Goal: Task Accomplishment & Management: Complete application form

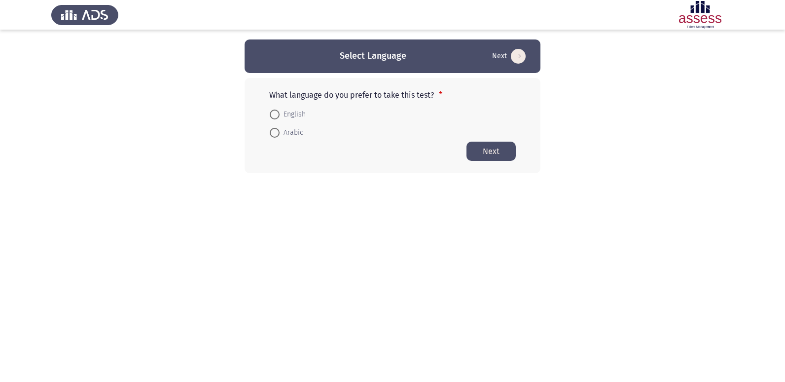
click at [272, 128] on span at bounding box center [275, 133] width 10 height 10
click at [272, 128] on input "Arabic" at bounding box center [275, 133] width 10 height 10
radio input "true"
click at [489, 150] on button "Next" at bounding box center [491, 150] width 49 height 19
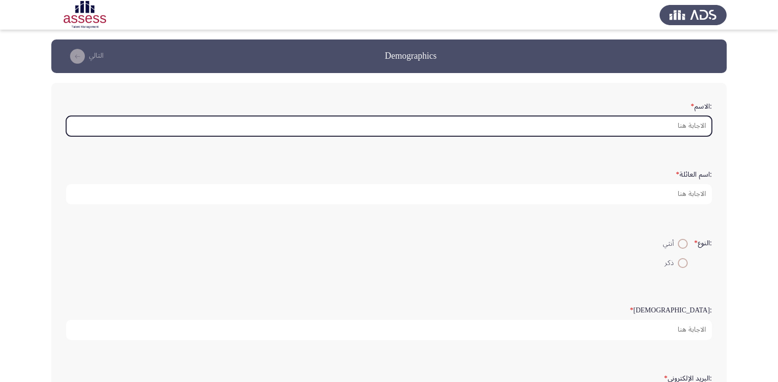
click at [688, 125] on input ":الاسم *" at bounding box center [389, 126] width 646 height 20
type input "e"
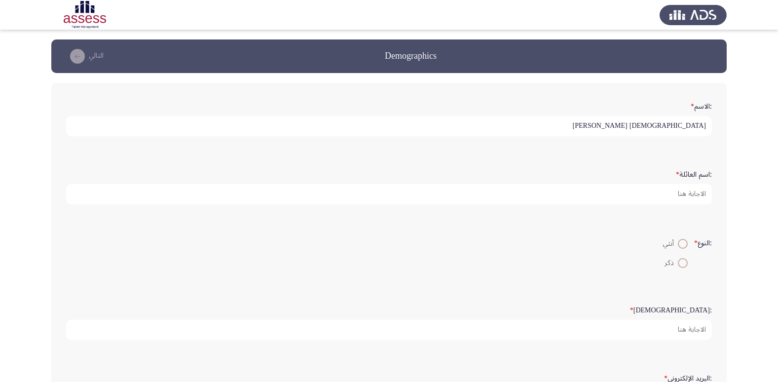
click at [647, 127] on input "[DEMOGRAPHIC_DATA] [PERSON_NAME]" at bounding box center [389, 126] width 646 height 20
click at [640, 125] on input "[DEMOGRAPHIC_DATA] [PERSON_NAME]" at bounding box center [389, 126] width 646 height 20
type input "[DEMOGRAPHIC_DATA] [PERSON_NAME]"
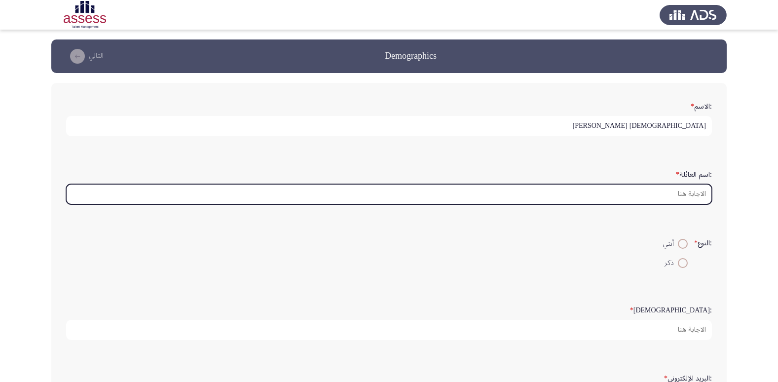
click at [665, 194] on input ":اسم العائلة *" at bounding box center [389, 194] width 646 height 20
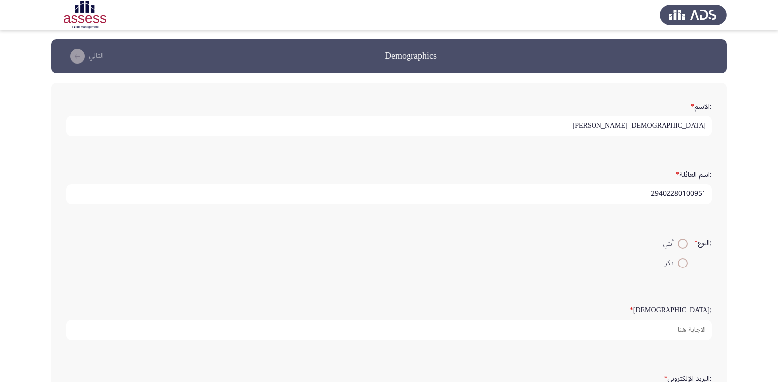
type input "29402280100951"
click at [679, 262] on span at bounding box center [683, 263] width 10 height 10
click at [679, 262] on input "ذكر" at bounding box center [683, 263] width 10 height 10
radio input "true"
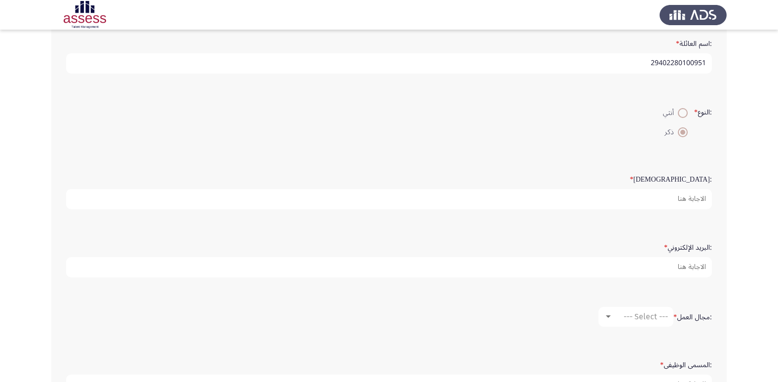
scroll to position [148, 0]
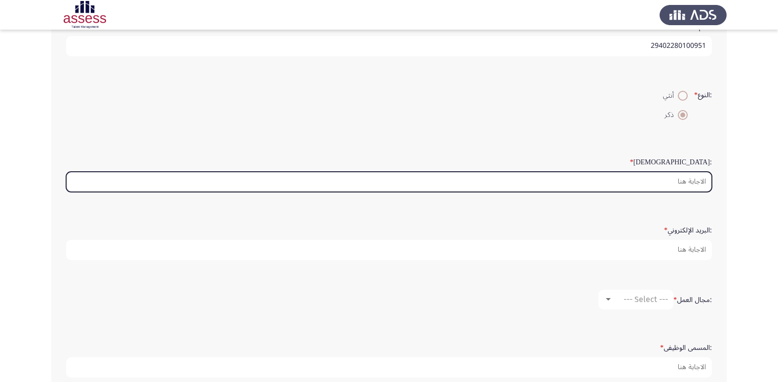
click at [692, 186] on input ":السن *" at bounding box center [389, 182] width 646 height 20
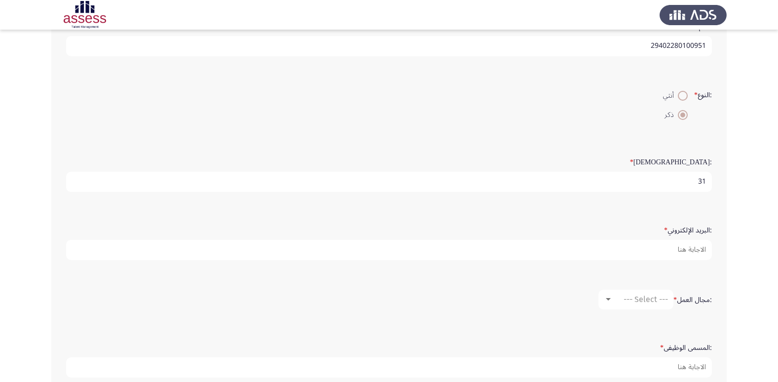
type input "31"
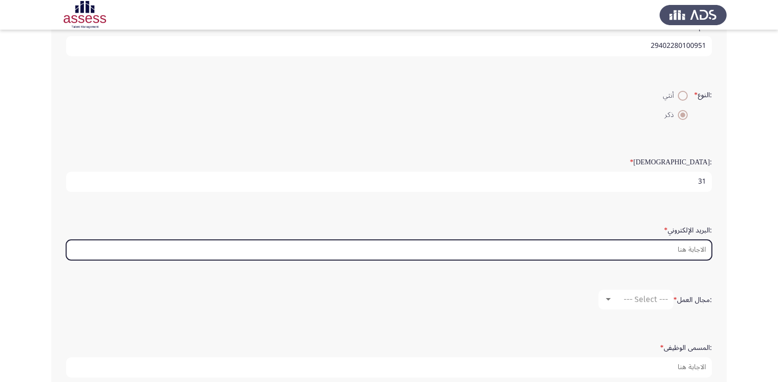
click at [681, 248] on input ":البريد الإلكتروني *" at bounding box center [389, 250] width 646 height 20
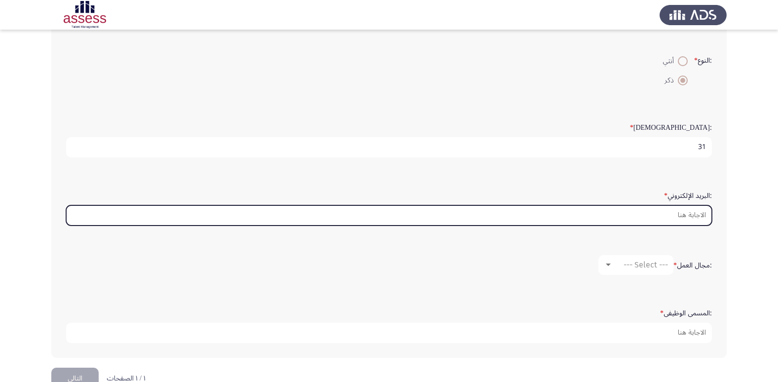
scroll to position [197, 0]
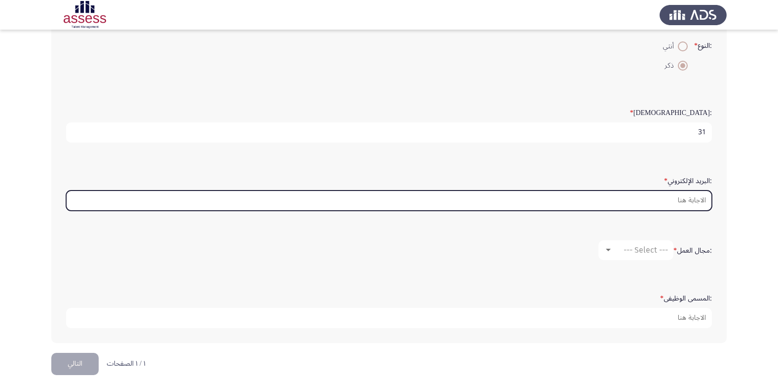
type input "ث"
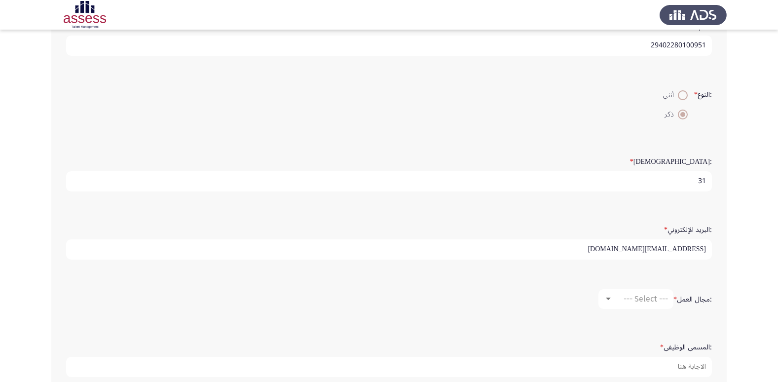
scroll to position [148, 0]
type input "[EMAIL_ADDRESS][DOMAIN_NAME]"
click at [611, 298] on div at bounding box center [608, 299] width 9 height 8
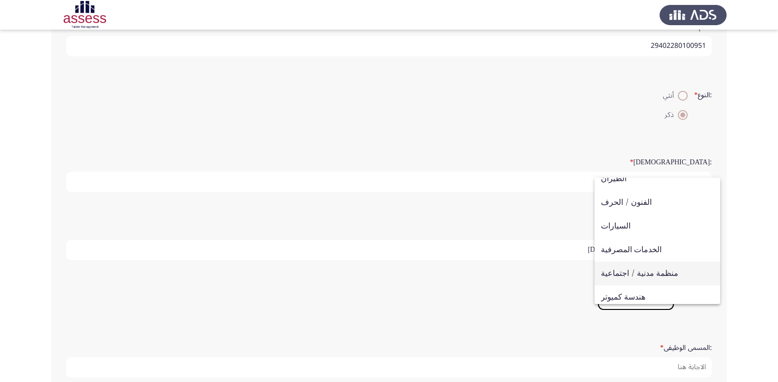
scroll to position [49, 0]
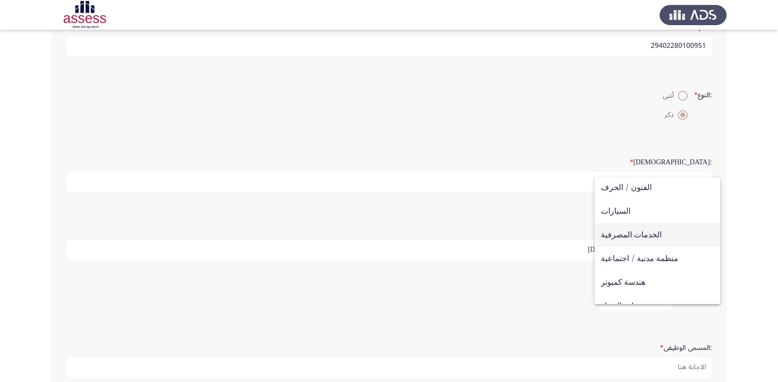
click at [629, 235] on span "الخدمات المصرفية" at bounding box center [657, 235] width 113 height 24
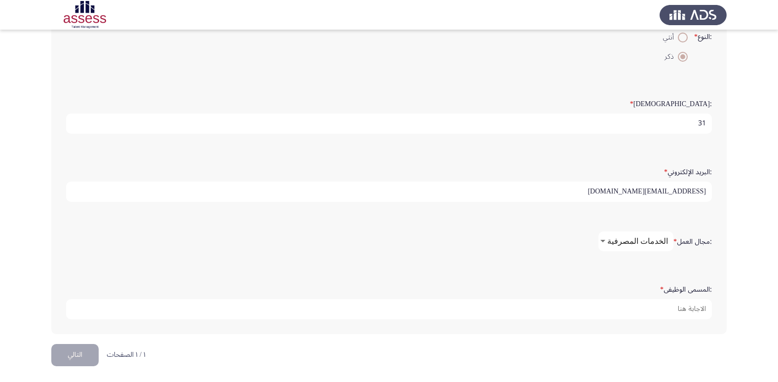
scroll to position [208, 0]
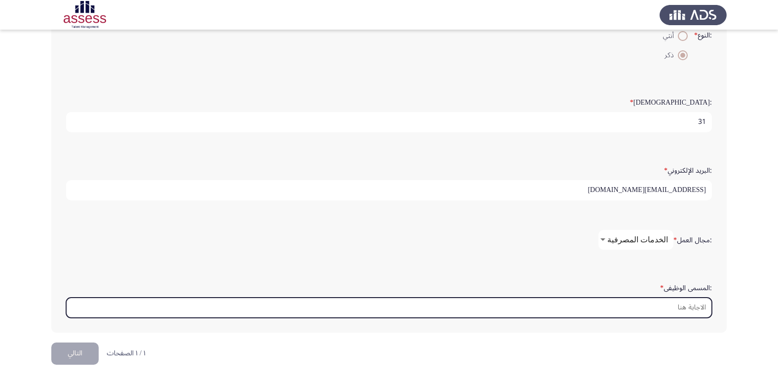
click at [682, 308] on input ":المسمى الوظيفى *" at bounding box center [389, 307] width 646 height 20
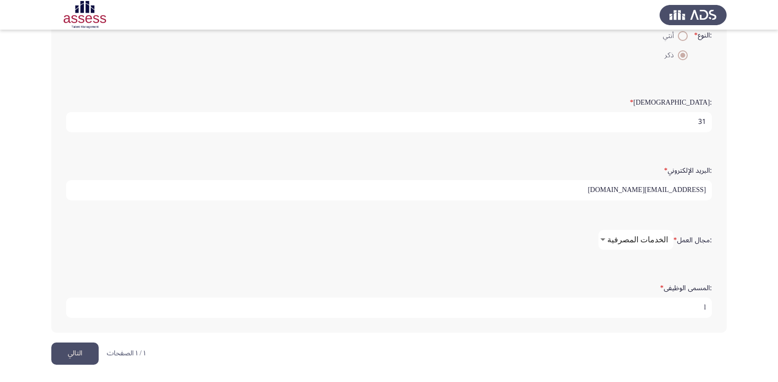
click at [697, 303] on input "l" at bounding box center [389, 307] width 646 height 20
type input "ل"
type input "b"
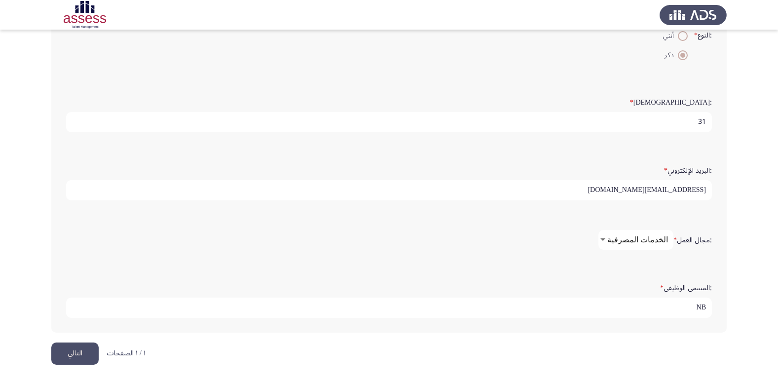
type input "N"
type input "Banker B"
click at [74, 353] on button "التالي" at bounding box center [74, 353] width 47 height 22
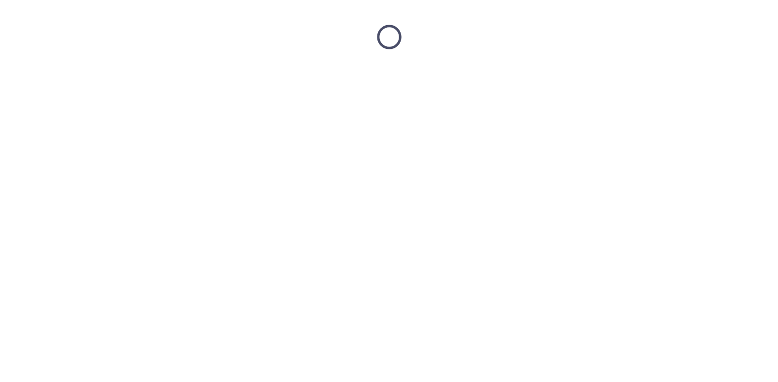
scroll to position [0, 0]
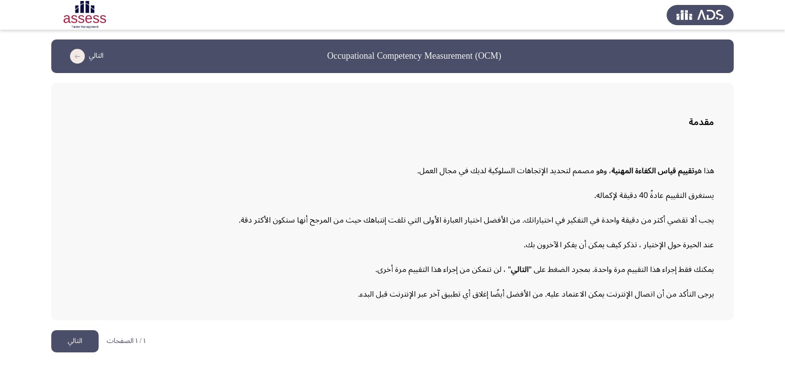
click at [64, 343] on button "التالي" at bounding box center [74, 341] width 47 height 22
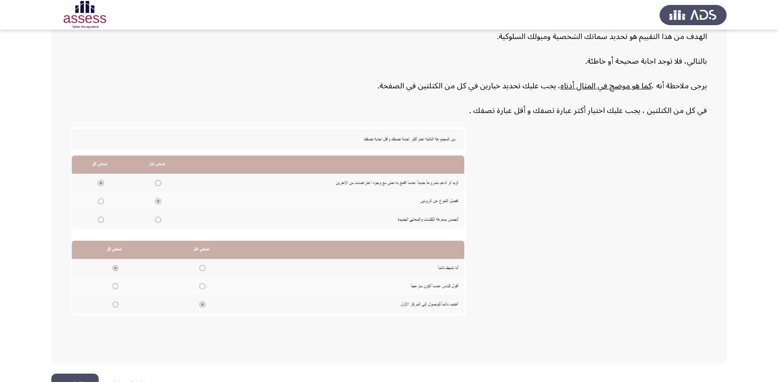
scroll to position [149, 0]
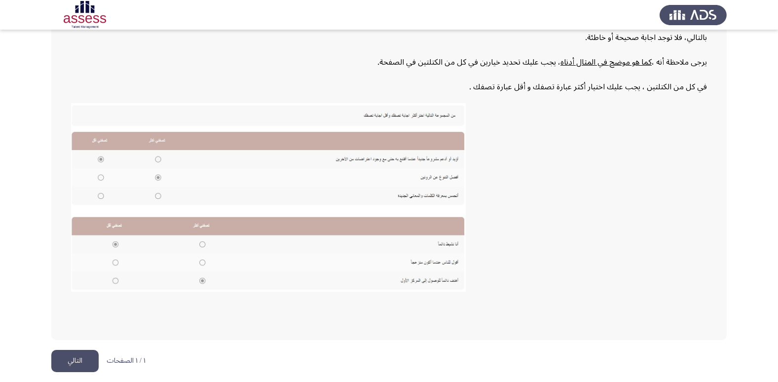
click at [77, 358] on button "التالي" at bounding box center [74, 361] width 47 height 22
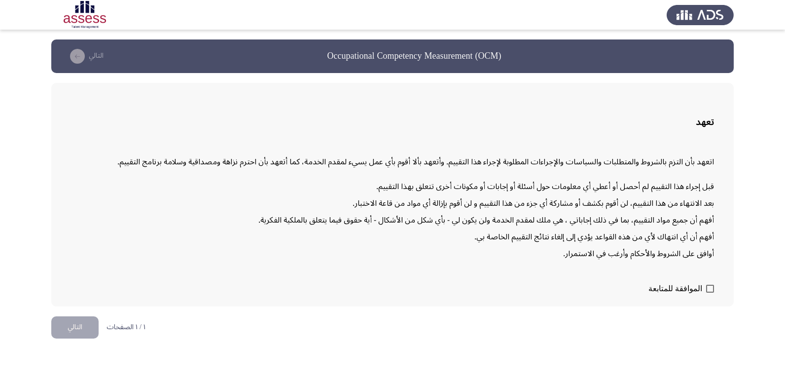
click at [710, 285] on span at bounding box center [710, 289] width 8 height 8
click at [710, 293] on input "الموافقة للمتابعة" at bounding box center [710, 293] width 0 height 0
checkbox input "true"
click at [71, 332] on button "التالي" at bounding box center [74, 327] width 47 height 22
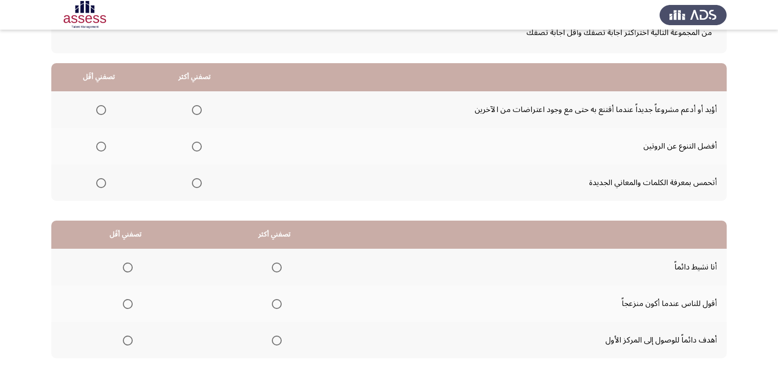
scroll to position [18, 0]
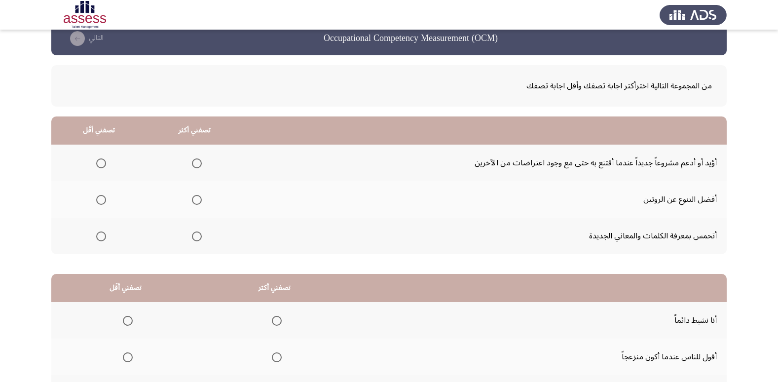
click at [101, 162] on span "Select an option" at bounding box center [101, 163] width 10 height 10
click at [101, 162] on input "Select an option" at bounding box center [101, 163] width 10 height 10
click at [196, 238] on span "Select an option" at bounding box center [197, 236] width 10 height 10
click at [196, 238] on input "Select an option" at bounding box center [197, 236] width 10 height 10
click at [196, 202] on span "Select an option" at bounding box center [197, 200] width 10 height 10
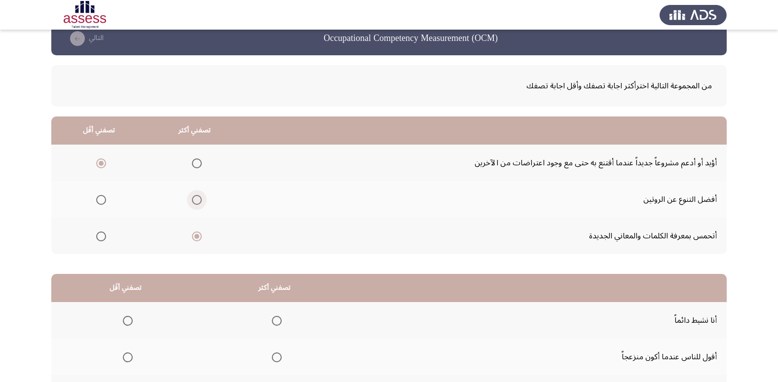
click at [196, 202] on input "Select an option" at bounding box center [197, 200] width 10 height 10
click at [198, 238] on span "Select an option" at bounding box center [197, 236] width 10 height 10
click at [198, 238] on input "Select an option" at bounding box center [197, 236] width 10 height 10
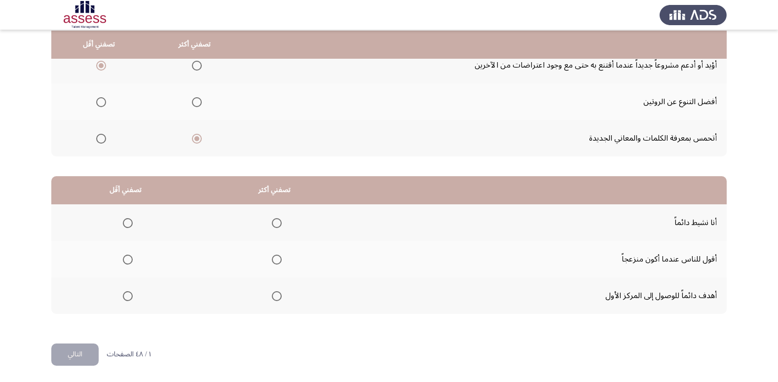
scroll to position [116, 0]
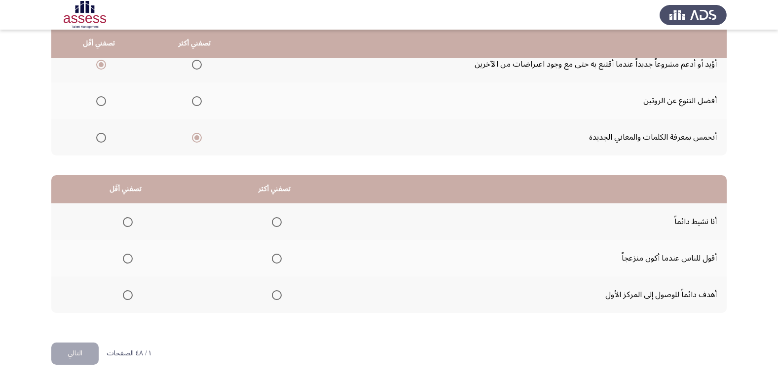
click at [275, 300] on mat-radio-group "Select an option" at bounding box center [275, 294] width 14 height 17
click at [276, 297] on span "Select an option" at bounding box center [277, 295] width 10 height 10
click at [276, 297] on input "Select an option" at bounding box center [277, 295] width 10 height 10
click at [129, 263] on span "Select an option" at bounding box center [128, 259] width 10 height 10
click at [129, 263] on input "Select an option" at bounding box center [128, 259] width 10 height 10
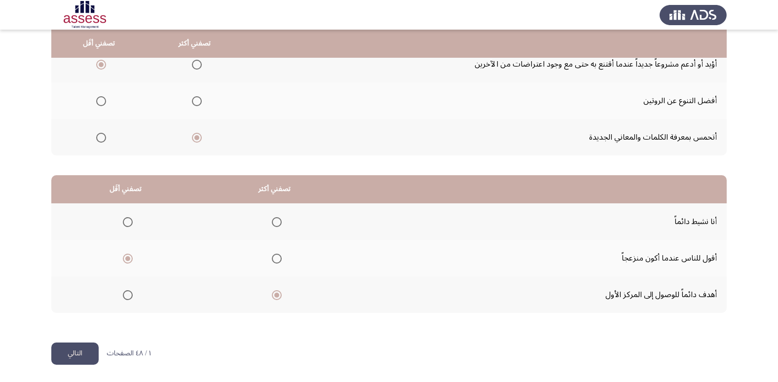
drag, startPoint x: 82, startPoint y: 353, endPoint x: 89, endPoint y: 374, distance: 21.8
click at [82, 354] on button "التالي" at bounding box center [74, 353] width 47 height 22
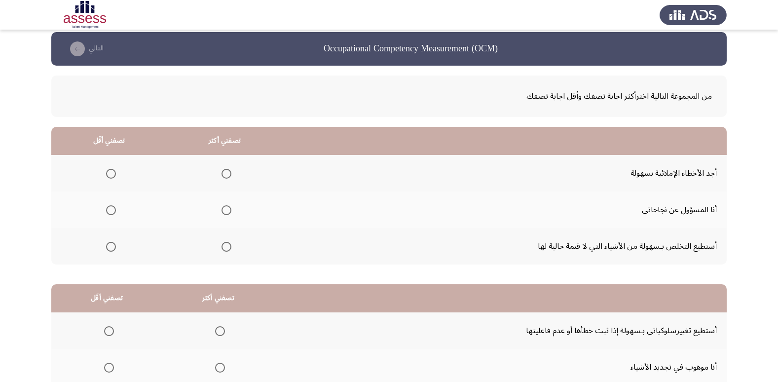
scroll to position [0, 0]
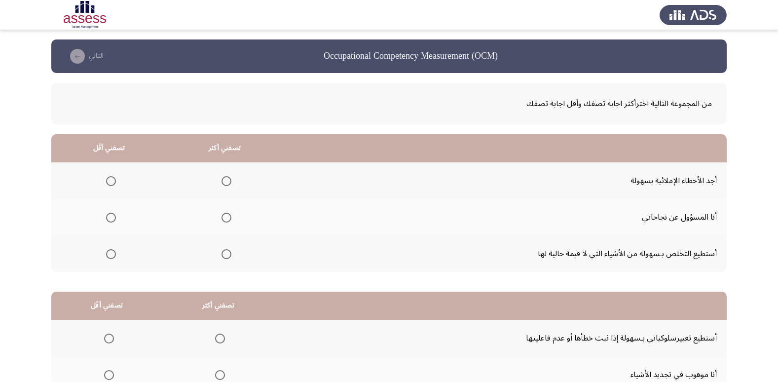
click at [221, 254] on span "Select an option" at bounding box center [226, 254] width 10 height 10
click at [221, 254] on input "Select an option" at bounding box center [226, 254] width 10 height 10
click at [114, 217] on span "Select an option" at bounding box center [111, 218] width 10 height 10
click at [114, 217] on input "Select an option" at bounding box center [111, 218] width 10 height 10
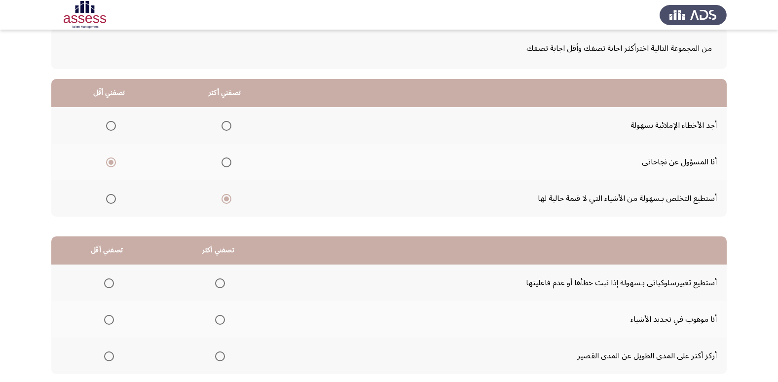
scroll to position [116, 0]
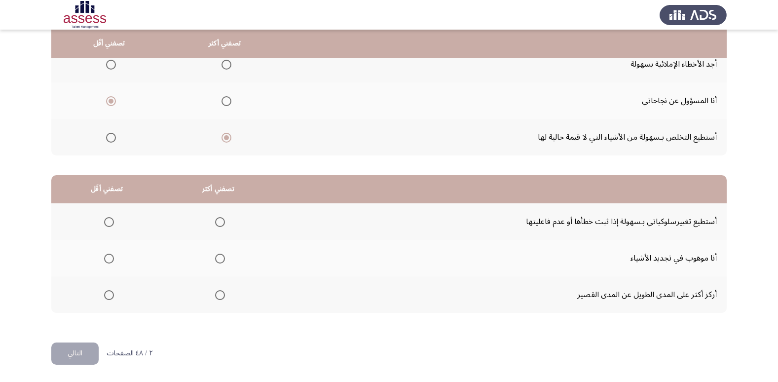
click at [215, 222] on span "Select an option" at bounding box center [220, 222] width 10 height 10
click at [215, 222] on input "Select an option" at bounding box center [220, 222] width 10 height 10
click at [107, 297] on span "Select an option" at bounding box center [109, 295] width 10 height 10
click at [107, 297] on input "Select an option" at bounding box center [109, 295] width 10 height 10
click at [66, 353] on button "التالي" at bounding box center [74, 353] width 47 height 22
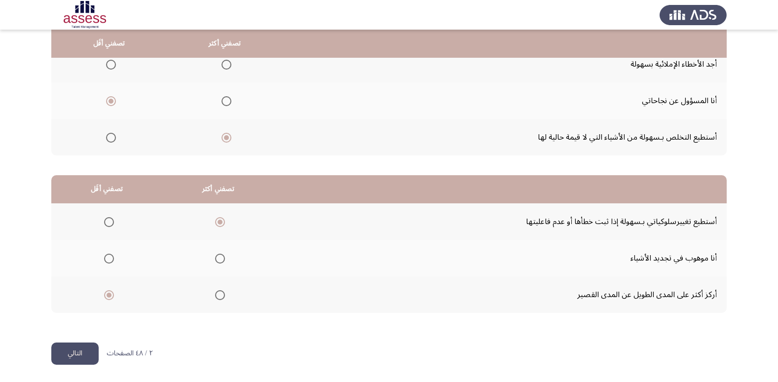
scroll to position [0, 0]
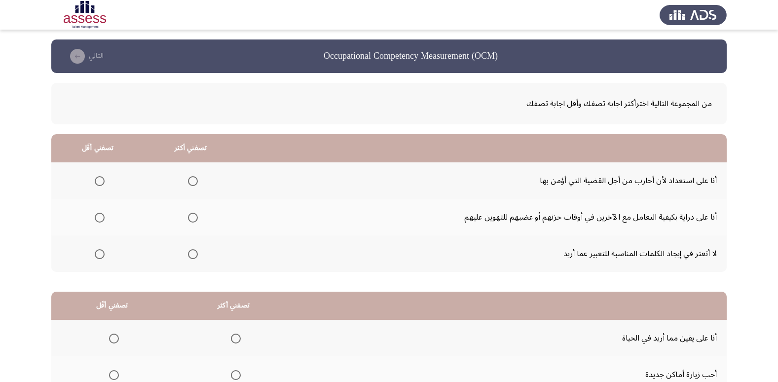
click at [193, 180] on span "Select an option" at bounding box center [193, 181] width 10 height 10
click at [193, 180] on input "Select an option" at bounding box center [193, 181] width 10 height 10
click at [100, 251] on span "Select an option" at bounding box center [100, 254] width 10 height 10
click at [100, 251] on input "Select an option" at bounding box center [100, 254] width 10 height 10
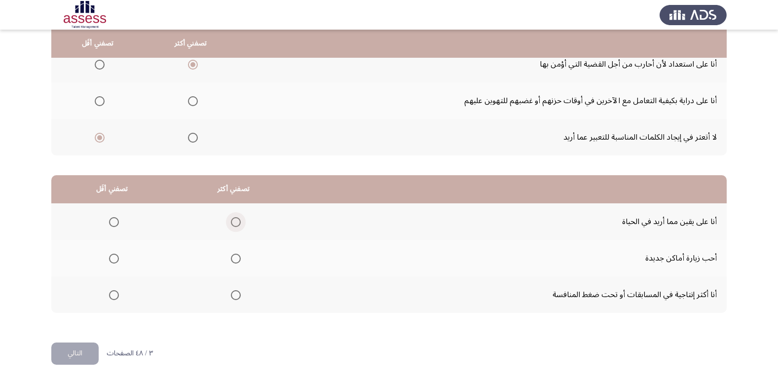
click at [231, 222] on span "Select an option" at bounding box center [236, 222] width 10 height 10
click at [231, 222] on input "Select an option" at bounding box center [236, 222] width 10 height 10
click at [109, 261] on span "Select an option" at bounding box center [114, 259] width 10 height 10
click at [109, 261] on input "Select an option" at bounding box center [114, 259] width 10 height 10
click at [64, 353] on button "التالي" at bounding box center [74, 353] width 47 height 22
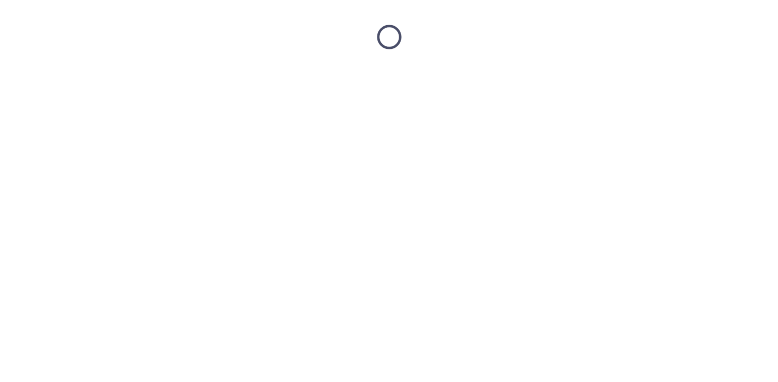
scroll to position [0, 0]
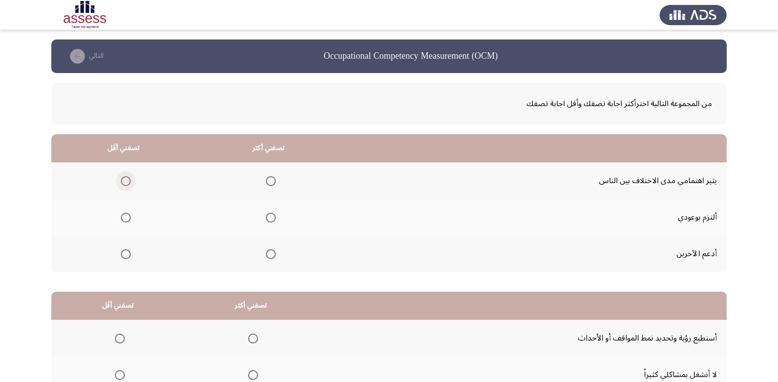
click at [122, 184] on span "Select an option" at bounding box center [126, 181] width 10 height 10
click at [122, 184] on input "Select an option" at bounding box center [126, 181] width 10 height 10
click at [267, 220] on span "Select an option" at bounding box center [271, 218] width 10 height 10
click at [267, 220] on input "Select an option" at bounding box center [271, 218] width 10 height 10
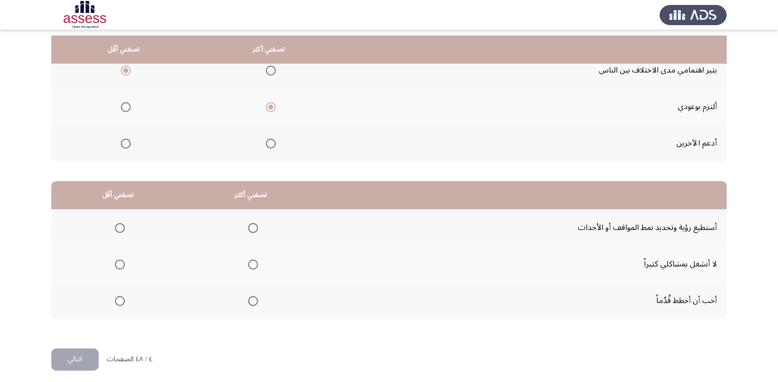
scroll to position [116, 0]
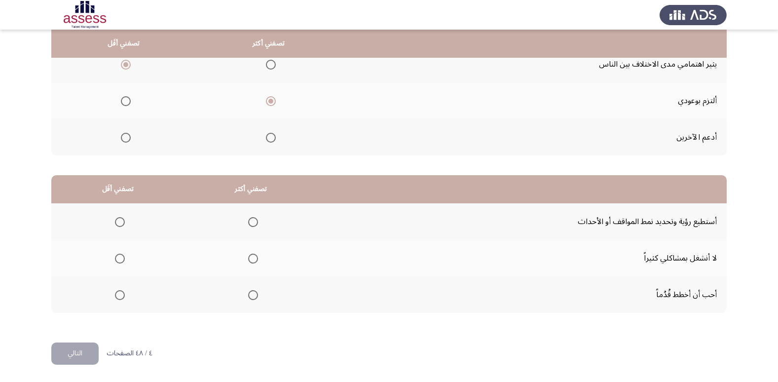
click at [118, 257] on span "Select an option" at bounding box center [120, 259] width 10 height 10
click at [118, 257] on input "Select an option" at bounding box center [120, 259] width 10 height 10
click at [252, 295] on span "Select an option" at bounding box center [253, 295] width 10 height 10
click at [252, 295] on input "Select an option" at bounding box center [253, 295] width 10 height 10
click at [90, 351] on button "التالي" at bounding box center [74, 353] width 47 height 22
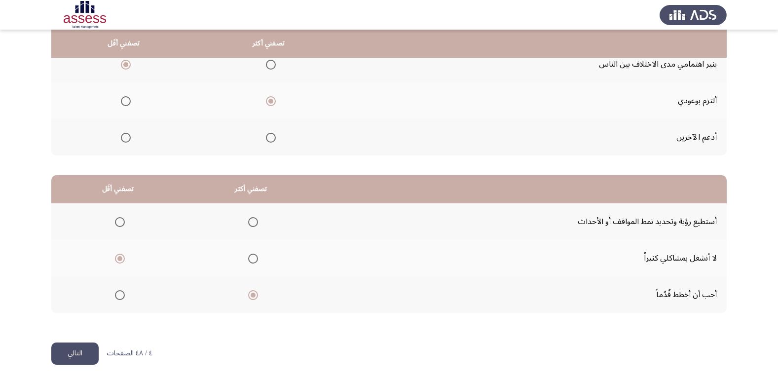
scroll to position [0, 0]
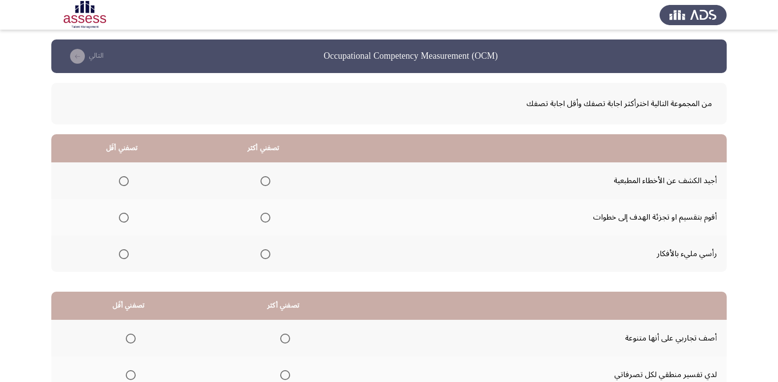
click at [262, 219] on span "Select an option" at bounding box center [265, 218] width 10 height 10
click at [262, 219] on input "Select an option" at bounding box center [265, 218] width 10 height 10
click at [122, 254] on span "Select an option" at bounding box center [124, 254] width 10 height 10
click at [122, 254] on input "Select an option" at bounding box center [124, 254] width 10 height 10
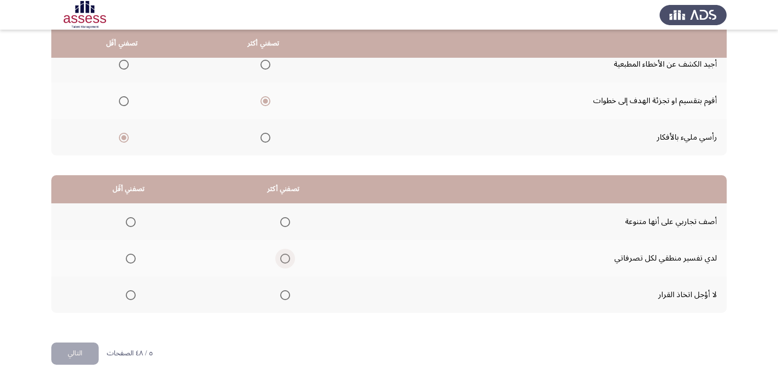
click at [285, 257] on span "Select an option" at bounding box center [285, 259] width 10 height 10
click at [285, 257] on input "Select an option" at bounding box center [285, 259] width 10 height 10
click at [130, 301] on mat-radio-group "Select an option" at bounding box center [129, 294] width 14 height 17
click at [129, 299] on span "Select an option" at bounding box center [131, 295] width 10 height 10
click at [129, 299] on input "Select an option" at bounding box center [131, 295] width 10 height 10
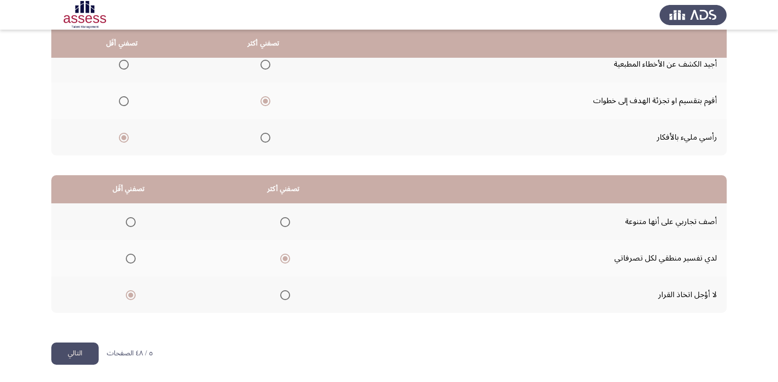
click at [67, 361] on button "التالي" at bounding box center [74, 353] width 47 height 22
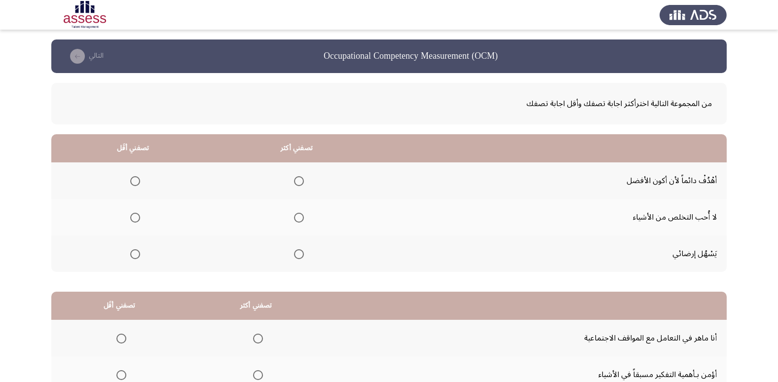
click at [300, 181] on span "Select an option" at bounding box center [299, 181] width 10 height 10
click at [300, 181] on input "Select an option" at bounding box center [299, 181] width 10 height 10
click at [133, 253] on span "Select an option" at bounding box center [135, 254] width 10 height 10
click at [133, 253] on input "Select an option" at bounding box center [135, 254] width 10 height 10
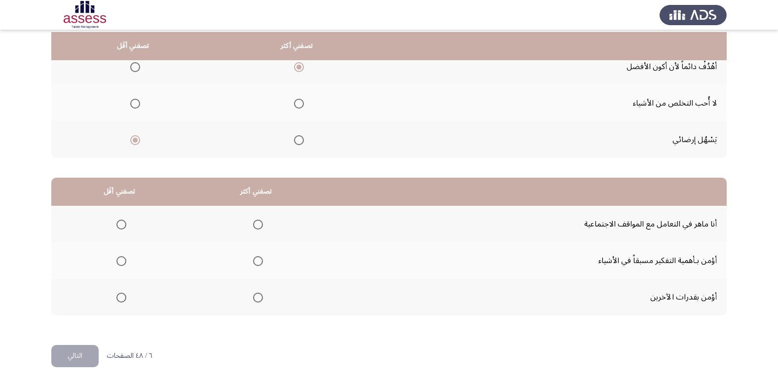
scroll to position [116, 0]
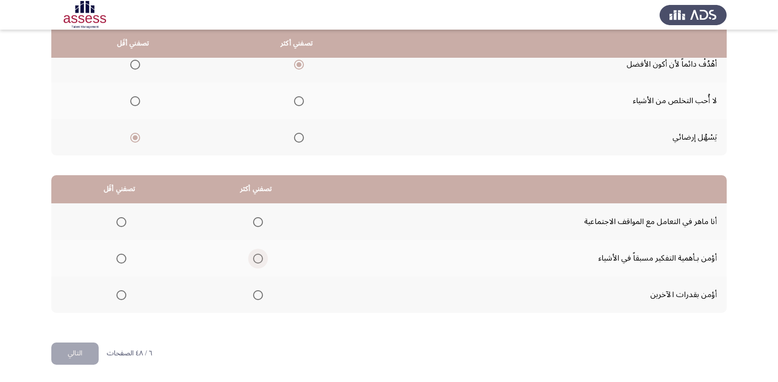
click at [256, 261] on span "Select an option" at bounding box center [258, 259] width 10 height 10
click at [256, 261] on input "Select an option" at bounding box center [258, 259] width 10 height 10
click at [122, 217] on span "Select an option" at bounding box center [121, 222] width 10 height 10
click at [122, 217] on input "Select an option" at bounding box center [121, 222] width 10 height 10
click at [76, 352] on button "التالي" at bounding box center [74, 353] width 47 height 22
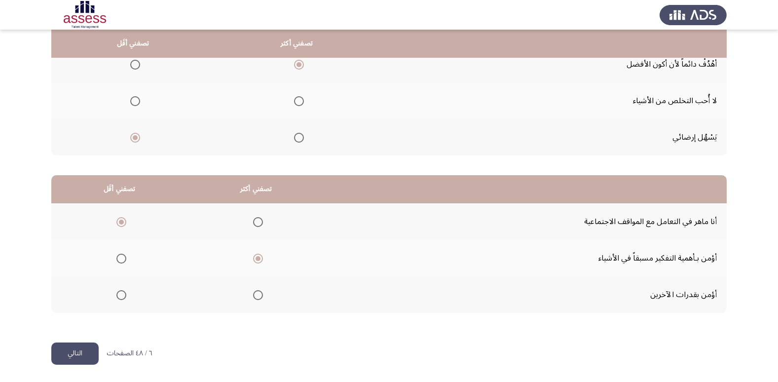
scroll to position [0, 0]
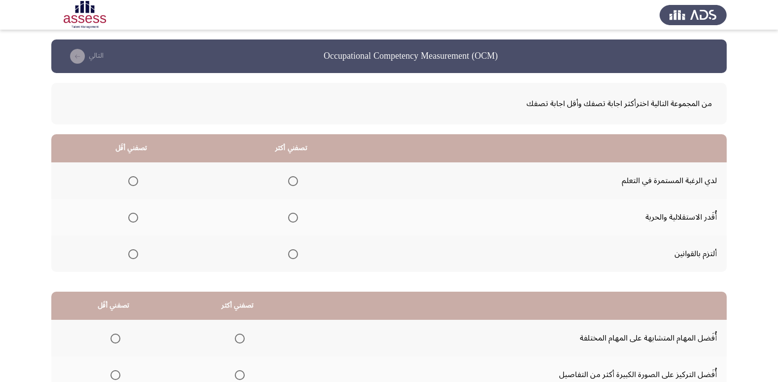
click at [291, 180] on span "Select an option" at bounding box center [293, 181] width 10 height 10
click at [291, 180] on input "Select an option" at bounding box center [293, 181] width 10 height 10
click at [136, 219] on span "Select an option" at bounding box center [133, 218] width 10 height 10
click at [136, 219] on input "Select an option" at bounding box center [133, 218] width 10 height 10
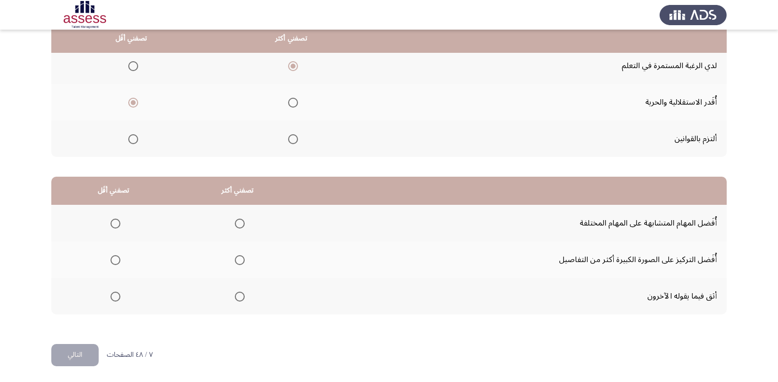
scroll to position [116, 0]
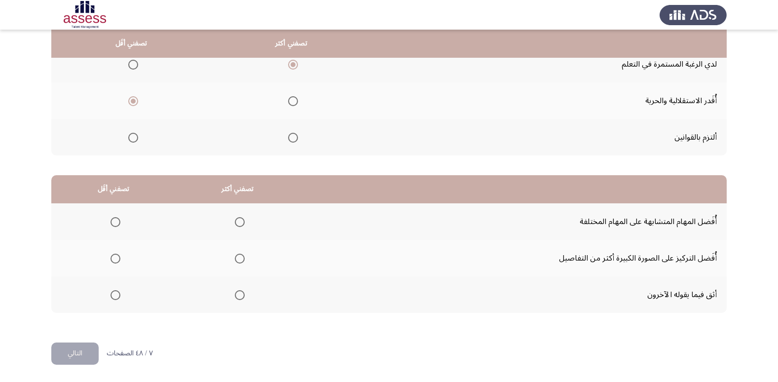
click at [118, 219] on span "Select an option" at bounding box center [115, 222] width 10 height 10
click at [118, 219] on input "Select an option" at bounding box center [115, 222] width 10 height 10
click at [117, 257] on span "Select an option" at bounding box center [115, 259] width 10 height 10
click at [117, 257] on input "Select an option" at bounding box center [115, 259] width 10 height 10
click at [116, 222] on span "Select an option" at bounding box center [115, 222] width 10 height 10
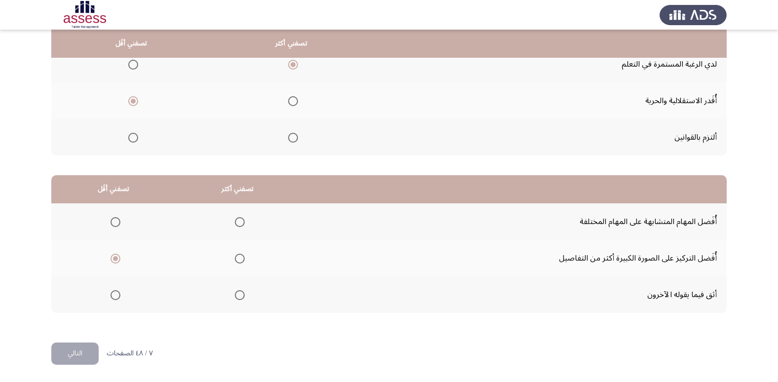
click at [116, 222] on input "Select an option" at bounding box center [115, 222] width 10 height 10
click at [237, 262] on span "Select an option" at bounding box center [240, 259] width 10 height 10
click at [237, 262] on input "Select an option" at bounding box center [240, 259] width 10 height 10
click at [70, 354] on button "التالي" at bounding box center [74, 353] width 47 height 22
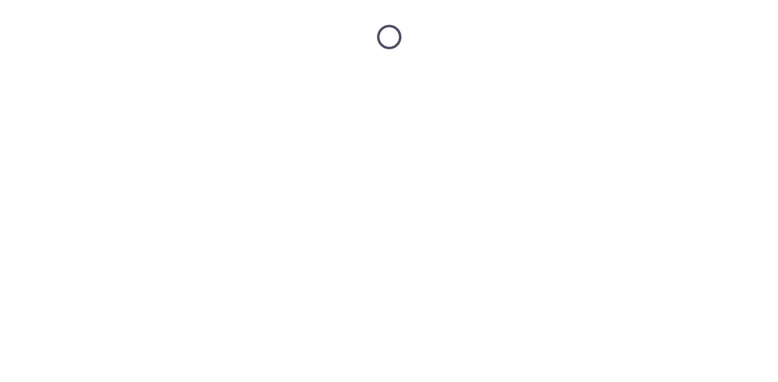
scroll to position [0, 0]
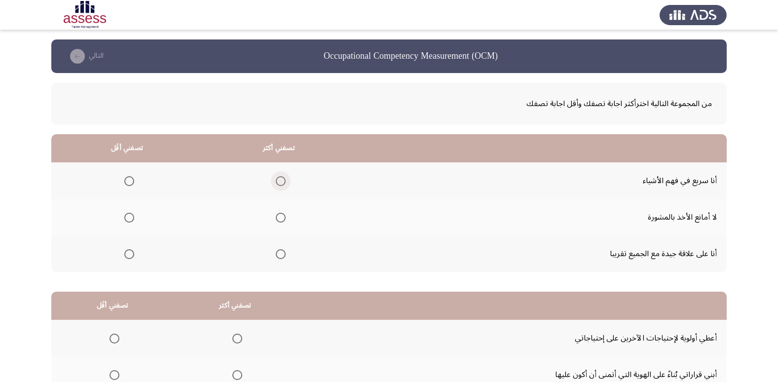
click at [276, 179] on span "Select an option" at bounding box center [281, 181] width 10 height 10
click at [276, 179] on input "Select an option" at bounding box center [281, 181] width 10 height 10
click at [131, 253] on span "Select an option" at bounding box center [129, 254] width 10 height 10
click at [131, 253] on input "Select an option" at bounding box center [129, 254] width 10 height 10
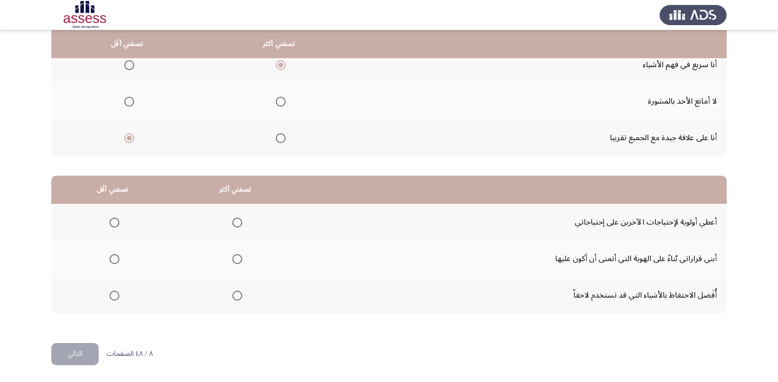
scroll to position [116, 0]
click at [111, 223] on span "Select an option" at bounding box center [115, 222] width 10 height 10
click at [111, 223] on input "Select an option" at bounding box center [115, 222] width 10 height 10
click at [113, 295] on span "Select an option" at bounding box center [115, 295] width 10 height 10
click at [113, 295] on input "Select an option" at bounding box center [115, 295] width 10 height 10
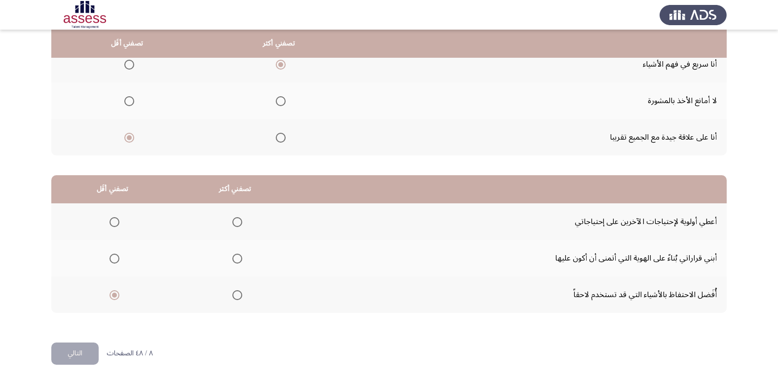
click at [238, 260] on span "Select an option" at bounding box center [237, 259] width 10 height 10
click at [238, 260] on input "Select an option" at bounding box center [237, 259] width 10 height 10
click at [81, 344] on button "التالي" at bounding box center [74, 353] width 47 height 22
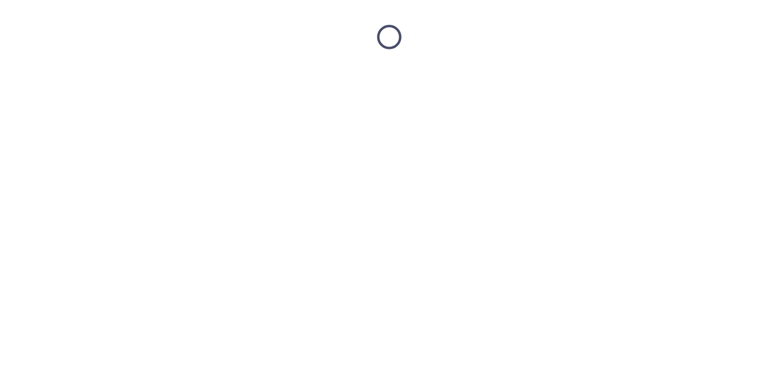
scroll to position [0, 0]
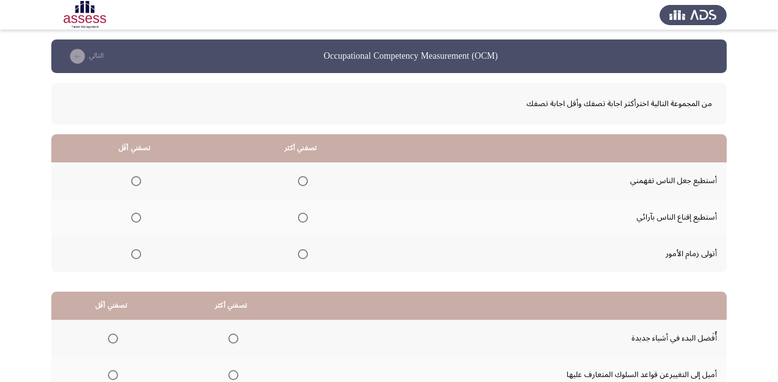
click at [303, 218] on span "Select an option" at bounding box center [303, 218] width 10 height 10
click at [303, 218] on input "Select an option" at bounding box center [303, 218] width 10 height 10
click at [140, 250] on span "Select an option" at bounding box center [136, 254] width 10 height 10
click at [140, 250] on input "Select an option" at bounding box center [136, 254] width 10 height 10
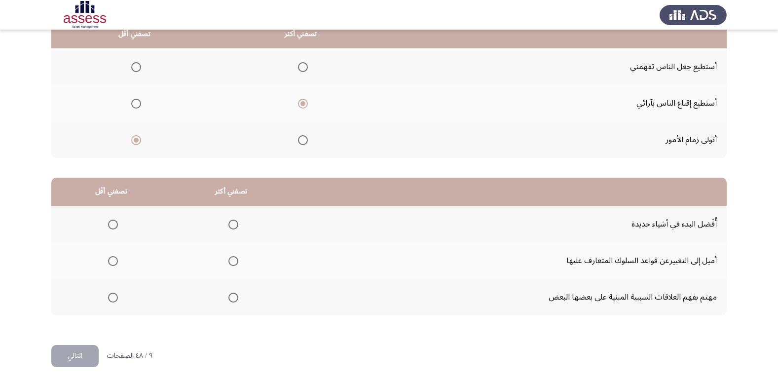
scroll to position [116, 0]
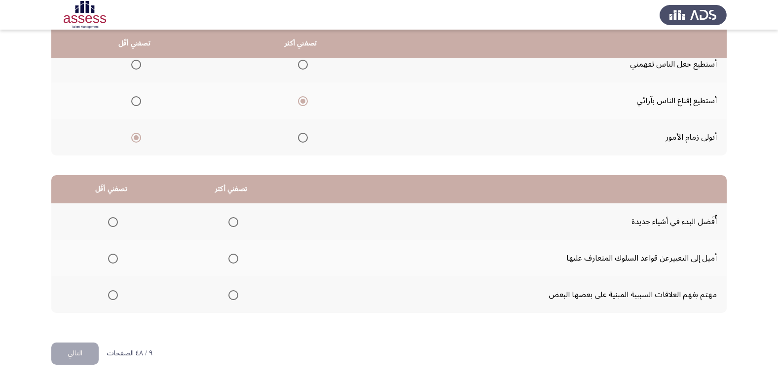
click at [228, 220] on span "Select an option" at bounding box center [233, 222] width 10 height 10
click at [228, 220] on input "Select an option" at bounding box center [233, 222] width 10 height 10
click at [108, 294] on span "Select an option" at bounding box center [113, 295] width 10 height 10
click at [108, 294] on input "Select an option" at bounding box center [113, 295] width 10 height 10
click at [74, 347] on button "التالي" at bounding box center [74, 353] width 47 height 22
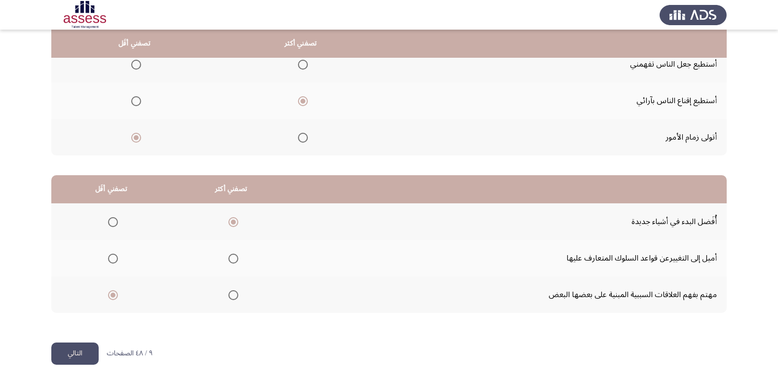
scroll to position [0, 0]
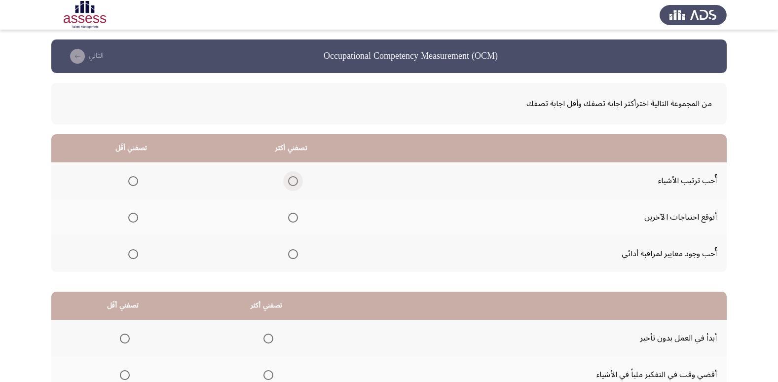
drag, startPoint x: 292, startPoint y: 181, endPoint x: 264, endPoint y: 309, distance: 130.7
click at [292, 181] on span "Select an option" at bounding box center [293, 181] width 10 height 10
click at [292, 181] on input "Select an option" at bounding box center [293, 181] width 10 height 10
click at [131, 220] on span "Select an option" at bounding box center [133, 218] width 10 height 10
click at [131, 220] on input "Select an option" at bounding box center [133, 218] width 10 height 10
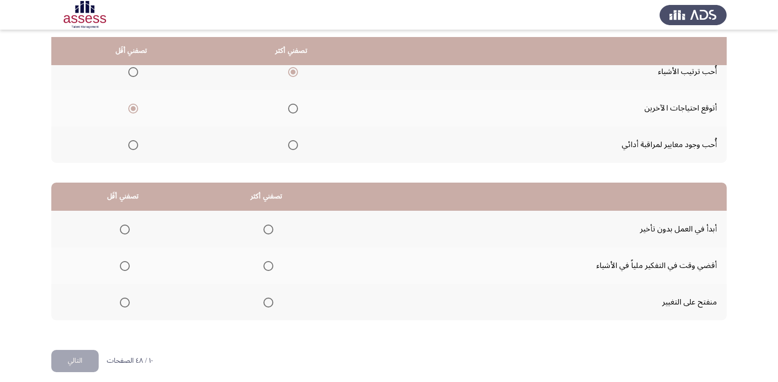
scroll to position [116, 0]
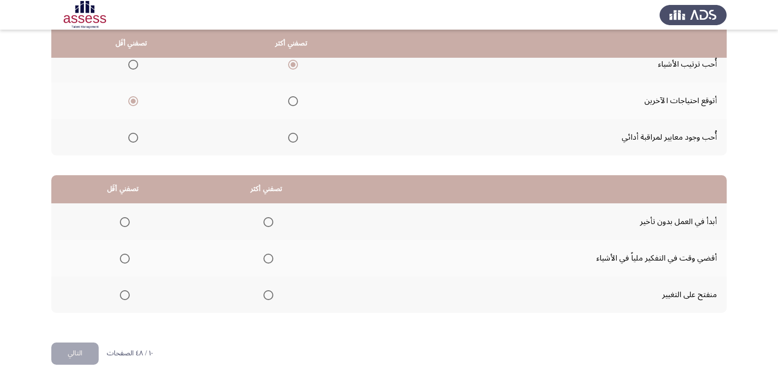
click at [265, 225] on span "Select an option" at bounding box center [268, 222] width 10 height 10
click at [265, 225] on input "Select an option" at bounding box center [268, 222] width 10 height 10
click at [129, 260] on span "Select an option" at bounding box center [125, 259] width 10 height 10
click at [129, 260] on input "Select an option" at bounding box center [125, 259] width 10 height 10
click at [88, 349] on button "التالي" at bounding box center [74, 353] width 47 height 22
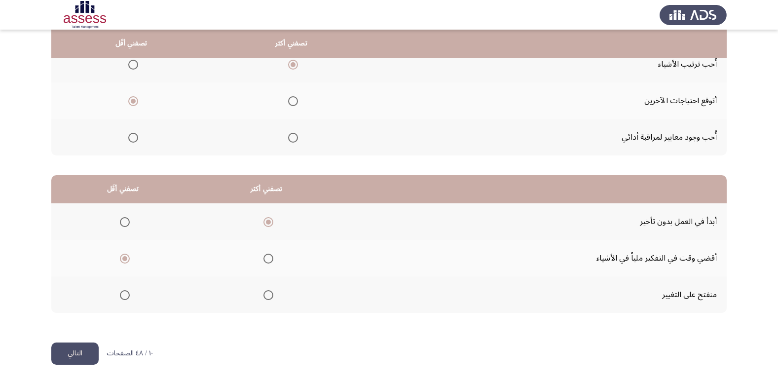
scroll to position [0, 0]
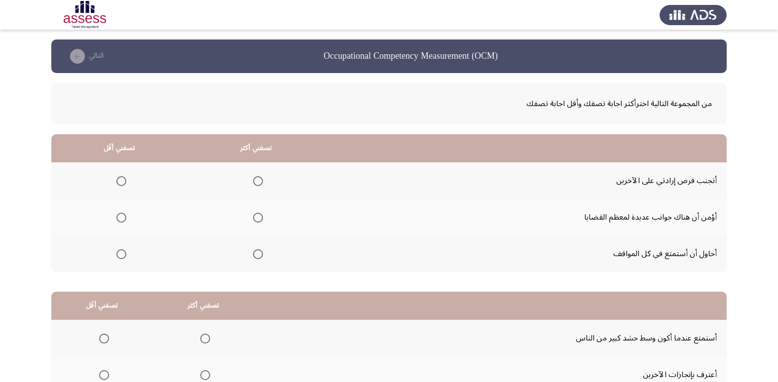
click at [257, 219] on span "Select an option" at bounding box center [258, 218] width 10 height 10
click at [257, 219] on input "Select an option" at bounding box center [258, 218] width 10 height 10
click at [129, 256] on th at bounding box center [119, 253] width 137 height 37
click at [125, 257] on span "Select an option" at bounding box center [121, 254] width 10 height 10
click at [125, 257] on input "Select an option" at bounding box center [121, 254] width 10 height 10
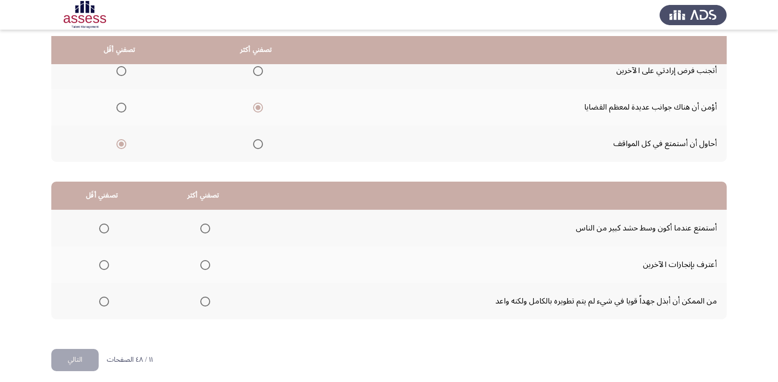
scroll to position [116, 0]
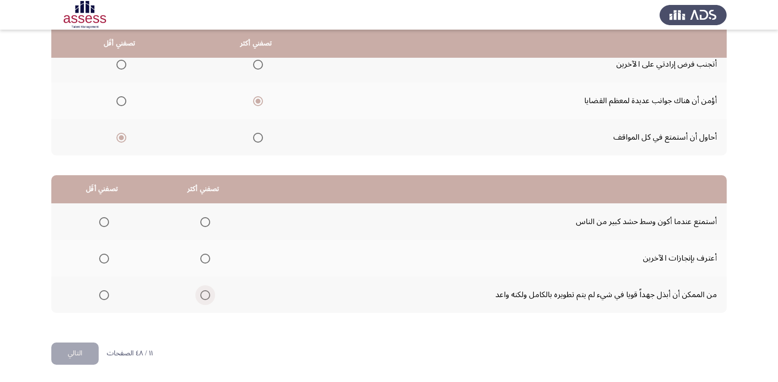
click at [202, 295] on span "Select an option" at bounding box center [205, 295] width 10 height 10
click at [202, 295] on input "Select an option" at bounding box center [205, 295] width 10 height 10
click at [103, 213] on mat-radio-group "Select an option" at bounding box center [102, 221] width 14 height 17
click at [98, 230] on th at bounding box center [101, 221] width 101 height 37
click at [109, 218] on th at bounding box center [101, 221] width 101 height 37
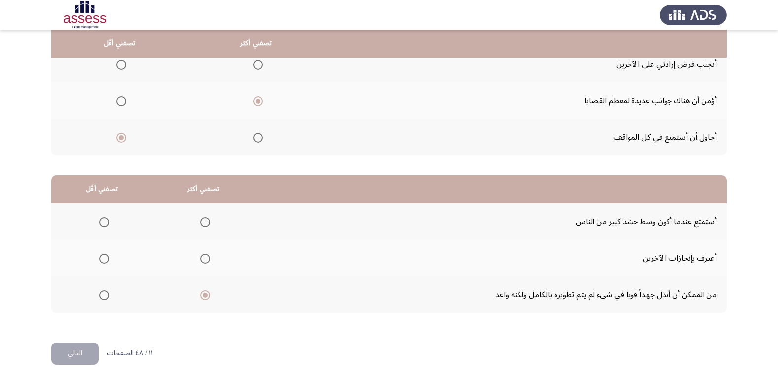
click at [106, 220] on span "Select an option" at bounding box center [104, 222] width 10 height 10
click at [106, 220] on input "Select an option" at bounding box center [104, 222] width 10 height 10
click at [85, 349] on button "التالي" at bounding box center [74, 353] width 47 height 22
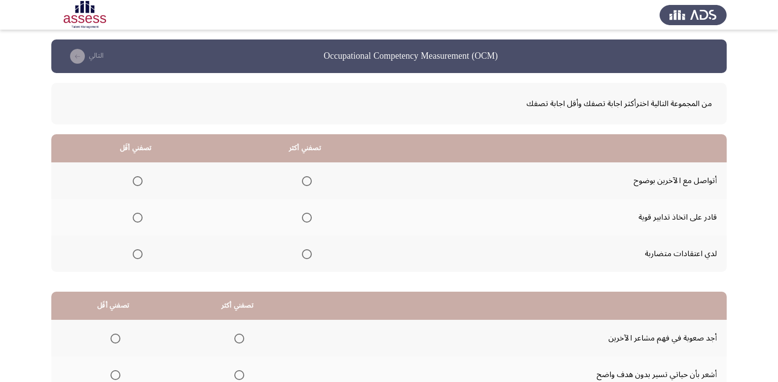
click at [307, 179] on span "Select an option" at bounding box center [307, 181] width 10 height 10
click at [307, 179] on input "Select an option" at bounding box center [307, 181] width 10 height 10
click at [137, 254] on span "Select an option" at bounding box center [138, 254] width 10 height 10
click at [137, 254] on input "Select an option" at bounding box center [138, 254] width 10 height 10
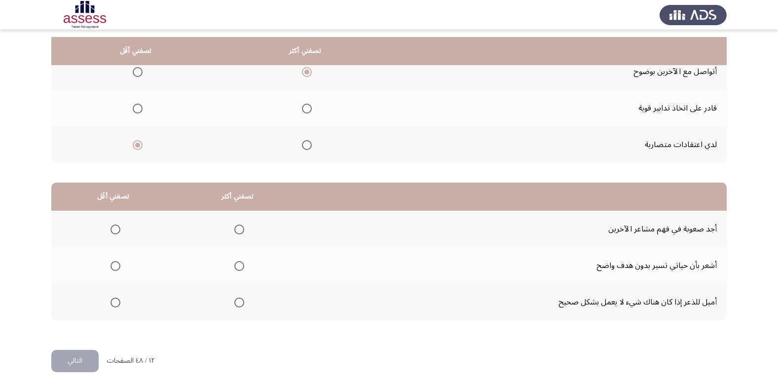
scroll to position [116, 0]
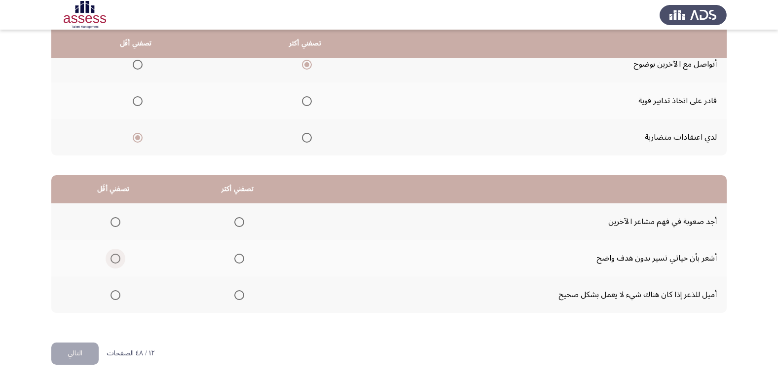
click at [112, 260] on span "Select an option" at bounding box center [115, 259] width 10 height 10
click at [112, 260] on input "Select an option" at bounding box center [115, 259] width 10 height 10
click at [238, 226] on span "Select an option" at bounding box center [239, 222] width 10 height 10
click at [238, 226] on input "Select an option" at bounding box center [239, 222] width 10 height 10
click at [86, 357] on button "التالي" at bounding box center [74, 353] width 47 height 22
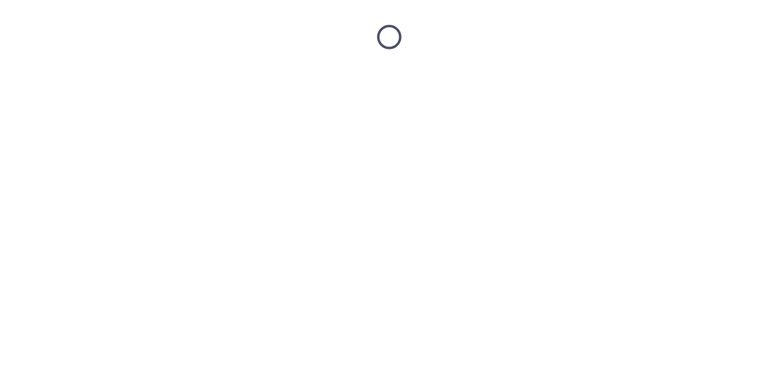
scroll to position [0, 0]
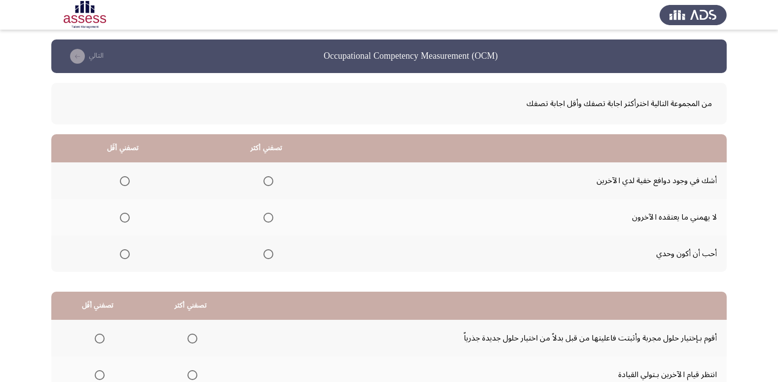
click at [268, 218] on span "Select an option" at bounding box center [268, 218] width 0 height 0
click at [266, 218] on input "Select an option" at bounding box center [268, 218] width 10 height 10
click at [124, 253] on span "Select an option" at bounding box center [125, 254] width 10 height 10
click at [124, 253] on input "Select an option" at bounding box center [125, 254] width 10 height 10
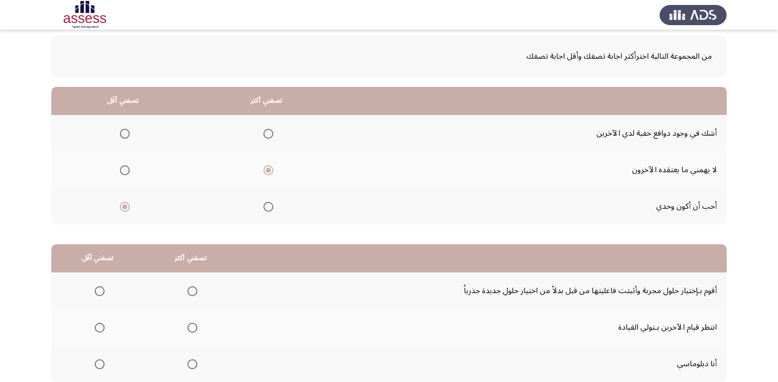
scroll to position [116, 0]
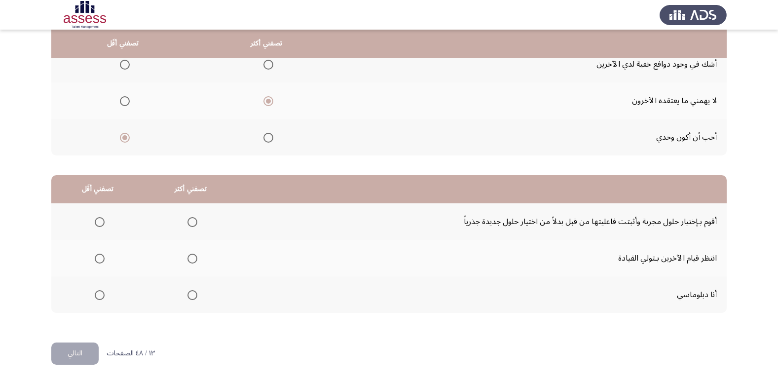
click at [193, 294] on span "Select an option" at bounding box center [192, 295] width 10 height 10
click at [193, 294] on input "Select an option" at bounding box center [192, 295] width 10 height 10
click at [104, 221] on span "Select an option" at bounding box center [100, 222] width 10 height 10
click at [104, 221] on input "Select an option" at bounding box center [100, 222] width 10 height 10
click at [84, 353] on button "التالي" at bounding box center [74, 353] width 47 height 22
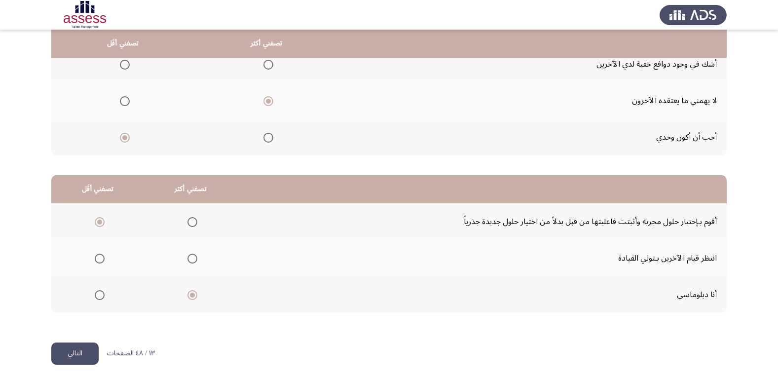
scroll to position [0, 0]
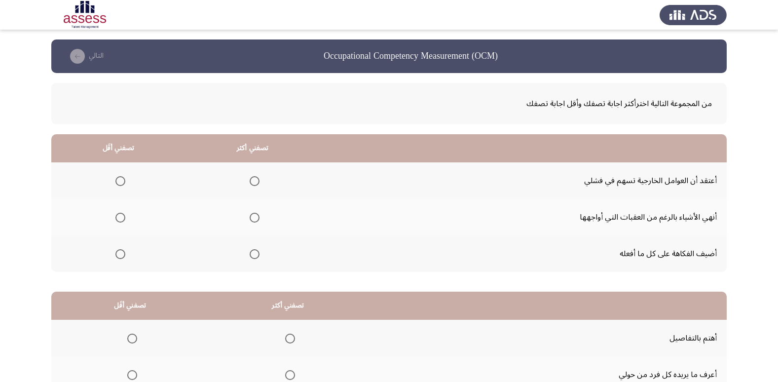
click at [256, 215] on span "Select an option" at bounding box center [255, 218] width 10 height 10
click at [256, 215] on input "Select an option" at bounding box center [255, 218] width 10 height 10
click at [117, 255] on span "Select an option" at bounding box center [120, 254] width 10 height 10
click at [117, 255] on input "Select an option" at bounding box center [120, 254] width 10 height 10
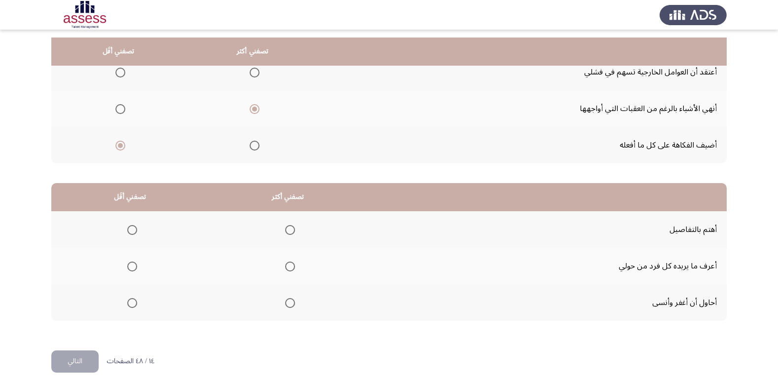
scroll to position [116, 0]
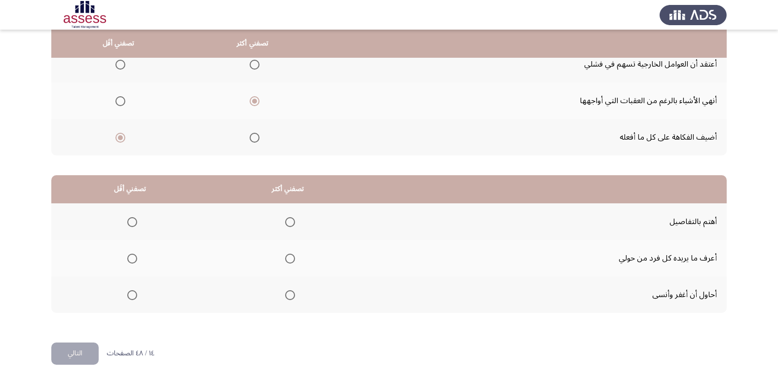
click at [288, 220] on span "Select an option" at bounding box center [290, 222] width 10 height 10
click at [288, 220] on input "Select an option" at bounding box center [290, 222] width 10 height 10
click at [134, 297] on span "Select an option" at bounding box center [132, 295] width 10 height 10
click at [134, 297] on input "Select an option" at bounding box center [132, 295] width 10 height 10
click at [70, 348] on button "التالي" at bounding box center [74, 353] width 47 height 22
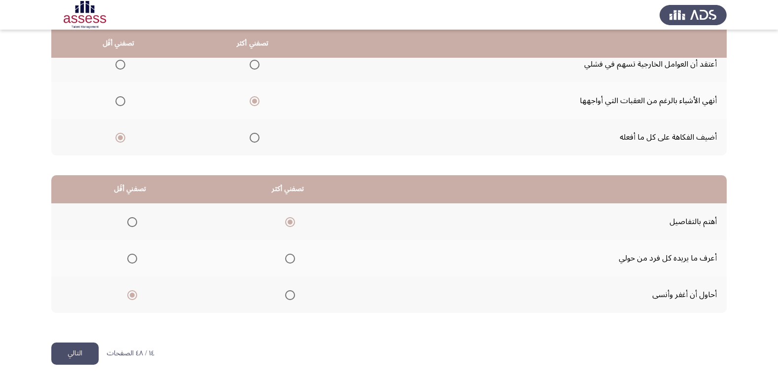
scroll to position [0, 0]
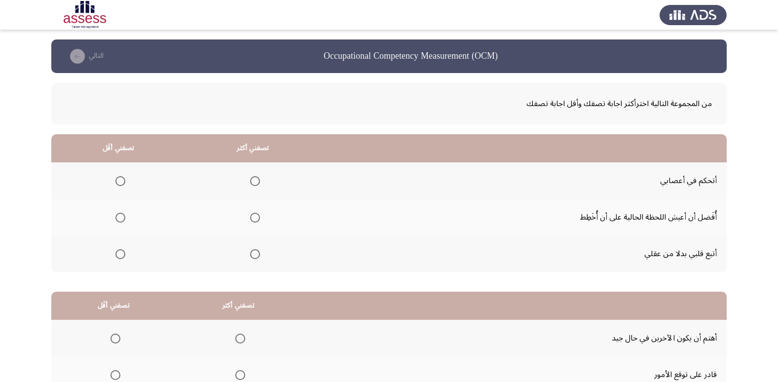
click at [256, 178] on span "Select an option" at bounding box center [255, 181] width 10 height 10
click at [256, 178] on input "Select an option" at bounding box center [255, 181] width 10 height 10
click at [116, 254] on span "Select an option" at bounding box center [120, 254] width 10 height 10
click at [116, 254] on input "Select an option" at bounding box center [120, 254] width 10 height 10
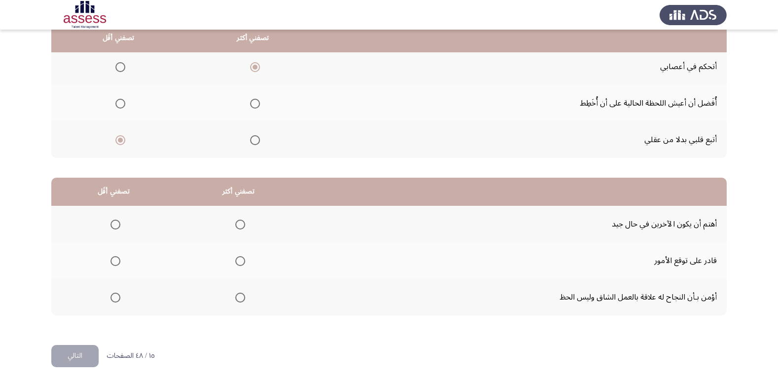
scroll to position [116, 0]
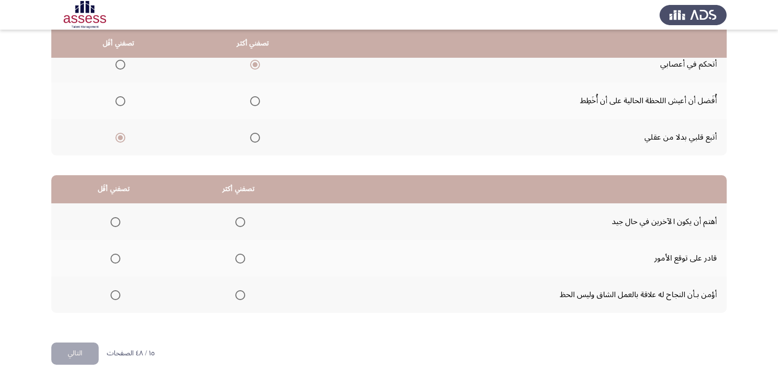
click at [237, 257] on span "Select an option" at bounding box center [240, 259] width 10 height 10
click at [237, 257] on input "Select an option" at bounding box center [240, 259] width 10 height 10
click at [116, 223] on span "Select an option" at bounding box center [115, 222] width 10 height 10
click at [116, 223] on input "Select an option" at bounding box center [115, 222] width 10 height 10
click at [81, 358] on button "التالي" at bounding box center [74, 353] width 47 height 22
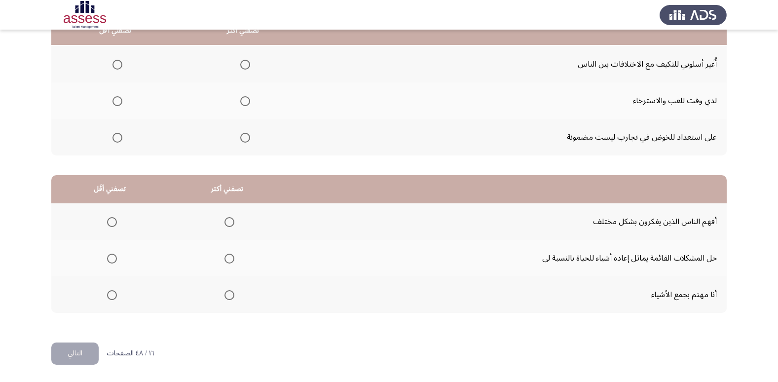
scroll to position [0, 0]
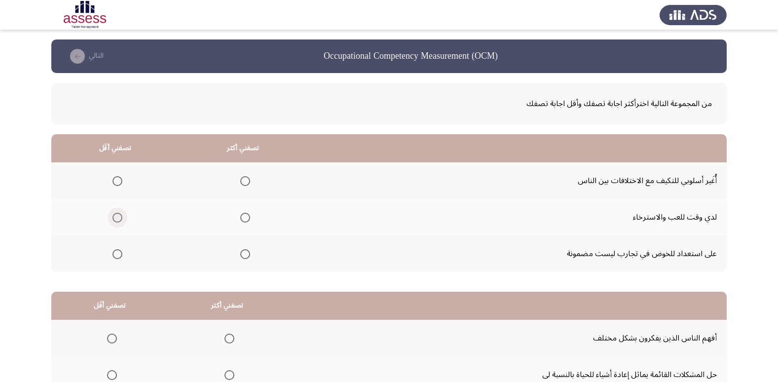
click at [114, 218] on span "Select an option" at bounding box center [117, 218] width 10 height 10
click at [114, 218] on input "Select an option" at bounding box center [117, 218] width 10 height 10
click at [238, 260] on mat-radio-group "Select an option" at bounding box center [243, 253] width 14 height 17
click at [241, 259] on mat-radio-group "Select an option" at bounding box center [243, 253] width 14 height 17
click at [241, 257] on span "Select an option" at bounding box center [245, 254] width 10 height 10
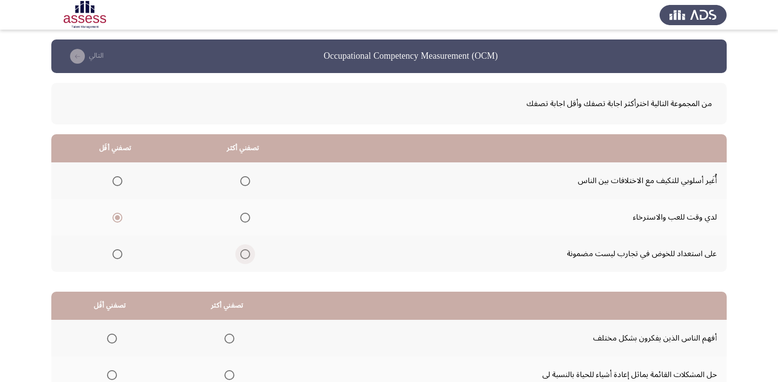
click at [241, 257] on input "Select an option" at bounding box center [245, 254] width 10 height 10
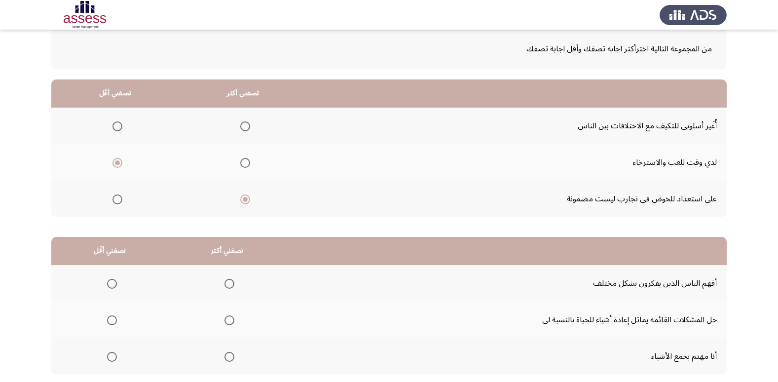
scroll to position [116, 0]
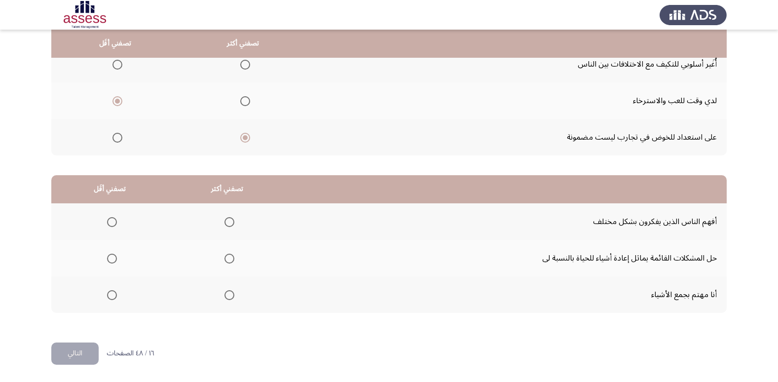
click at [224, 219] on span "Select an option" at bounding box center [229, 222] width 10 height 10
click at [224, 219] on input "Select an option" at bounding box center [229, 222] width 10 height 10
click at [111, 292] on span "Select an option" at bounding box center [112, 295] width 10 height 10
click at [111, 292] on input "Select an option" at bounding box center [112, 295] width 10 height 10
click at [86, 350] on button "التالي" at bounding box center [74, 353] width 47 height 22
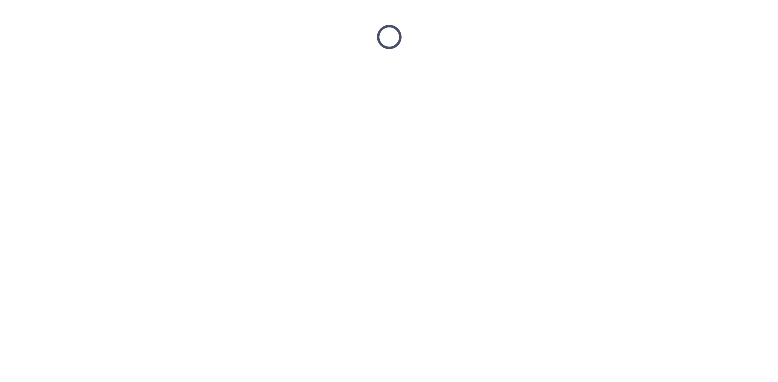
scroll to position [0, 0]
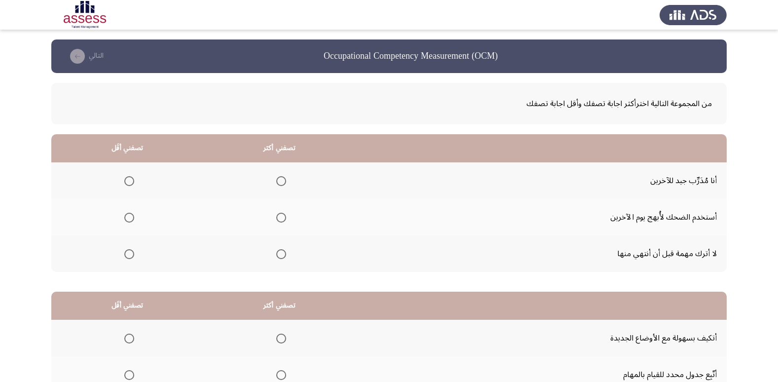
click at [281, 254] on span "Select an option" at bounding box center [281, 254] width 0 height 0
click at [280, 254] on input "Select an option" at bounding box center [281, 254] width 10 height 10
click at [125, 218] on span "Select an option" at bounding box center [129, 218] width 10 height 10
click at [125, 218] on input "Select an option" at bounding box center [129, 218] width 10 height 10
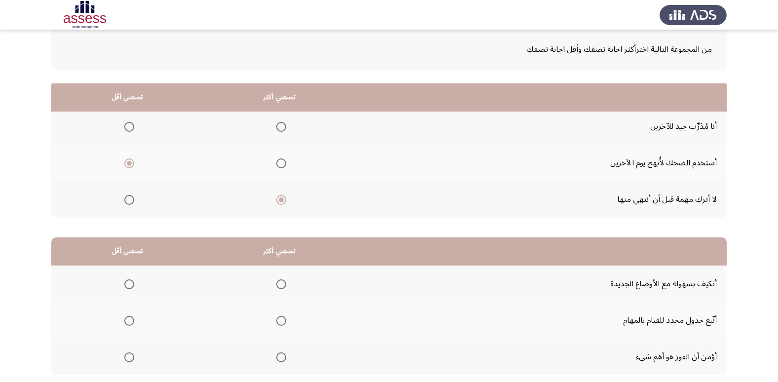
scroll to position [116, 0]
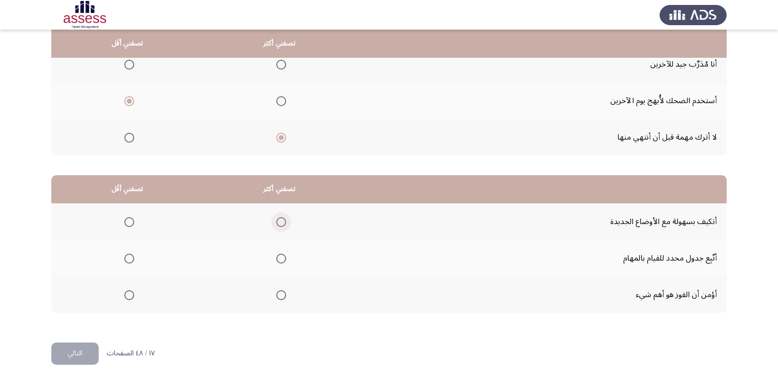
click at [283, 223] on span "Select an option" at bounding box center [281, 222] width 10 height 10
click at [283, 223] on input "Select an option" at bounding box center [281, 222] width 10 height 10
click at [131, 294] on span "Select an option" at bounding box center [129, 295] width 10 height 10
click at [131, 294] on input "Select an option" at bounding box center [129, 295] width 10 height 10
click at [73, 346] on button "التالي" at bounding box center [74, 353] width 47 height 22
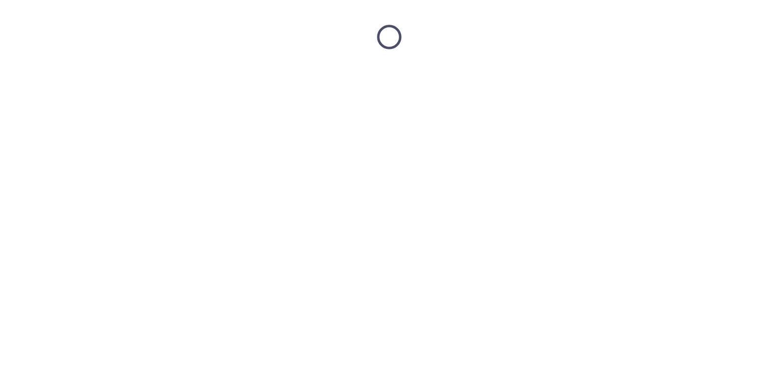
scroll to position [0, 0]
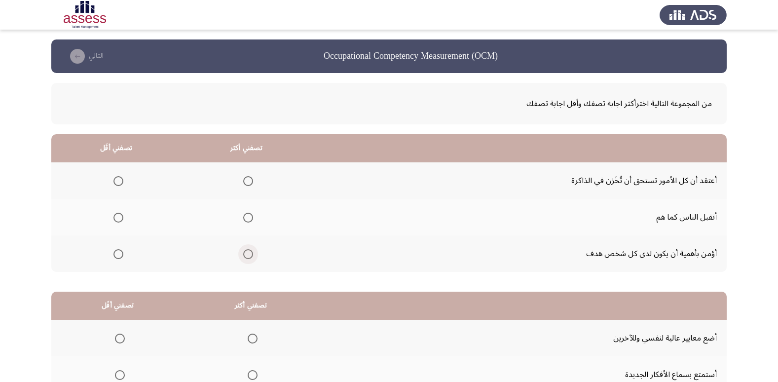
click at [250, 254] on span "Select an option" at bounding box center [248, 254] width 10 height 10
click at [250, 254] on input "Select an option" at bounding box center [248, 254] width 10 height 10
click at [118, 182] on span "Select an option" at bounding box center [118, 181] width 10 height 10
click at [118, 182] on input "Select an option" at bounding box center [118, 181] width 10 height 10
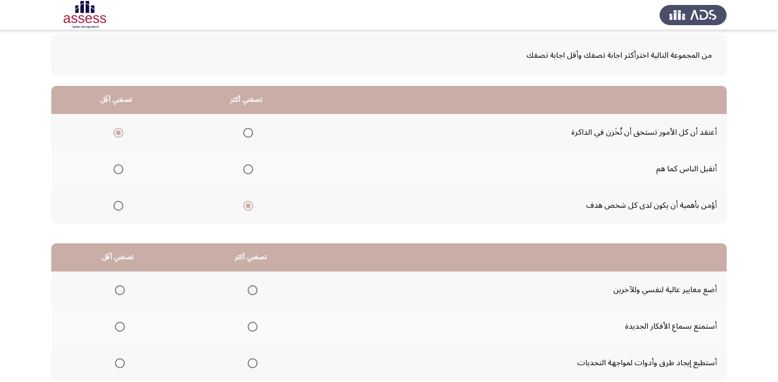
scroll to position [116, 0]
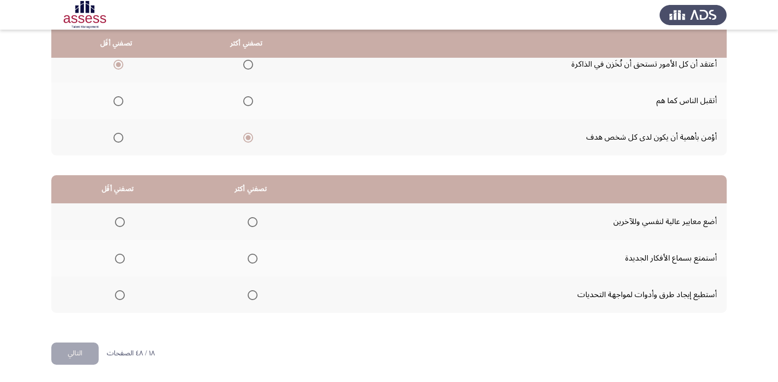
click at [249, 258] on span "Select an option" at bounding box center [253, 259] width 10 height 10
click at [249, 258] on input "Select an option" at bounding box center [253, 259] width 10 height 10
click at [116, 222] on span "Select an option" at bounding box center [120, 222] width 10 height 10
click at [116, 222] on input "Select an option" at bounding box center [120, 222] width 10 height 10
click at [68, 353] on button "التالي" at bounding box center [74, 353] width 47 height 22
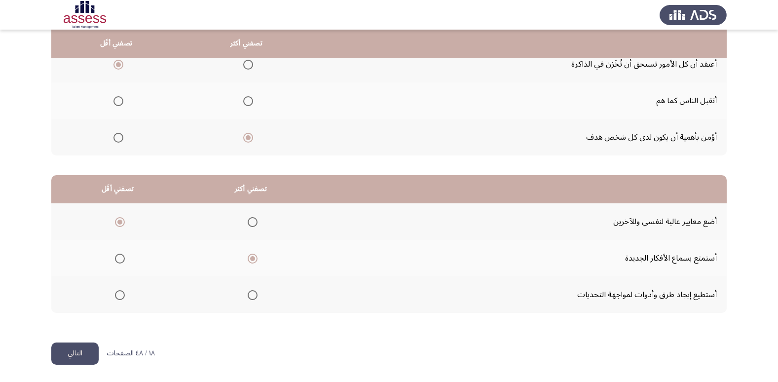
scroll to position [0, 0]
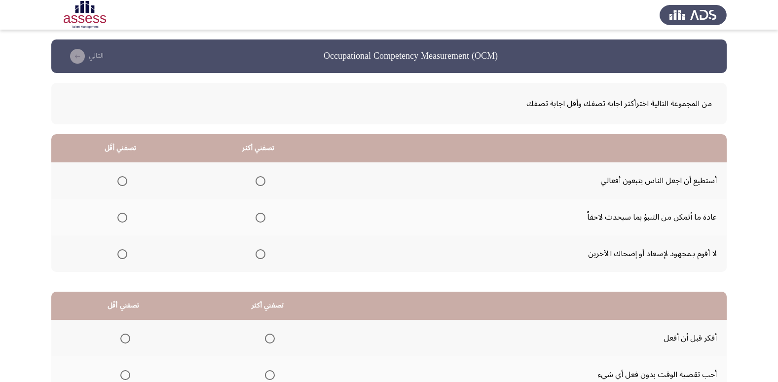
click at [259, 184] on span "Select an option" at bounding box center [261, 181] width 10 height 10
click at [259, 184] on input "Select an option" at bounding box center [261, 181] width 10 height 10
click at [119, 218] on span "Select an option" at bounding box center [122, 218] width 10 height 10
click at [119, 218] on input "Select an option" at bounding box center [122, 218] width 10 height 10
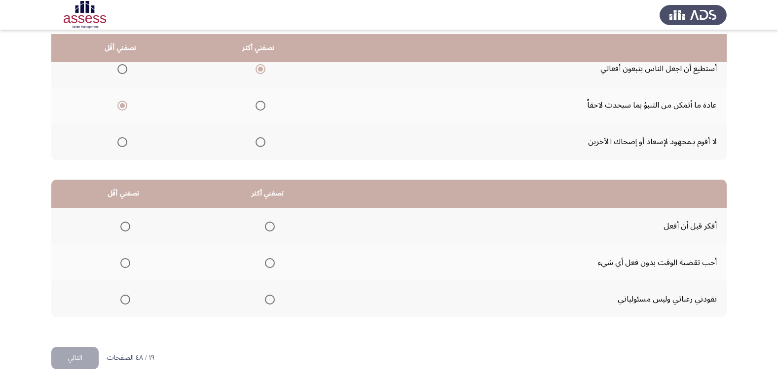
scroll to position [116, 0]
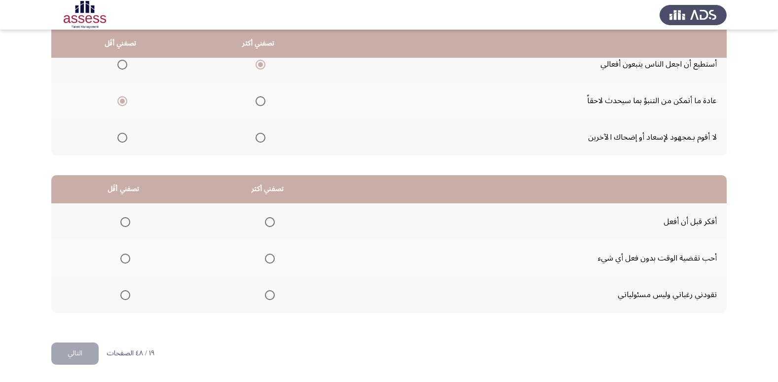
click at [266, 217] on span "Select an option" at bounding box center [270, 222] width 10 height 10
click at [266, 217] on input "Select an option" at bounding box center [270, 222] width 10 height 10
click at [117, 255] on label "Select an option" at bounding box center [123, 259] width 14 height 10
click at [120, 255] on input "Select an option" at bounding box center [125, 259] width 10 height 10
click at [67, 354] on button "التالي" at bounding box center [74, 353] width 47 height 22
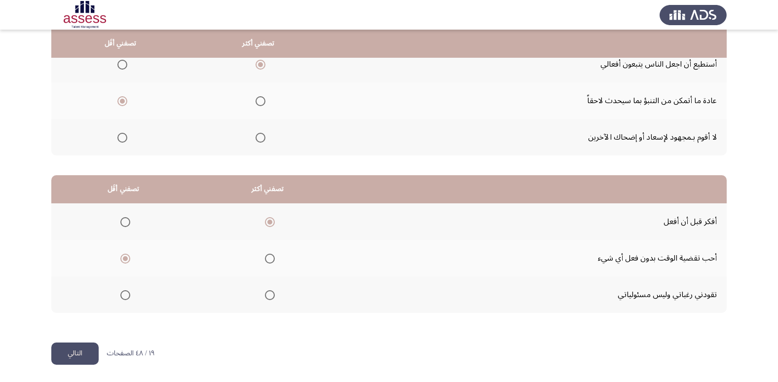
scroll to position [0, 0]
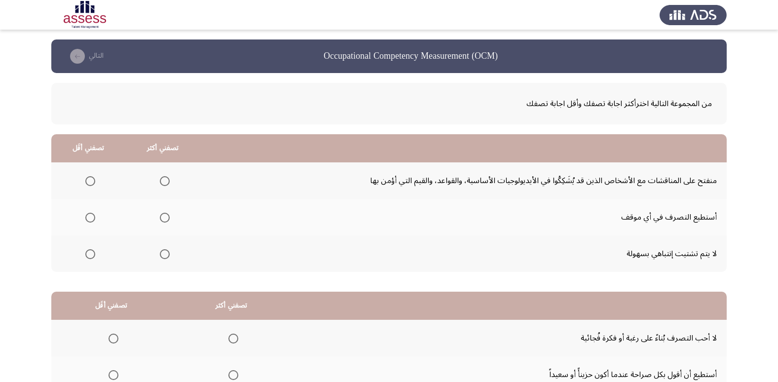
click at [161, 183] on span "Select an option" at bounding box center [165, 181] width 10 height 10
click at [161, 183] on input "Select an option" at bounding box center [165, 181] width 10 height 10
click at [82, 257] on label "Select an option" at bounding box center [88, 254] width 14 height 10
click at [85, 257] on input "Select an option" at bounding box center [90, 254] width 10 height 10
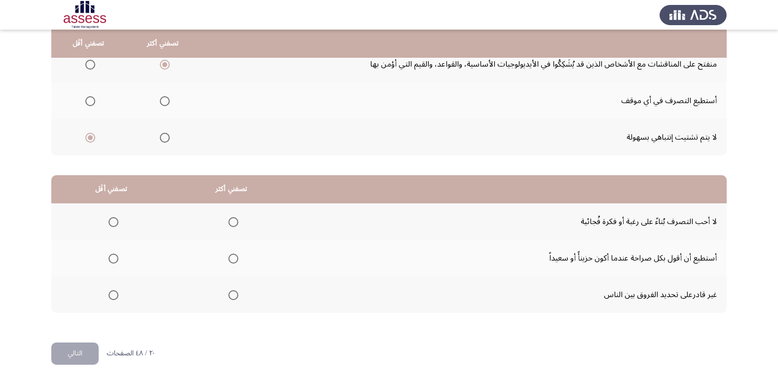
click at [228, 220] on span "Select an option" at bounding box center [233, 222] width 10 height 10
click at [228, 220] on input "Select an option" at bounding box center [233, 222] width 10 height 10
click at [110, 260] on span "Select an option" at bounding box center [114, 259] width 10 height 10
click at [110, 260] on input "Select an option" at bounding box center [114, 259] width 10 height 10
click at [74, 353] on button "التالي" at bounding box center [74, 353] width 47 height 22
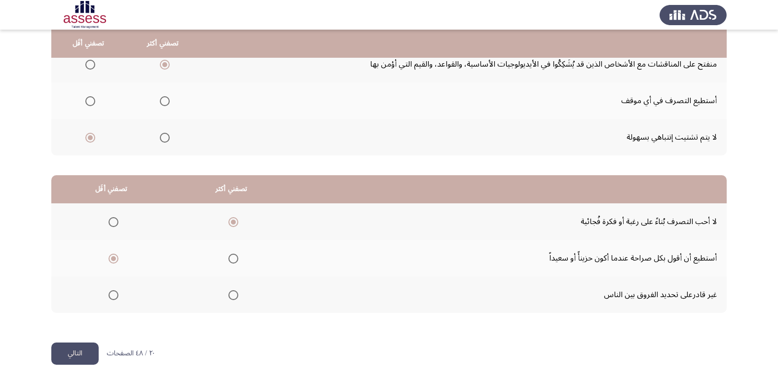
scroll to position [0, 0]
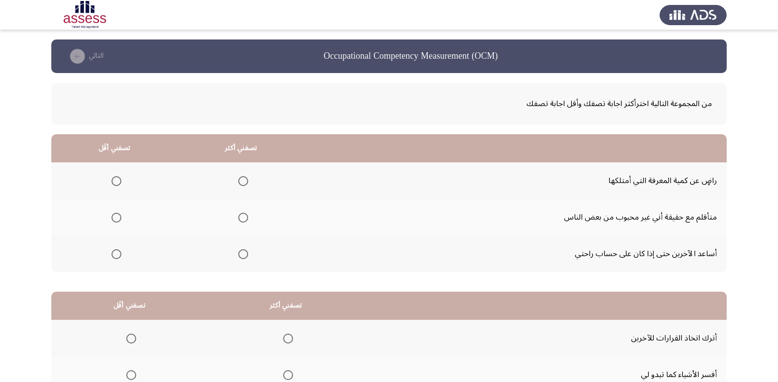
click at [242, 252] on span "Select an option" at bounding box center [243, 254] width 10 height 10
click at [242, 252] on input "Select an option" at bounding box center [243, 254] width 10 height 10
click at [117, 182] on span "Select an option" at bounding box center [116, 181] width 10 height 10
click at [117, 182] on input "Select an option" at bounding box center [116, 181] width 10 height 10
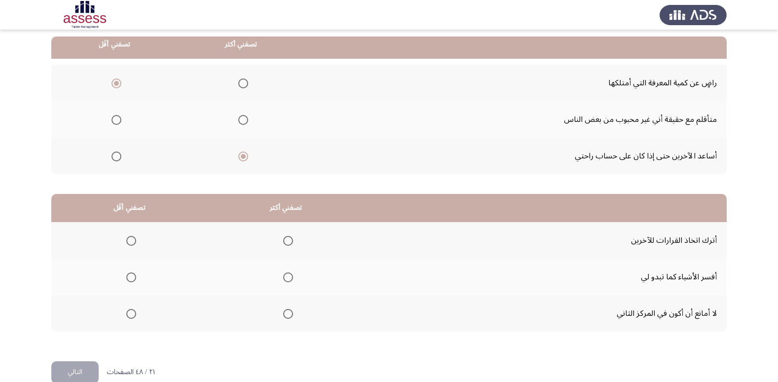
scroll to position [99, 0]
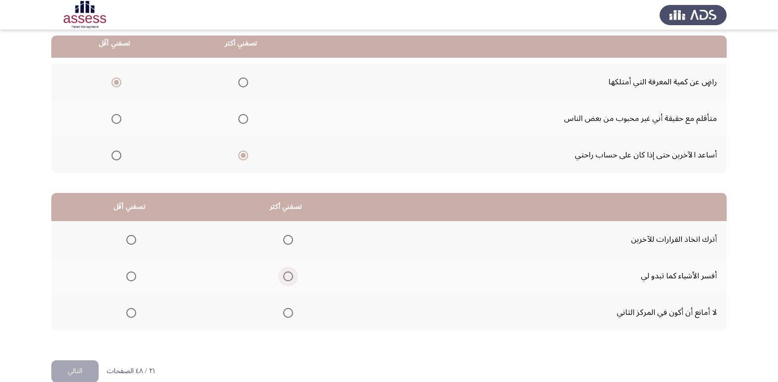
click at [287, 277] on span "Select an option" at bounding box center [288, 276] width 10 height 10
click at [287, 277] on input "Select an option" at bounding box center [288, 276] width 10 height 10
click at [131, 310] on span "Select an option" at bounding box center [131, 313] width 10 height 10
click at [131, 310] on input "Select an option" at bounding box center [131, 313] width 10 height 10
click at [80, 378] on button "التالي" at bounding box center [74, 371] width 47 height 22
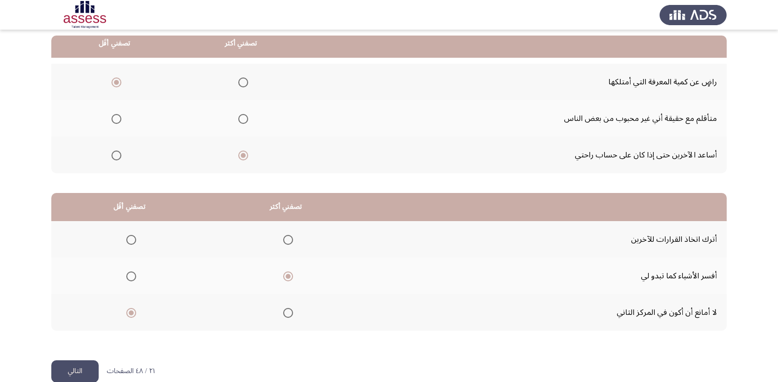
scroll to position [0, 0]
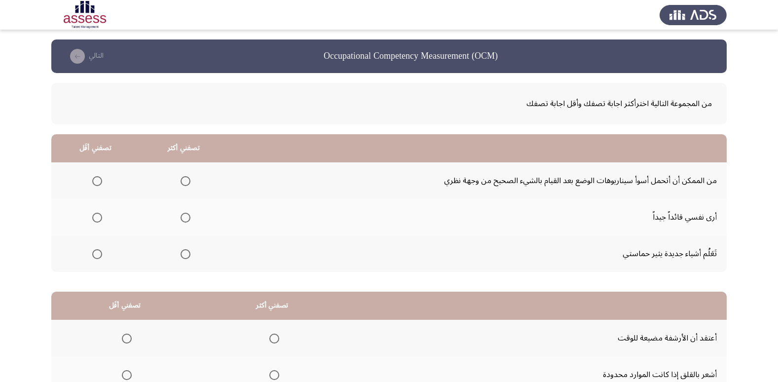
click at [183, 180] on span "Select an option" at bounding box center [186, 181] width 10 height 10
click at [183, 180] on input "Select an option" at bounding box center [186, 181] width 10 height 10
click at [95, 248] on mat-radio-group "Select an option" at bounding box center [95, 253] width 14 height 17
click at [96, 250] on span "Select an option" at bounding box center [97, 254] width 10 height 10
click at [96, 250] on input "Select an option" at bounding box center [97, 254] width 10 height 10
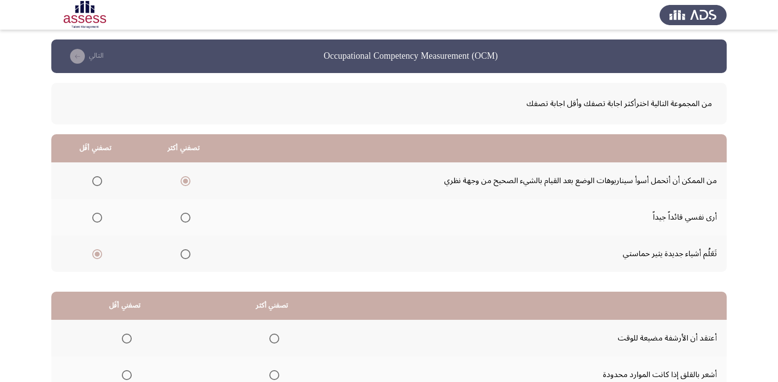
scroll to position [116, 0]
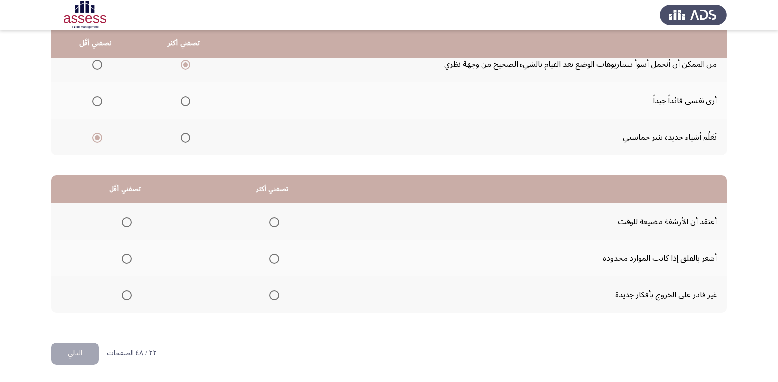
click at [271, 263] on span "Select an option" at bounding box center [274, 259] width 10 height 10
click at [271, 263] on input "Select an option" at bounding box center [274, 259] width 10 height 10
click at [128, 221] on span "Select an option" at bounding box center [127, 222] width 10 height 10
click at [128, 221] on input "Select an option" at bounding box center [127, 222] width 10 height 10
click at [81, 349] on button "التالي" at bounding box center [74, 353] width 47 height 22
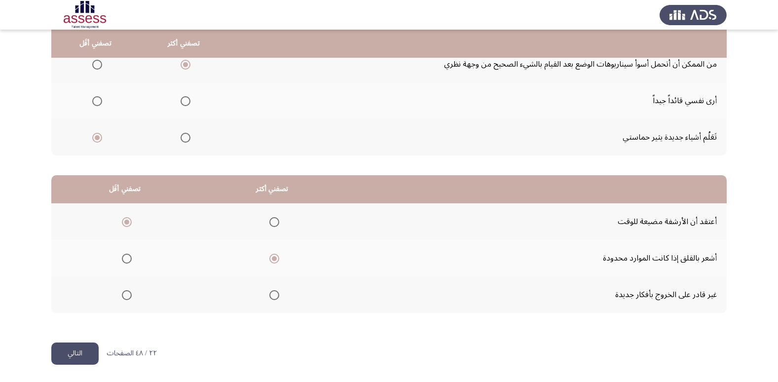
scroll to position [0, 0]
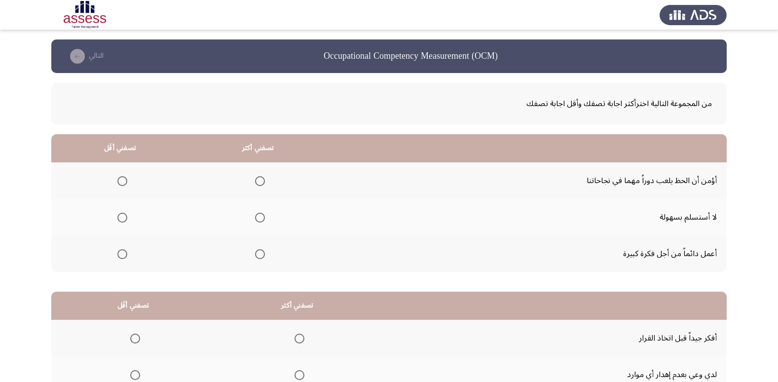
click at [257, 216] on span "Select an option" at bounding box center [260, 218] width 10 height 10
click at [257, 216] on input "Select an option" at bounding box center [260, 218] width 10 height 10
click at [115, 179] on label "Select an option" at bounding box center [120, 181] width 14 height 10
click at [117, 179] on input "Select an option" at bounding box center [122, 181] width 10 height 10
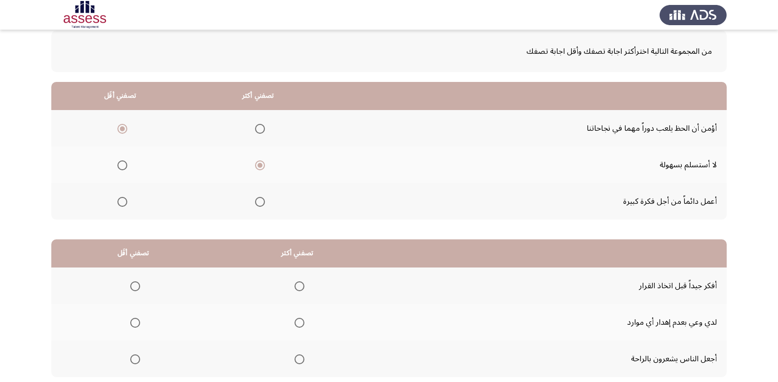
scroll to position [99, 0]
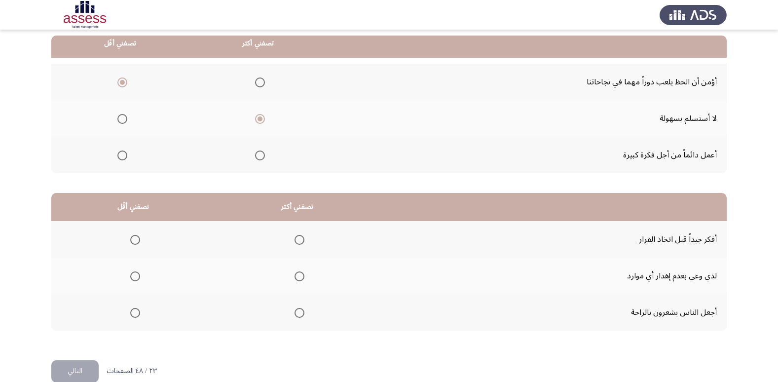
click at [296, 236] on span "Select an option" at bounding box center [299, 240] width 10 height 10
click at [296, 236] on input "Select an option" at bounding box center [299, 240] width 10 height 10
click at [137, 278] on span "Select an option" at bounding box center [135, 276] width 10 height 10
click at [137, 278] on input "Select an option" at bounding box center [135, 276] width 10 height 10
click at [82, 369] on button "التالي" at bounding box center [74, 371] width 47 height 22
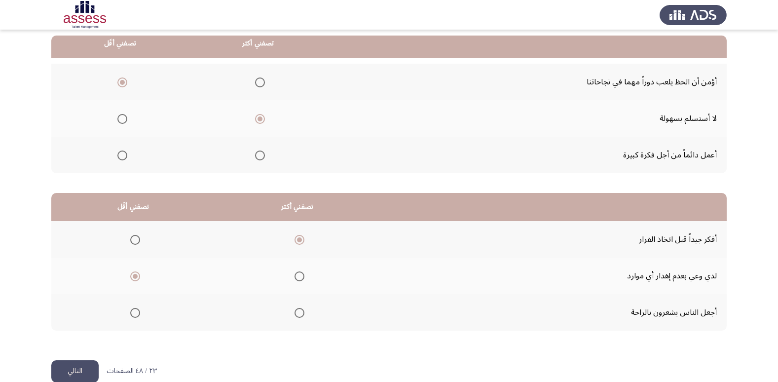
scroll to position [0, 0]
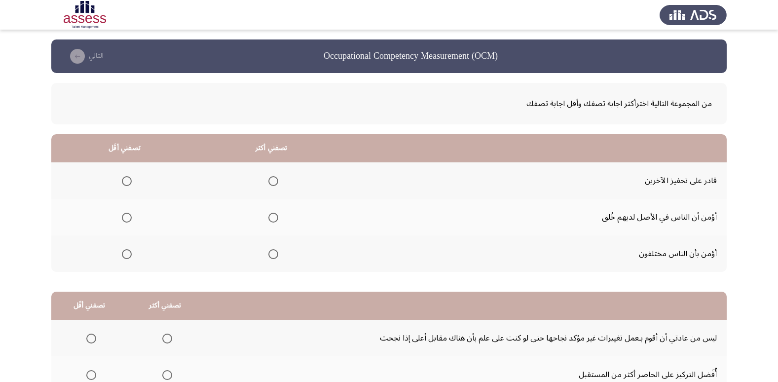
click at [271, 176] on span "Select an option" at bounding box center [273, 181] width 10 height 10
click at [271, 176] on input "Select an option" at bounding box center [273, 181] width 10 height 10
click at [127, 218] on span "Select an option" at bounding box center [127, 218] width 10 height 10
click at [127, 218] on input "Select an option" at bounding box center [127, 218] width 10 height 10
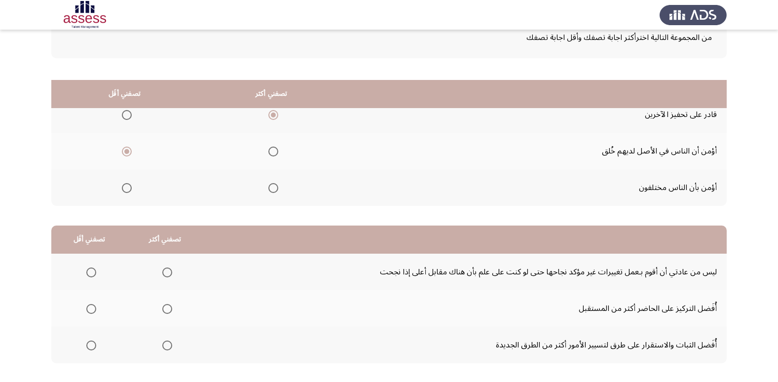
scroll to position [116, 0]
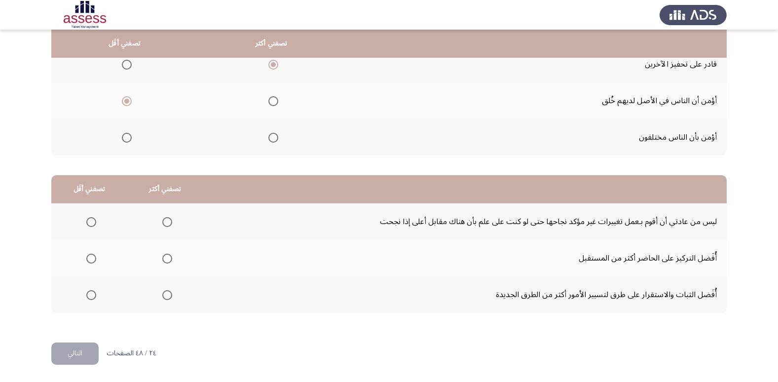
click at [89, 220] on span "Select an option" at bounding box center [91, 222] width 10 height 10
click at [89, 220] on input "Select an option" at bounding box center [91, 222] width 10 height 10
click at [164, 256] on span "Select an option" at bounding box center [167, 259] width 10 height 10
click at [164, 256] on input "Select an option" at bounding box center [167, 259] width 10 height 10
click at [81, 345] on button "التالي" at bounding box center [74, 353] width 47 height 22
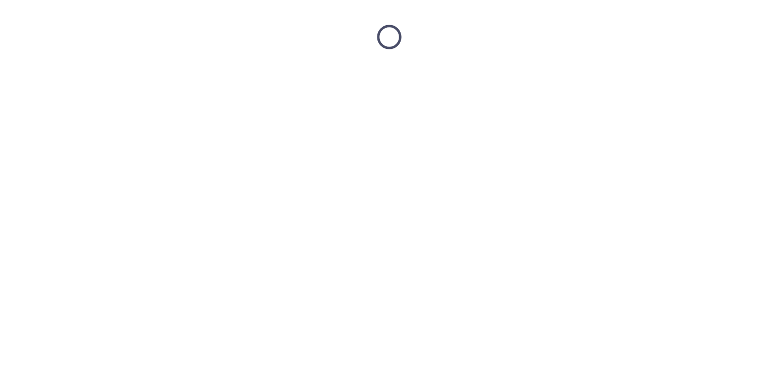
scroll to position [0, 0]
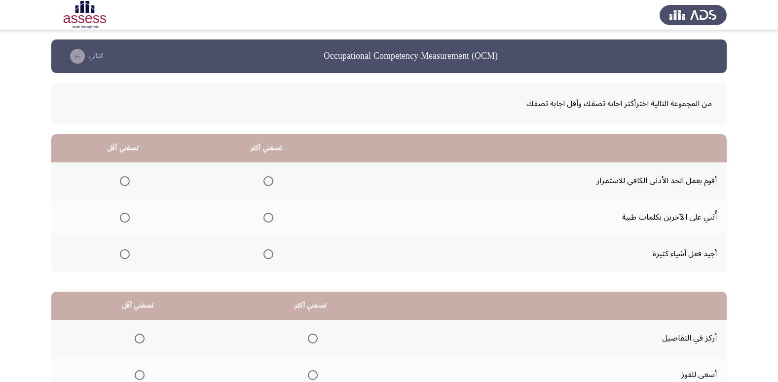
click at [126, 179] on span "Select an option" at bounding box center [125, 181] width 10 height 10
click at [126, 179] on input "Select an option" at bounding box center [125, 181] width 10 height 10
click at [268, 218] on span "Select an option" at bounding box center [268, 218] width 10 height 10
click at [268, 218] on input "Select an option" at bounding box center [268, 218] width 10 height 10
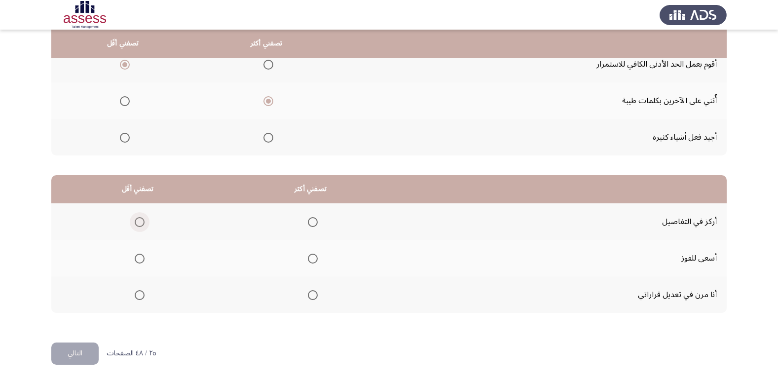
click at [141, 219] on span "Select an option" at bounding box center [140, 222] width 10 height 10
click at [141, 219] on input "Select an option" at bounding box center [140, 222] width 10 height 10
click at [140, 257] on span "Select an option" at bounding box center [140, 259] width 10 height 10
click at [140, 257] on input "Select an option" at bounding box center [140, 259] width 10 height 10
click at [312, 295] on span "Select an option" at bounding box center [313, 295] width 10 height 10
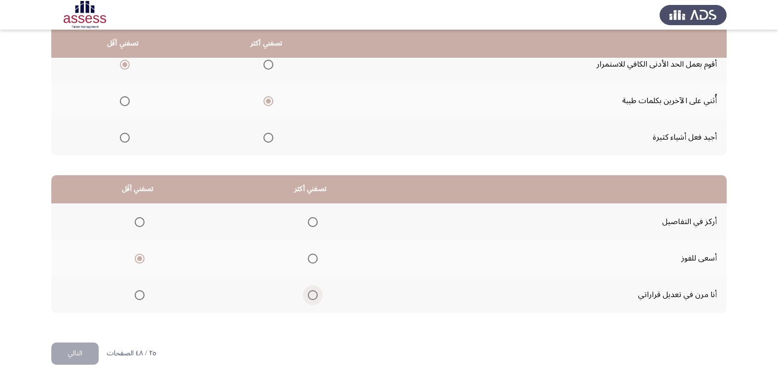
click at [312, 295] on input "Select an option" at bounding box center [313, 295] width 10 height 10
click at [96, 347] on button "التالي" at bounding box center [74, 353] width 47 height 22
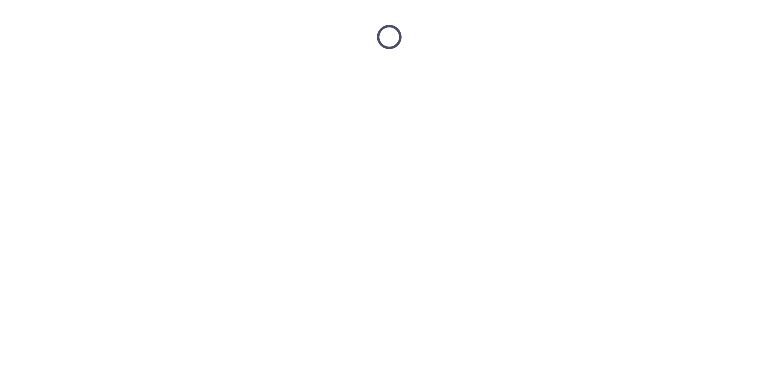
scroll to position [0, 0]
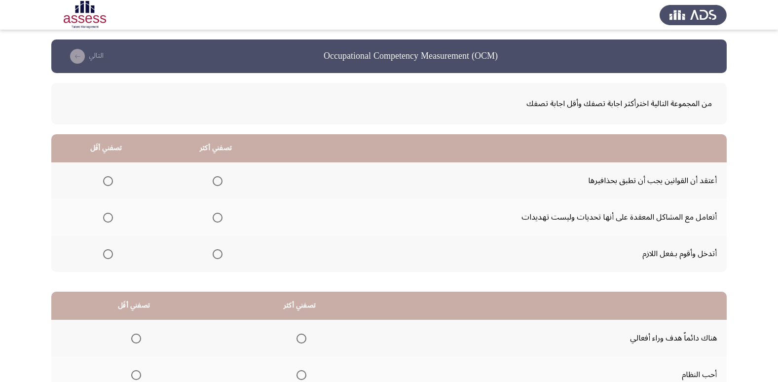
click at [220, 216] on span "Select an option" at bounding box center [218, 218] width 10 height 10
click at [220, 216] on input "Select an option" at bounding box center [218, 218] width 10 height 10
click at [110, 179] on span "Select an option" at bounding box center [108, 181] width 10 height 10
click at [110, 179] on input "Select an option" at bounding box center [108, 181] width 10 height 10
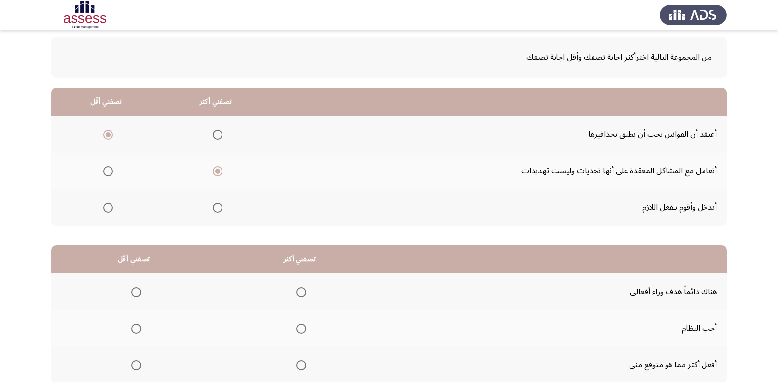
scroll to position [116, 0]
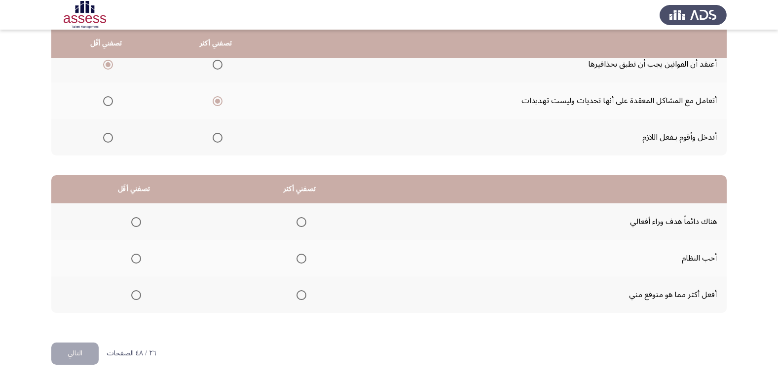
click at [300, 219] on span "Select an option" at bounding box center [301, 222] width 10 height 10
click at [300, 219] on input "Select an option" at bounding box center [301, 222] width 10 height 10
click at [131, 294] on span "Select an option" at bounding box center [136, 295] width 10 height 10
click at [131, 294] on input "Select an option" at bounding box center [136, 295] width 10 height 10
click at [52, 336] on div "من المجموعة التالية اخترأكثر اجابة تصفك وأقل اجابة تصفك تصفني أكثر تصفني أقَل أ…" at bounding box center [388, 150] width 675 height 386
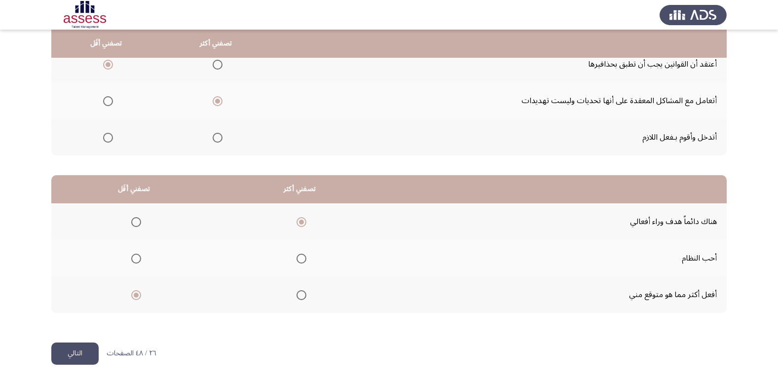
click at [69, 357] on button "التالي" at bounding box center [74, 353] width 47 height 22
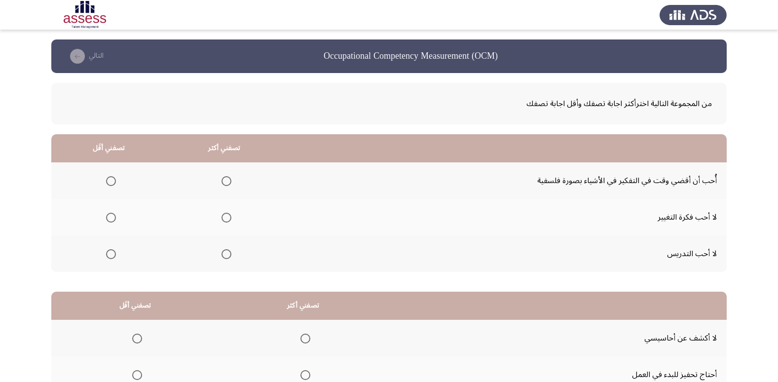
click at [110, 215] on span "Select an option" at bounding box center [111, 218] width 10 height 10
click at [110, 215] on input "Select an option" at bounding box center [111, 218] width 10 height 10
click at [225, 178] on span "Select an option" at bounding box center [226, 181] width 10 height 10
click at [225, 178] on input "Select an option" at bounding box center [226, 181] width 10 height 10
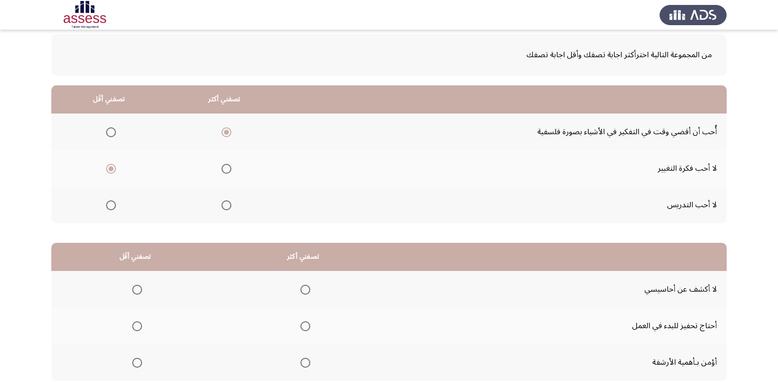
scroll to position [116, 0]
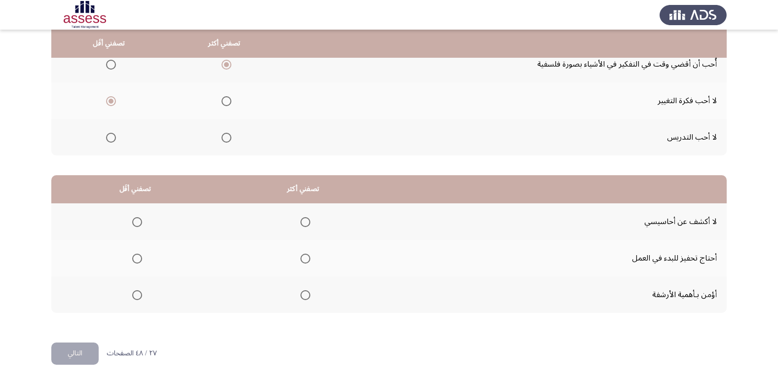
click at [303, 224] on span "Select an option" at bounding box center [305, 222] width 10 height 10
click at [303, 224] on input "Select an option" at bounding box center [305, 222] width 10 height 10
click at [135, 294] on span "Select an option" at bounding box center [137, 295] width 10 height 10
click at [135, 294] on input "Select an option" at bounding box center [137, 295] width 10 height 10
click at [64, 362] on button "التالي" at bounding box center [74, 353] width 47 height 22
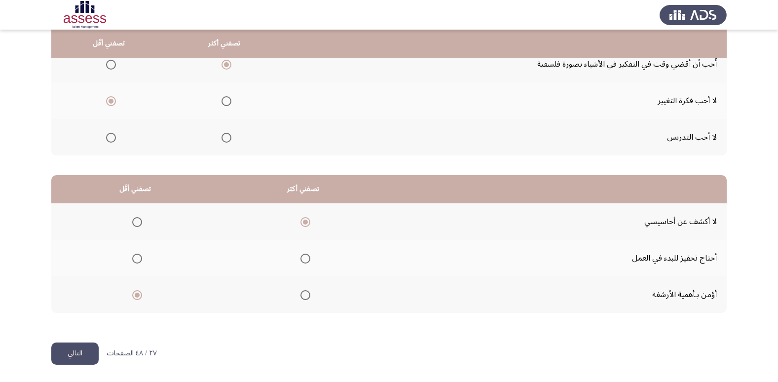
scroll to position [0, 0]
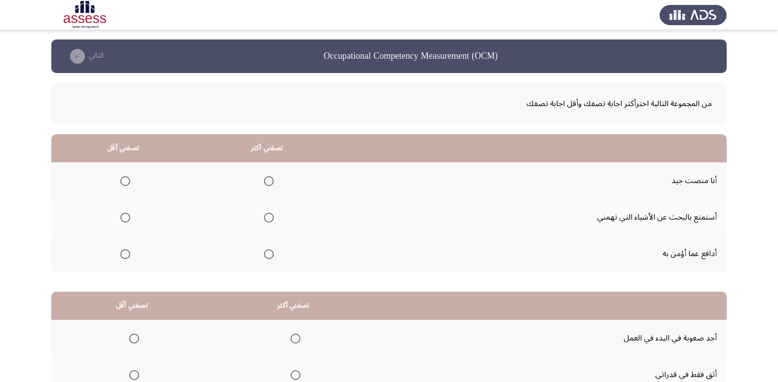
click at [266, 180] on span "Select an option" at bounding box center [269, 181] width 10 height 10
click at [266, 180] on input "Select an option" at bounding box center [269, 181] width 10 height 10
click at [120, 218] on span "Select an option" at bounding box center [125, 218] width 10 height 10
click at [120, 218] on input "Select an option" at bounding box center [125, 218] width 10 height 10
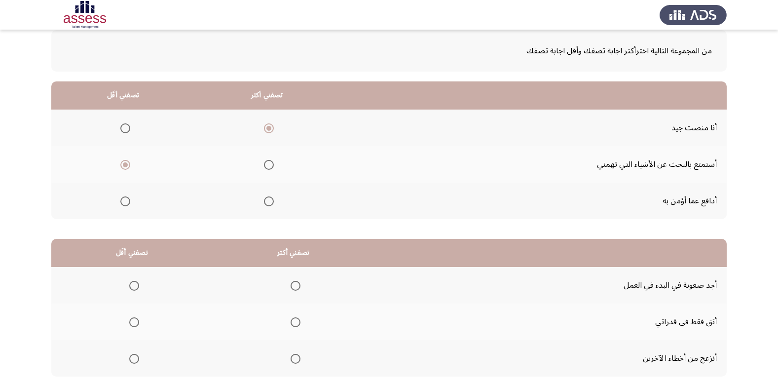
scroll to position [116, 0]
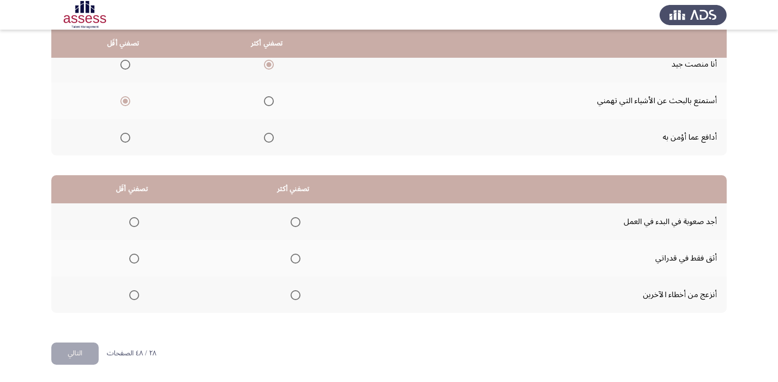
click at [130, 220] on span "Select an option" at bounding box center [134, 222] width 10 height 10
click at [130, 220] on input "Select an option" at bounding box center [134, 222] width 10 height 10
click at [293, 259] on span "Select an option" at bounding box center [296, 259] width 10 height 10
click at [293, 259] on input "Select an option" at bounding box center [296, 259] width 10 height 10
click at [79, 350] on button "التالي" at bounding box center [74, 353] width 47 height 22
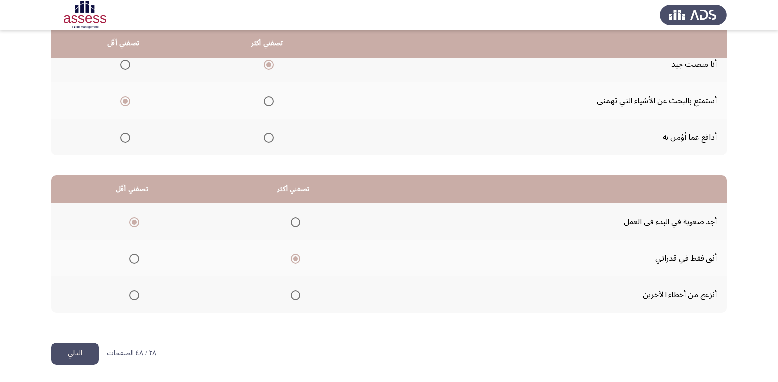
scroll to position [0, 0]
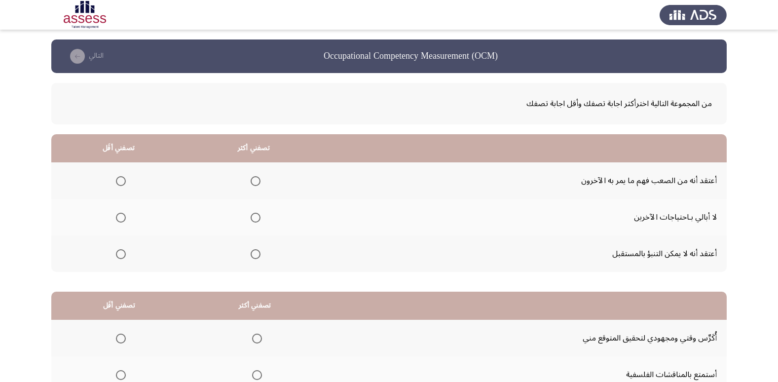
click at [119, 256] on span "Select an option" at bounding box center [121, 254] width 10 height 10
click at [119, 256] on input "Select an option" at bounding box center [121, 254] width 10 height 10
click at [254, 254] on span "Select an option" at bounding box center [256, 254] width 10 height 10
click at [254, 254] on input "Select an option" at bounding box center [256, 254] width 10 height 10
click at [122, 182] on span "Select an option" at bounding box center [121, 181] width 10 height 10
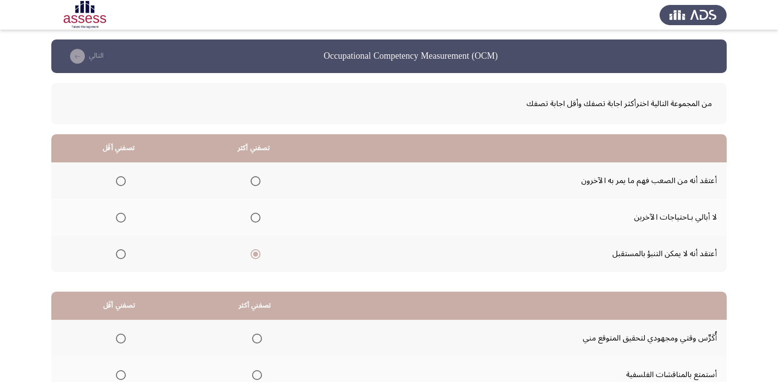
click at [122, 182] on input "Select an option" at bounding box center [121, 181] width 10 height 10
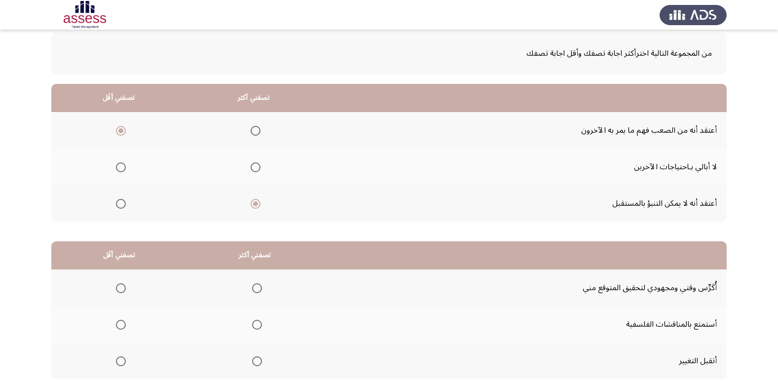
scroll to position [116, 0]
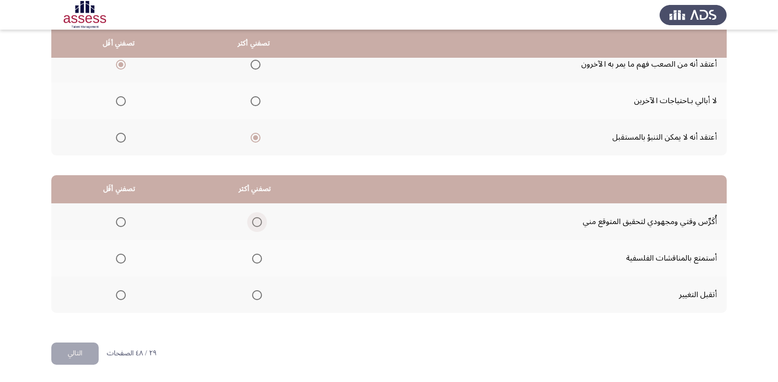
click at [254, 226] on span "Select an option" at bounding box center [257, 222] width 10 height 10
click at [254, 226] on input "Select an option" at bounding box center [257, 222] width 10 height 10
click at [120, 259] on span "Select an option" at bounding box center [121, 259] width 10 height 10
click at [120, 259] on input "Select an option" at bounding box center [121, 259] width 10 height 10
click at [84, 349] on button "التالي" at bounding box center [74, 353] width 47 height 22
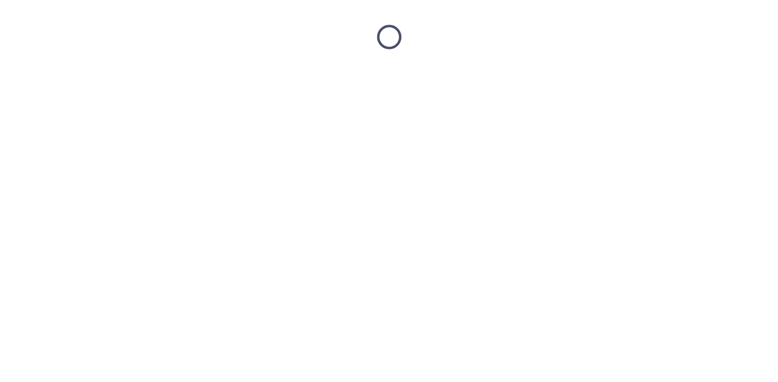
scroll to position [0, 0]
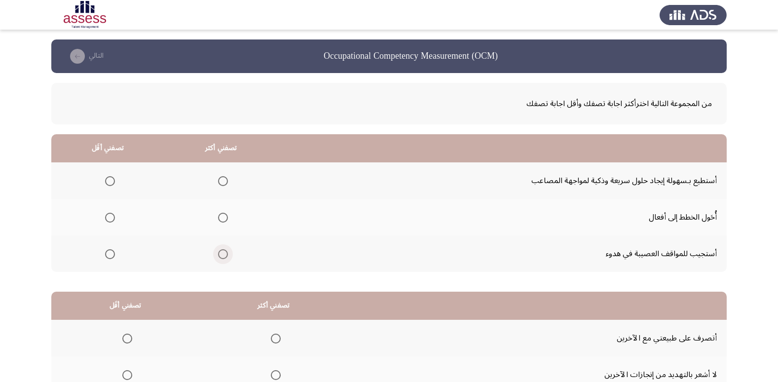
click at [223, 256] on span "Select an option" at bounding box center [223, 254] width 10 height 10
click at [223, 256] on input "Select an option" at bounding box center [223, 254] width 10 height 10
click at [110, 217] on span "Select an option" at bounding box center [110, 218] width 10 height 10
click at [110, 217] on input "Select an option" at bounding box center [110, 218] width 10 height 10
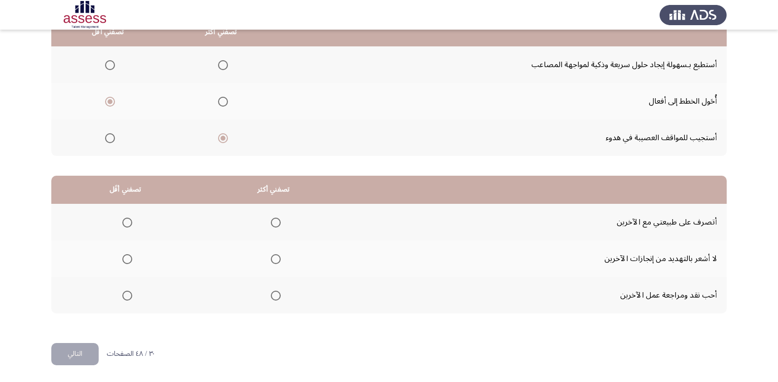
scroll to position [116, 0]
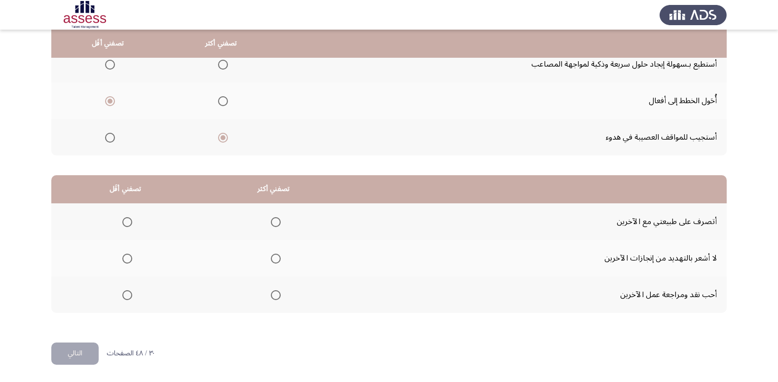
click at [274, 222] on span "Select an option" at bounding box center [276, 222] width 10 height 10
click at [274, 222] on input "Select an option" at bounding box center [276, 222] width 10 height 10
click at [126, 294] on span "Select an option" at bounding box center [127, 295] width 10 height 10
click at [126, 294] on input "Select an option" at bounding box center [127, 295] width 10 height 10
click at [81, 358] on button "التالي" at bounding box center [74, 353] width 47 height 22
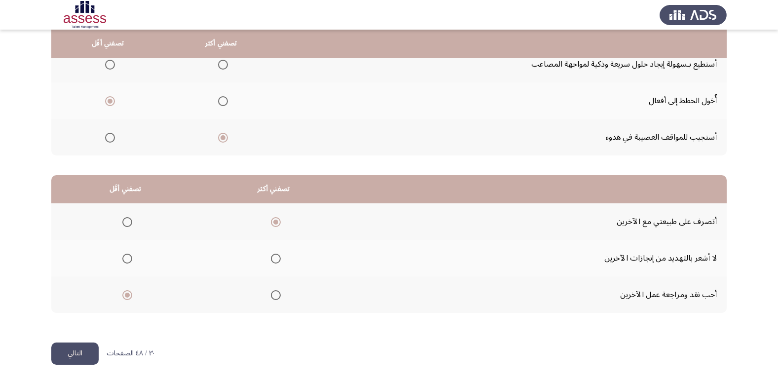
scroll to position [0, 0]
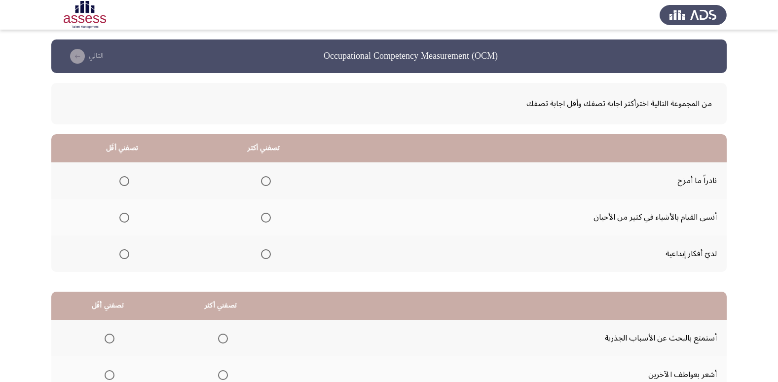
click at [261, 252] on span "Select an option" at bounding box center [266, 254] width 10 height 10
click at [261, 252] on input "Select an option" at bounding box center [266, 254] width 10 height 10
click at [121, 220] on span "Select an option" at bounding box center [124, 218] width 10 height 10
click at [121, 220] on input "Select an option" at bounding box center [124, 218] width 10 height 10
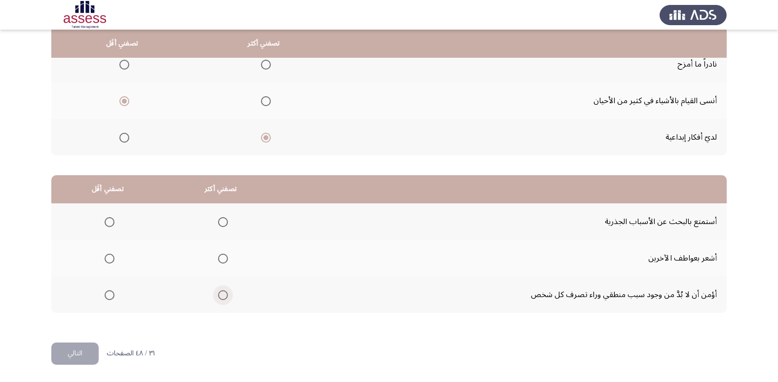
click at [222, 294] on span "Select an option" at bounding box center [223, 295] width 10 height 10
click at [222, 294] on input "Select an option" at bounding box center [223, 295] width 10 height 10
click at [108, 297] on span "Select an option" at bounding box center [110, 295] width 10 height 10
click at [108, 297] on input "Select an option" at bounding box center [110, 295] width 10 height 10
click at [212, 223] on th at bounding box center [220, 221] width 113 height 37
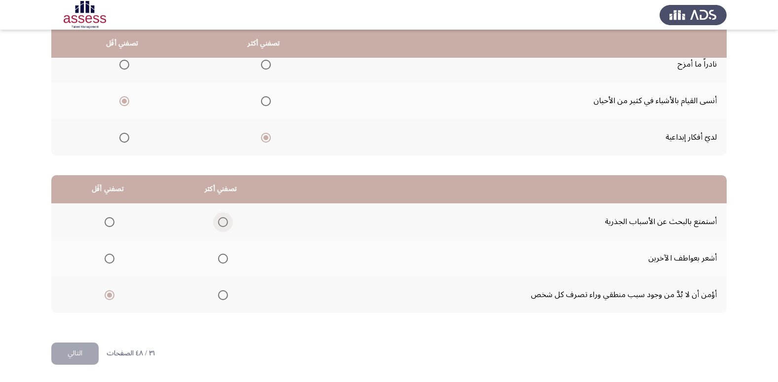
click at [220, 220] on span "Select an option" at bounding box center [223, 222] width 10 height 10
click at [220, 220] on input "Select an option" at bounding box center [223, 222] width 10 height 10
click at [89, 345] on button "التالي" at bounding box center [74, 353] width 47 height 22
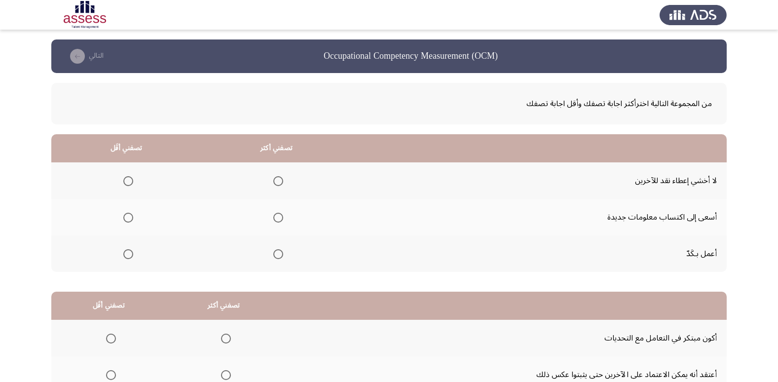
click at [278, 180] on span "Select an option" at bounding box center [278, 181] width 10 height 10
click at [278, 180] on input "Select an option" at bounding box center [278, 181] width 10 height 10
click at [127, 220] on span "Select an option" at bounding box center [128, 218] width 10 height 10
click at [127, 220] on input "Select an option" at bounding box center [128, 218] width 10 height 10
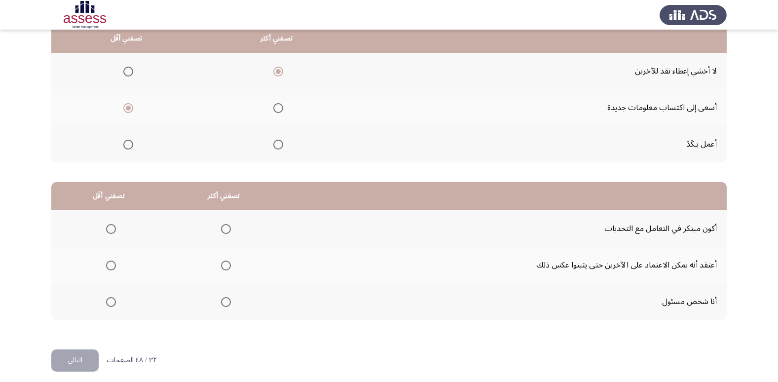
scroll to position [116, 0]
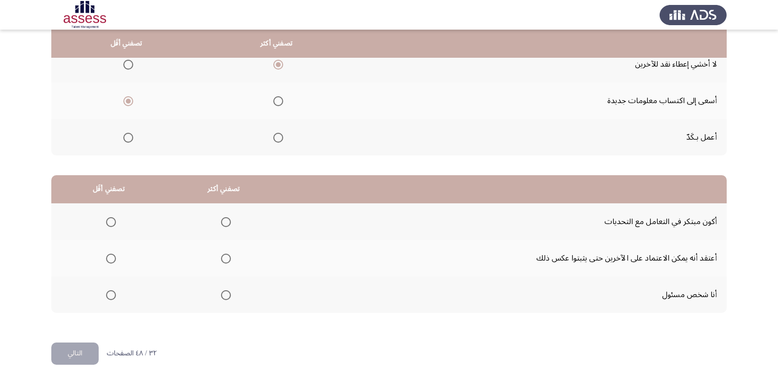
click at [221, 222] on span "Select an option" at bounding box center [226, 222] width 10 height 10
click at [221, 222] on input "Select an option" at bounding box center [226, 222] width 10 height 10
click at [108, 258] on span "Select an option" at bounding box center [111, 259] width 10 height 10
click at [108, 258] on input "Select an option" at bounding box center [111, 259] width 10 height 10
click at [86, 355] on button "التالي" at bounding box center [74, 353] width 47 height 22
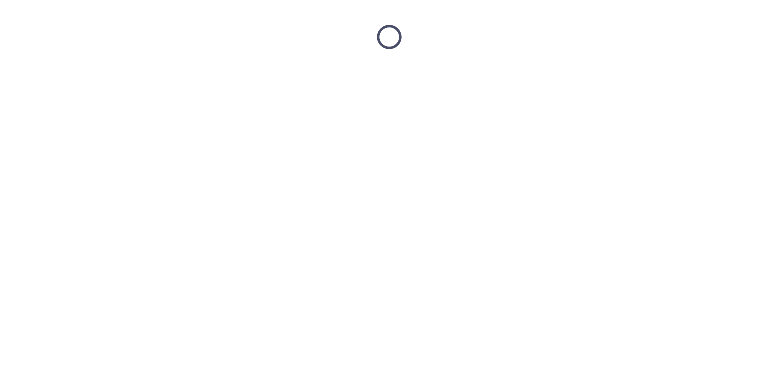
scroll to position [0, 0]
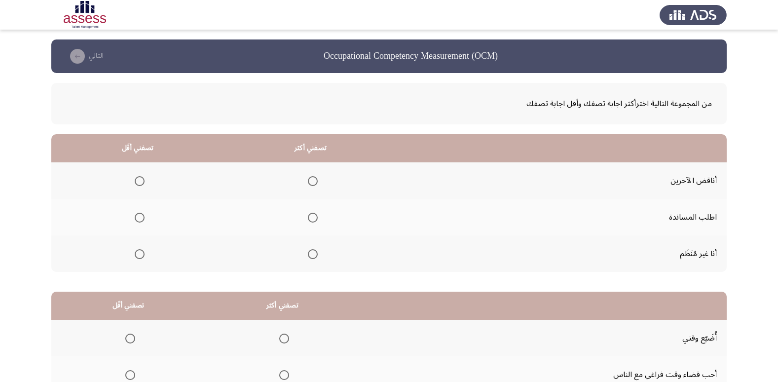
click at [135, 255] on span "Select an option" at bounding box center [140, 254] width 10 height 10
click at [135, 255] on input "Select an option" at bounding box center [140, 254] width 10 height 10
click at [311, 218] on span "Select an option" at bounding box center [313, 218] width 10 height 10
click at [311, 218] on input "Select an option" at bounding box center [313, 218] width 10 height 10
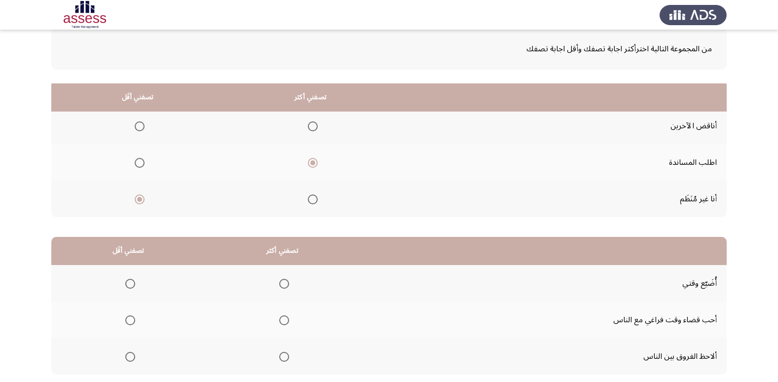
scroll to position [116, 0]
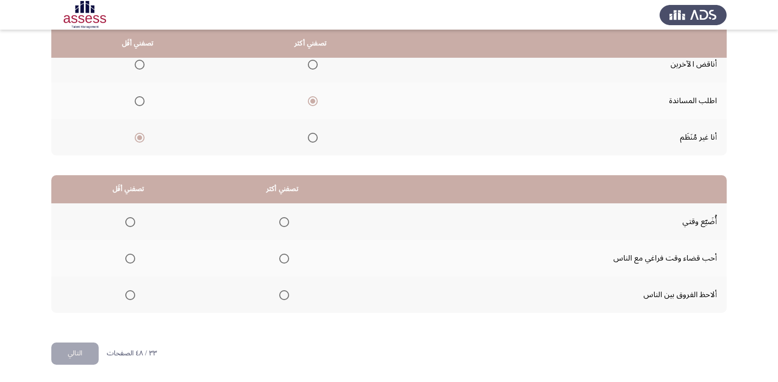
click at [271, 298] on th at bounding box center [282, 294] width 154 height 37
click at [281, 292] on span "Select an option" at bounding box center [284, 295] width 10 height 10
click at [281, 292] on input "Select an option" at bounding box center [284, 295] width 10 height 10
click at [126, 222] on span "Select an option" at bounding box center [130, 222] width 10 height 10
click at [126, 222] on input "Select an option" at bounding box center [130, 222] width 10 height 10
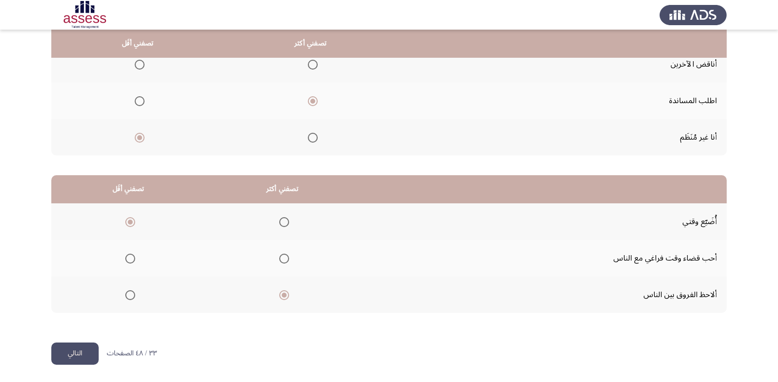
click at [67, 346] on button "التالي" at bounding box center [74, 353] width 47 height 22
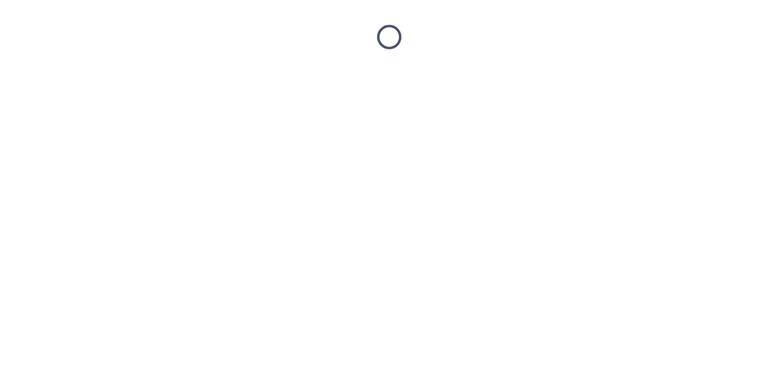
scroll to position [0, 0]
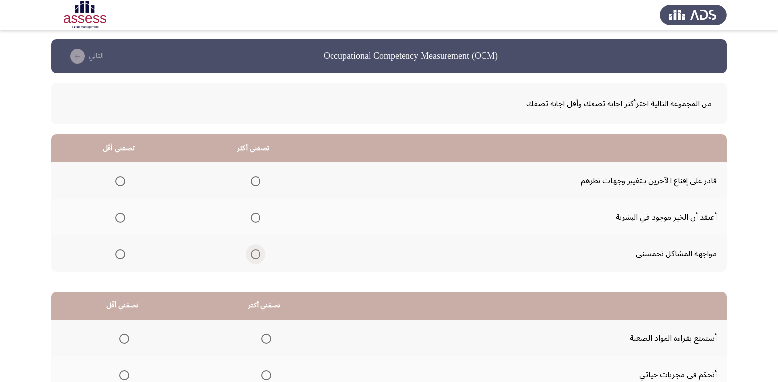
click at [256, 255] on span "Select an option" at bounding box center [256, 254] width 10 height 10
click at [256, 255] on input "Select an option" at bounding box center [256, 254] width 10 height 10
click at [120, 177] on span "Select an option" at bounding box center [120, 181] width 10 height 10
click at [120, 177] on input "Select an option" at bounding box center [120, 181] width 10 height 10
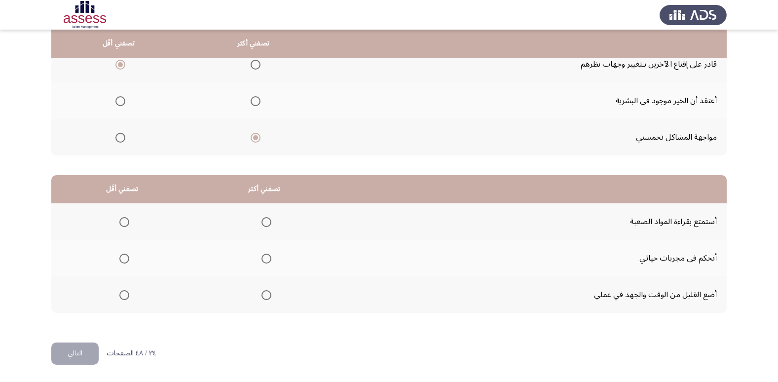
click at [126, 292] on span "Select an option" at bounding box center [124, 295] width 10 height 10
click at [126, 292] on input "Select an option" at bounding box center [124, 295] width 10 height 10
click at [269, 228] on mat-radio-group "Select an option" at bounding box center [264, 221] width 14 height 17
click at [269, 221] on span "Select an option" at bounding box center [266, 222] width 10 height 10
click at [269, 221] on input "Select an option" at bounding box center [266, 222] width 10 height 10
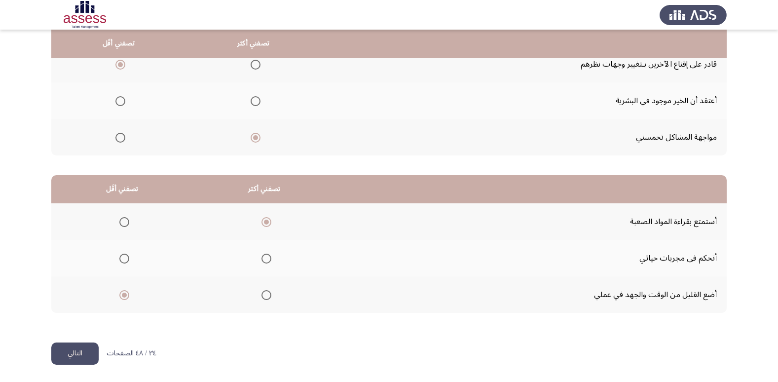
click at [77, 357] on button "التالي" at bounding box center [74, 353] width 47 height 22
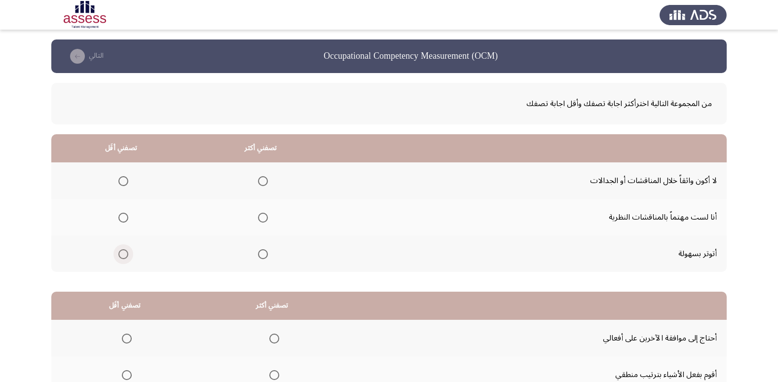
click at [121, 256] on span "Select an option" at bounding box center [123, 254] width 10 height 10
click at [121, 256] on input "Select an option" at bounding box center [123, 254] width 10 height 10
click at [262, 213] on span "Select an option" at bounding box center [263, 218] width 10 height 10
click at [262, 213] on input "Select an option" at bounding box center [263, 218] width 10 height 10
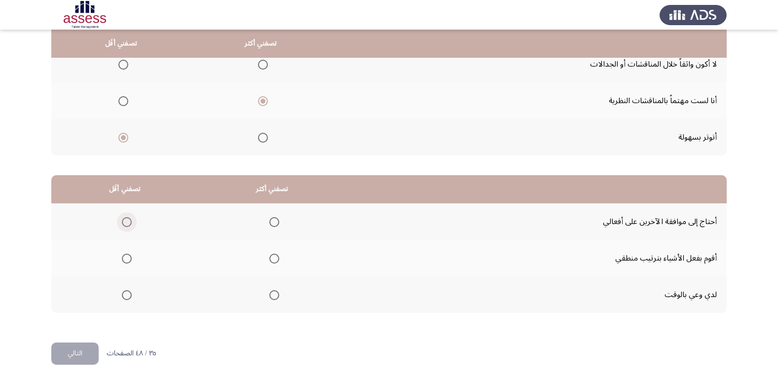
click at [126, 224] on span "Select an option" at bounding box center [127, 222] width 10 height 10
click at [126, 224] on input "Select an option" at bounding box center [127, 222] width 10 height 10
click at [290, 298] on th at bounding box center [271, 294] width 147 height 37
drag, startPoint x: 265, startPoint y: 293, endPoint x: 290, endPoint y: 256, distance: 44.5
click at [291, 255] on tbody "أحتاج إلى موافقة الآخرين على أفعالي أقوم بفعل الأشياء بترتيب منطقي لدي وعي بالو…" at bounding box center [388, 258] width 675 height 110
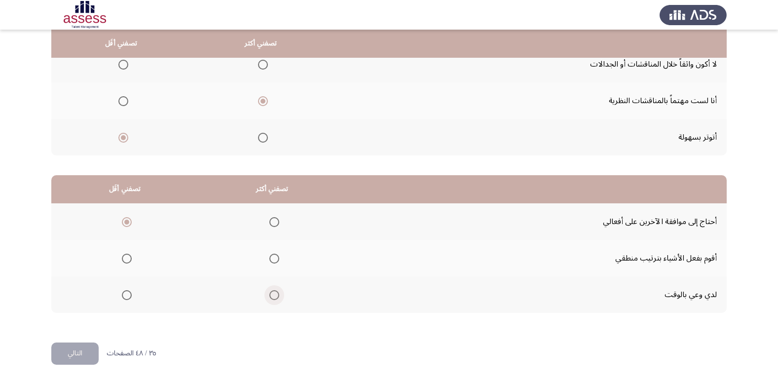
click at [270, 292] on span "Select an option" at bounding box center [274, 295] width 10 height 10
click at [270, 292] on input "Select an option" at bounding box center [274, 295] width 10 height 10
click at [64, 350] on button "التالي" at bounding box center [74, 353] width 47 height 22
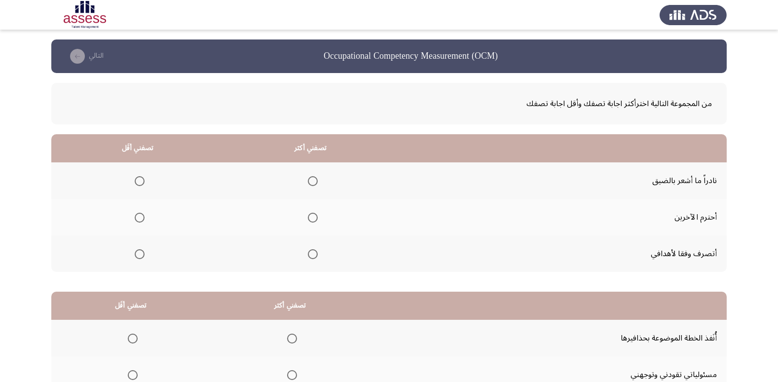
click at [308, 216] on span "Select an option" at bounding box center [313, 218] width 10 height 10
click at [308, 216] on input "Select an option" at bounding box center [313, 218] width 10 height 10
click at [133, 177] on label "Select an option" at bounding box center [138, 181] width 14 height 10
click at [135, 177] on input "Select an option" at bounding box center [140, 181] width 10 height 10
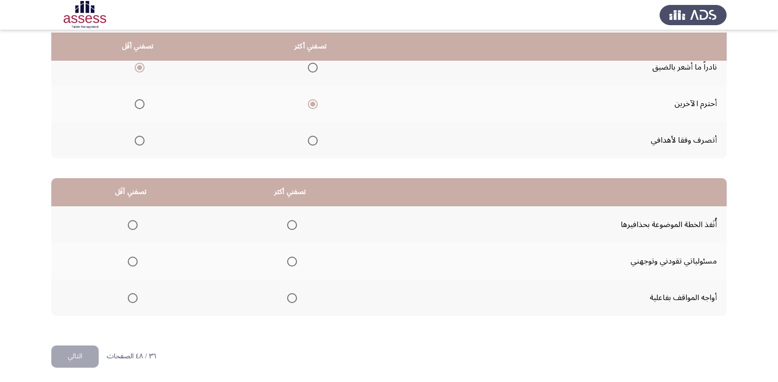
scroll to position [116, 0]
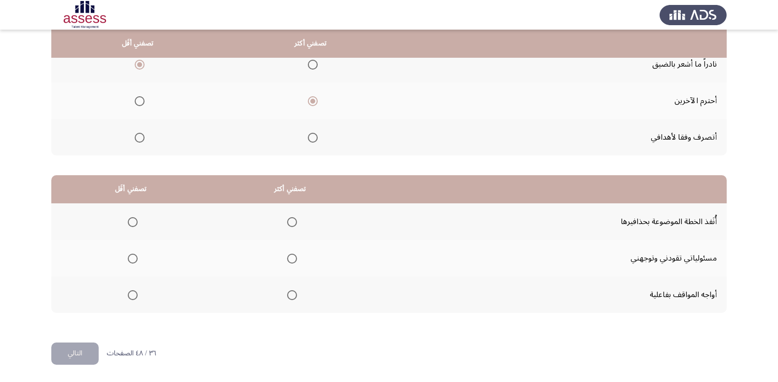
click at [129, 221] on span "Select an option" at bounding box center [133, 222] width 10 height 10
click at [129, 221] on input "Select an option" at bounding box center [133, 222] width 10 height 10
click at [289, 304] on th at bounding box center [290, 294] width 159 height 37
click at [288, 297] on span "Select an option" at bounding box center [292, 295] width 10 height 10
click at [288, 297] on input "Select an option" at bounding box center [292, 295] width 10 height 10
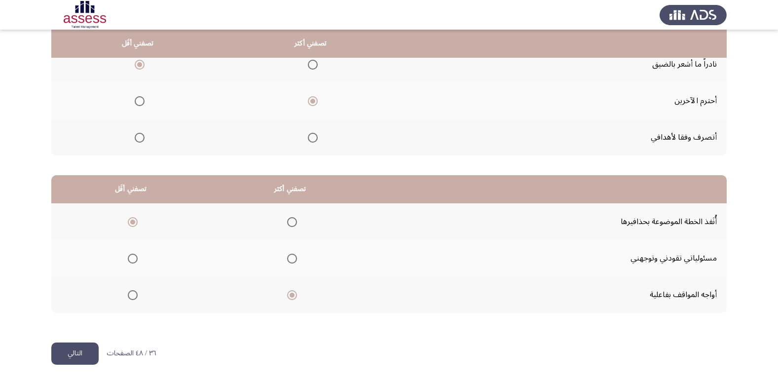
click at [80, 354] on button "التالي" at bounding box center [74, 353] width 47 height 22
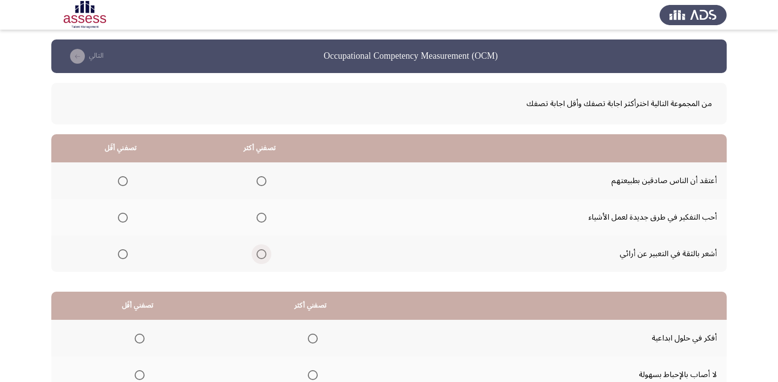
click at [257, 257] on span "Select an option" at bounding box center [262, 254] width 10 height 10
click at [257, 257] on input "Select an option" at bounding box center [262, 254] width 10 height 10
click at [126, 178] on span "Select an option" at bounding box center [123, 181] width 10 height 10
click at [126, 178] on input "Select an option" at bounding box center [123, 181] width 10 height 10
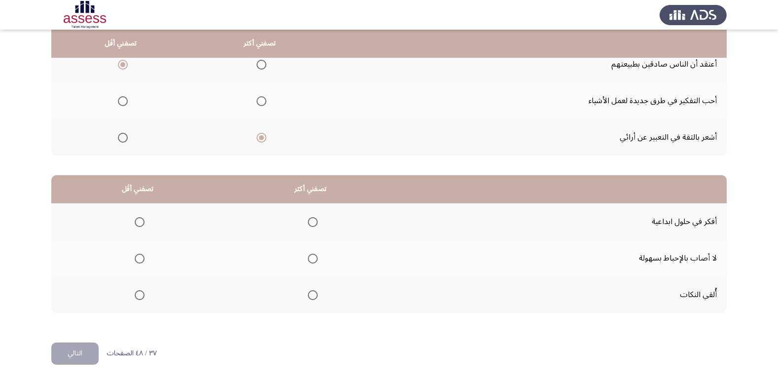
click at [310, 256] on span "Select an option" at bounding box center [313, 259] width 10 height 10
click at [310, 256] on input "Select an option" at bounding box center [313, 259] width 10 height 10
click at [139, 294] on span "Select an option" at bounding box center [140, 295] width 10 height 10
click at [139, 294] on input "Select an option" at bounding box center [140, 295] width 10 height 10
click at [75, 356] on button "التالي" at bounding box center [74, 353] width 47 height 22
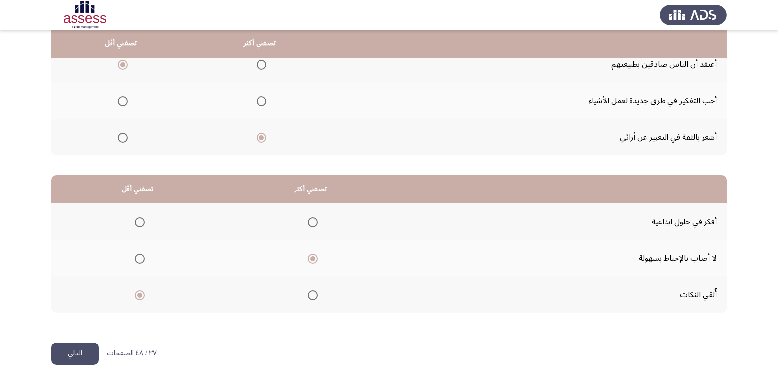
scroll to position [0, 0]
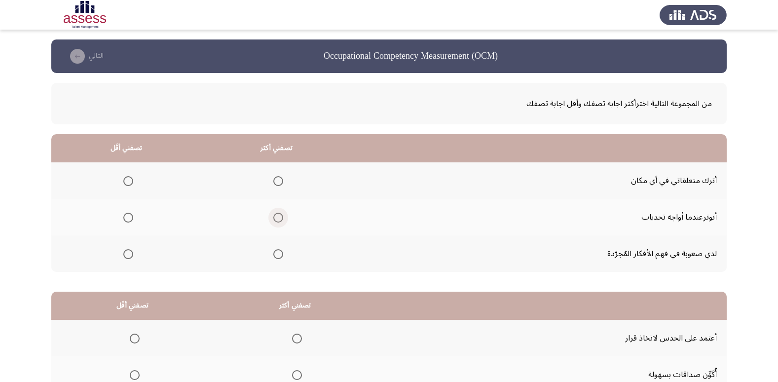
click at [278, 221] on span "Select an option" at bounding box center [278, 218] width 10 height 10
click at [278, 221] on input "Select an option" at bounding box center [278, 218] width 10 height 10
click at [275, 186] on mat-radio-group "Select an option" at bounding box center [276, 180] width 14 height 17
click at [278, 184] on span "Select an option" at bounding box center [278, 181] width 10 height 10
click at [278, 184] on input "Select an option" at bounding box center [278, 181] width 10 height 10
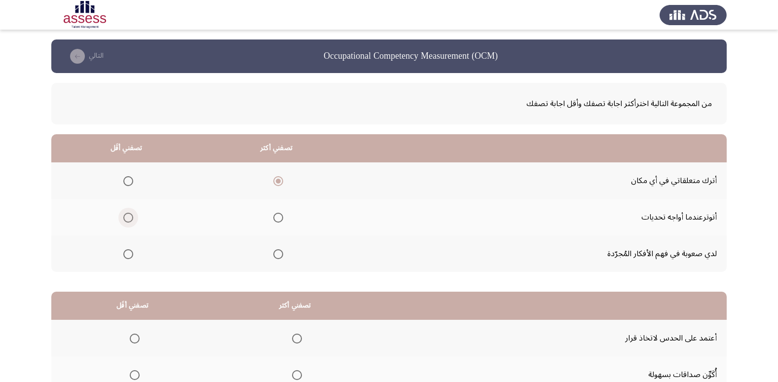
click at [129, 217] on span "Select an option" at bounding box center [128, 218] width 10 height 10
click at [129, 217] on input "Select an option" at bounding box center [128, 218] width 10 height 10
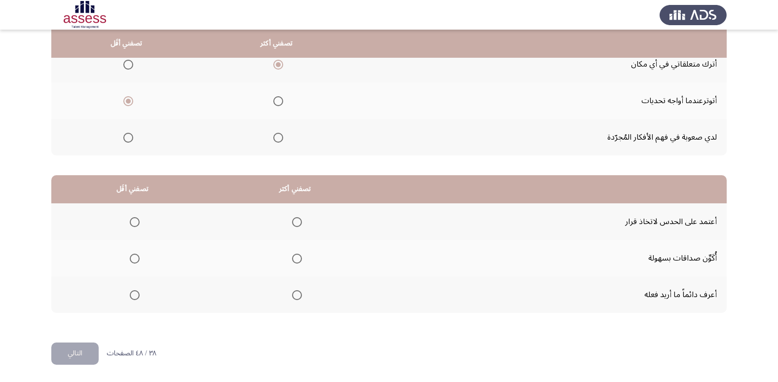
drag, startPoint x: 299, startPoint y: 288, endPoint x: 292, endPoint y: 294, distance: 9.8
click at [299, 289] on mat-radio-group "Select an option" at bounding box center [295, 294] width 14 height 17
click at [292, 294] on span "Select an option" at bounding box center [297, 295] width 10 height 10
click at [292, 294] on input "Select an option" at bounding box center [297, 295] width 10 height 10
click at [136, 254] on span "Select an option" at bounding box center [135, 259] width 10 height 10
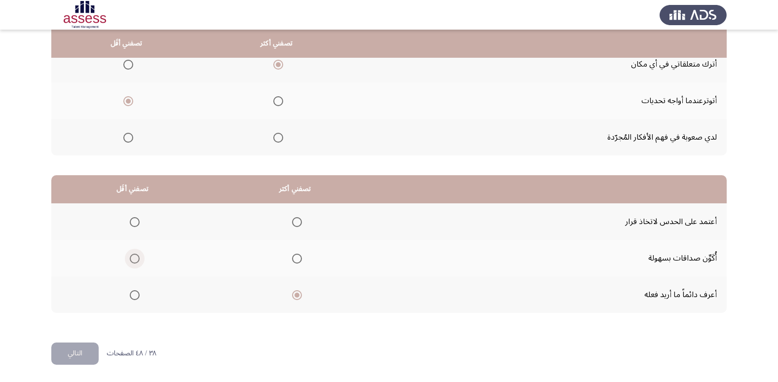
click at [136, 254] on input "Select an option" at bounding box center [135, 259] width 10 height 10
click at [84, 365] on html "Occupational Competency Measurement (OCM) التالي من المجموعة التالية اخترأكثر ا…" at bounding box center [389, 133] width 778 height 498
click at [80, 348] on button "التالي" at bounding box center [74, 353] width 47 height 22
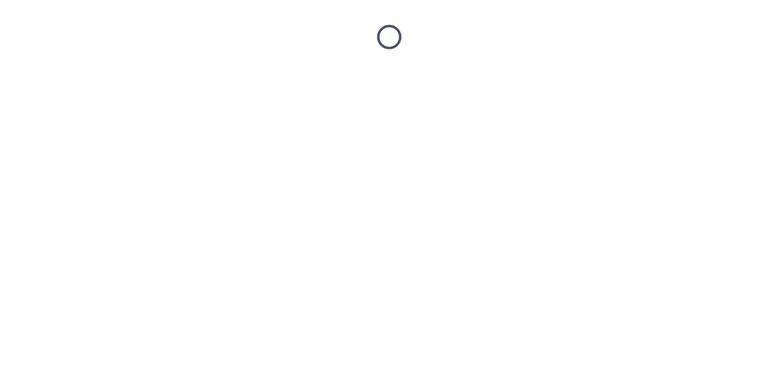
scroll to position [0, 0]
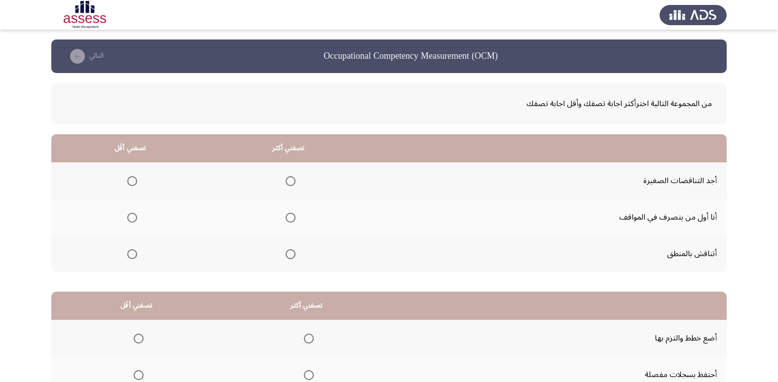
click at [289, 215] on span "Select an option" at bounding box center [291, 218] width 10 height 10
click at [289, 215] on input "Select an option" at bounding box center [291, 218] width 10 height 10
click at [123, 255] on label "Select an option" at bounding box center [130, 254] width 14 height 10
click at [127, 255] on input "Select an option" at bounding box center [132, 254] width 10 height 10
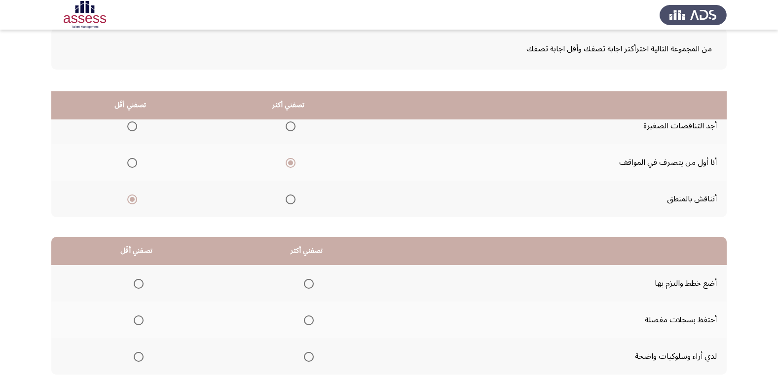
scroll to position [116, 0]
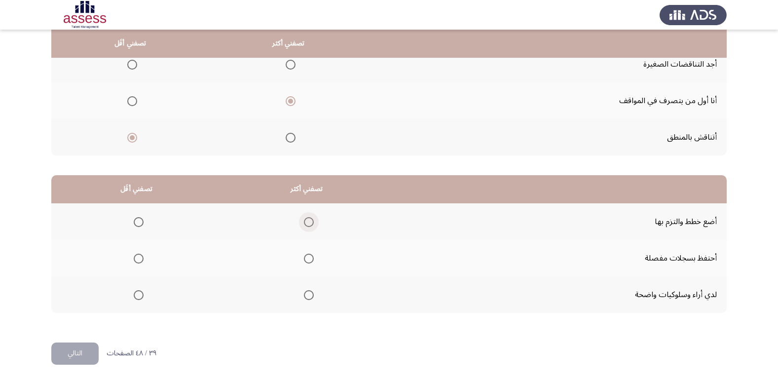
click at [311, 219] on span "Select an option" at bounding box center [309, 222] width 10 height 10
click at [311, 219] on input "Select an option" at bounding box center [309, 222] width 10 height 10
click at [141, 257] on span "Select an option" at bounding box center [139, 259] width 10 height 10
click at [141, 257] on input "Select an option" at bounding box center [139, 259] width 10 height 10
click at [79, 355] on button "التالي" at bounding box center [74, 353] width 47 height 22
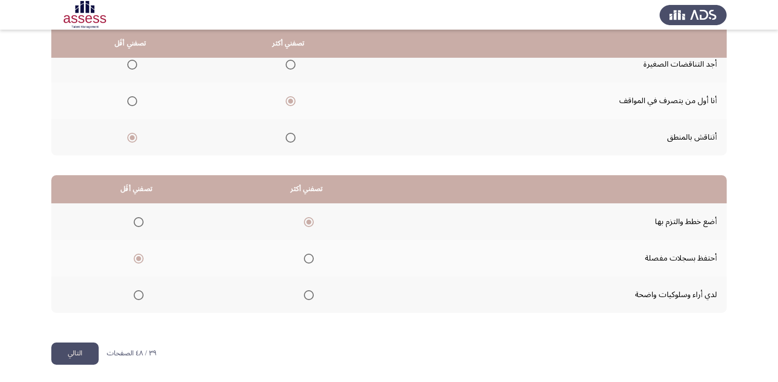
scroll to position [0, 0]
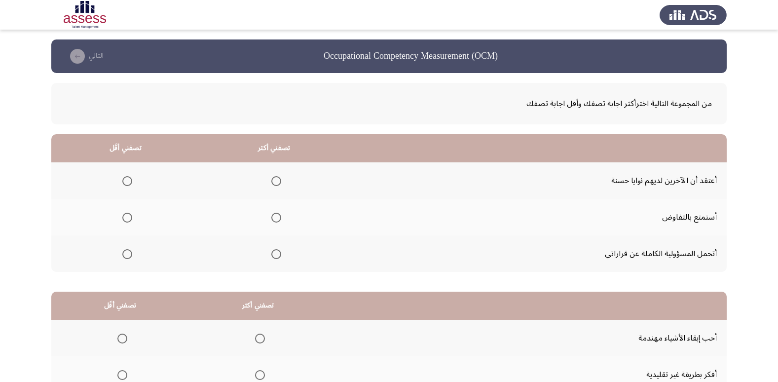
click at [276, 256] on span "Select an option" at bounding box center [276, 254] width 10 height 10
click at [276, 256] on input "Select an option" at bounding box center [276, 254] width 10 height 10
click at [130, 217] on span "Select an option" at bounding box center [127, 218] width 10 height 10
click at [130, 217] on input "Select an option" at bounding box center [127, 218] width 10 height 10
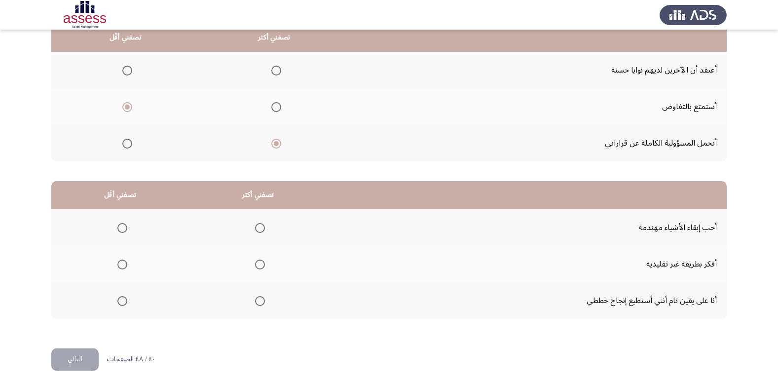
scroll to position [116, 0]
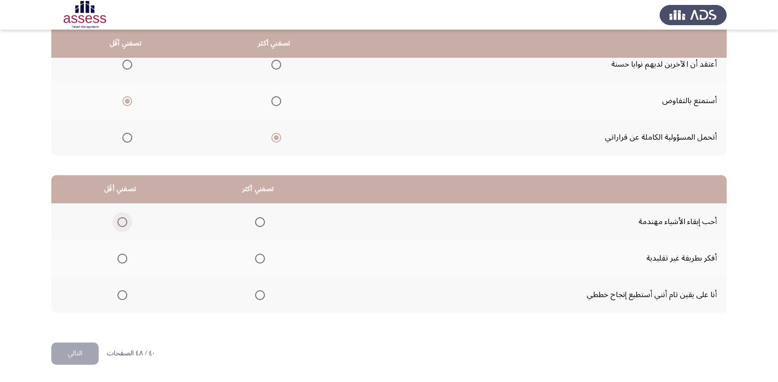
click at [119, 219] on span "Select an option" at bounding box center [122, 222] width 10 height 10
click at [119, 219] on input "Select an option" at bounding box center [122, 222] width 10 height 10
click at [257, 255] on span "Select an option" at bounding box center [260, 259] width 10 height 10
click at [257, 255] on input "Select an option" at bounding box center [260, 259] width 10 height 10
click at [73, 342] on button "التالي" at bounding box center [74, 353] width 47 height 22
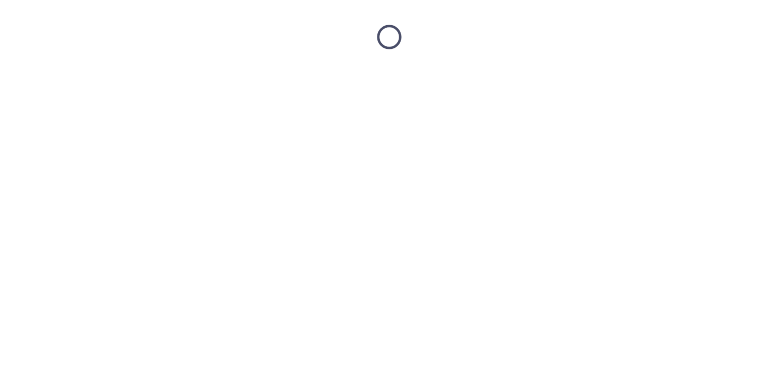
scroll to position [0, 0]
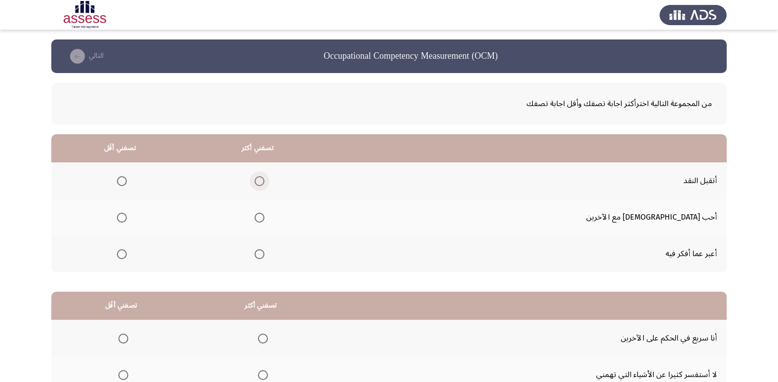
click at [264, 177] on span "Select an option" at bounding box center [260, 181] width 10 height 10
click at [264, 177] on input "Select an option" at bounding box center [260, 181] width 10 height 10
click at [127, 245] on mat-radio-group "Select an option" at bounding box center [120, 253] width 14 height 17
click at [127, 250] on span "Select an option" at bounding box center [122, 254] width 10 height 10
click at [127, 250] on input "Select an option" at bounding box center [122, 254] width 10 height 10
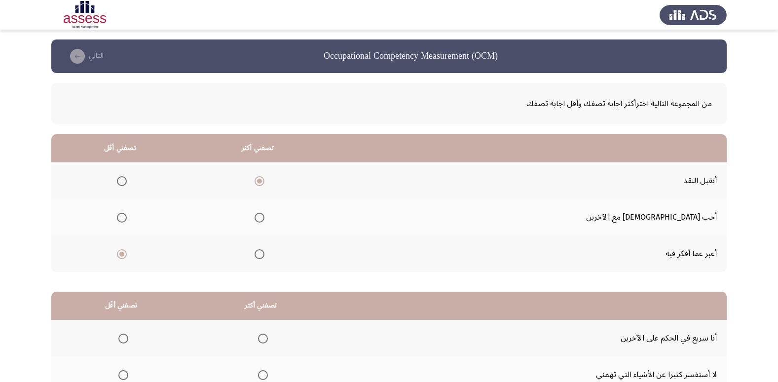
scroll to position [116, 0]
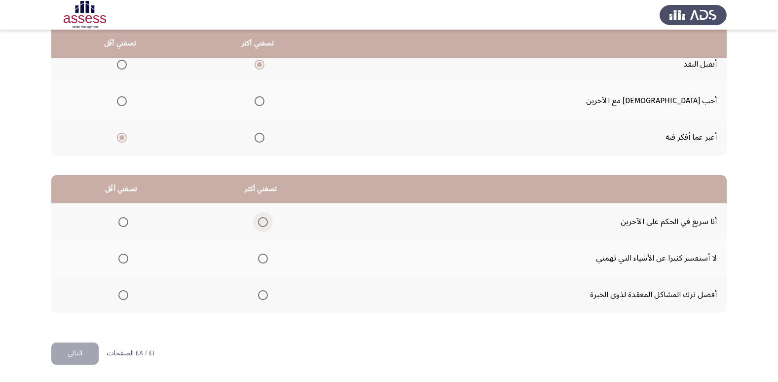
click at [264, 221] on span "Select an option" at bounding box center [263, 222] width 10 height 10
click at [264, 221] on input "Select an option" at bounding box center [263, 222] width 10 height 10
click at [123, 259] on span "Select an option" at bounding box center [123, 259] width 10 height 10
click at [123, 259] on input "Select an option" at bounding box center [123, 259] width 10 height 10
click at [81, 346] on button "التالي" at bounding box center [74, 353] width 47 height 22
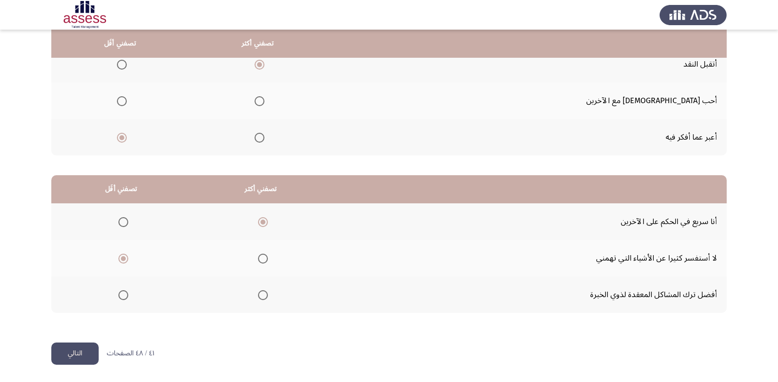
scroll to position [0, 0]
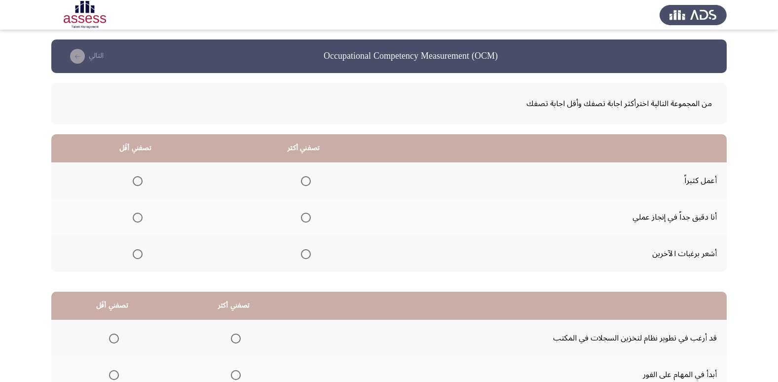
click at [139, 251] on span "Select an option" at bounding box center [138, 254] width 10 height 10
click at [139, 251] on input "Select an option" at bounding box center [138, 254] width 10 height 10
click at [302, 219] on span "Select an option" at bounding box center [306, 218] width 10 height 10
click at [302, 219] on input "Select an option" at bounding box center [306, 218] width 10 height 10
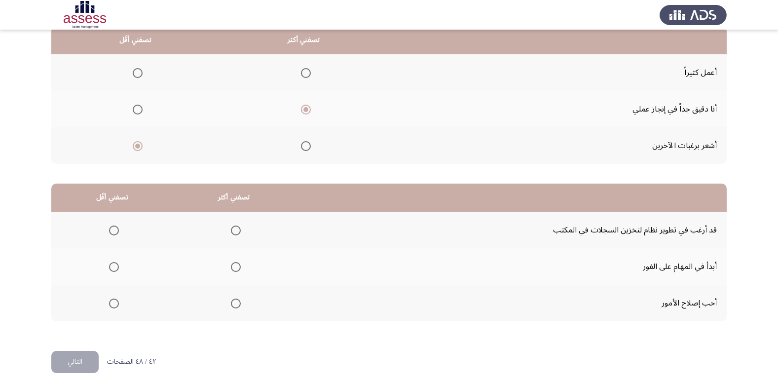
scroll to position [116, 0]
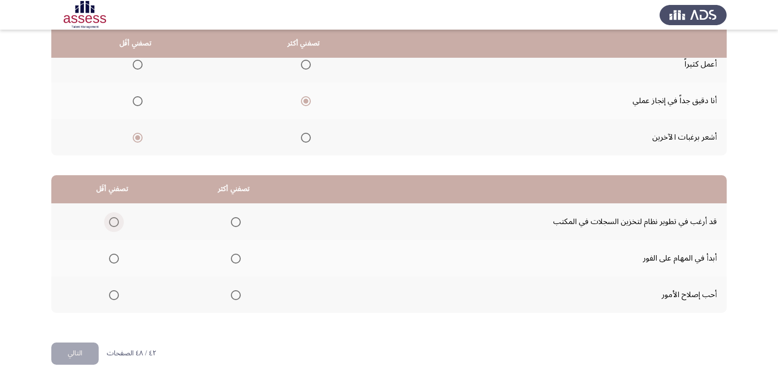
click at [115, 223] on span "Select an option" at bounding box center [114, 222] width 10 height 10
click at [115, 223] on input "Select an option" at bounding box center [114, 222] width 10 height 10
click at [232, 297] on span "Select an option" at bounding box center [236, 295] width 10 height 10
click at [232, 297] on input "Select an option" at bounding box center [236, 295] width 10 height 10
click at [65, 348] on button "التالي" at bounding box center [74, 353] width 47 height 22
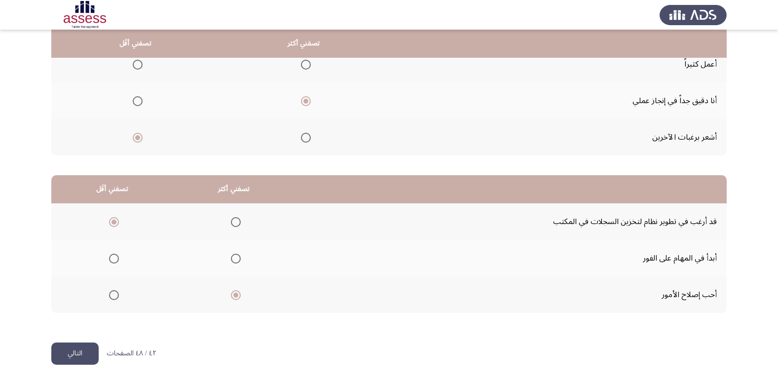
scroll to position [0, 0]
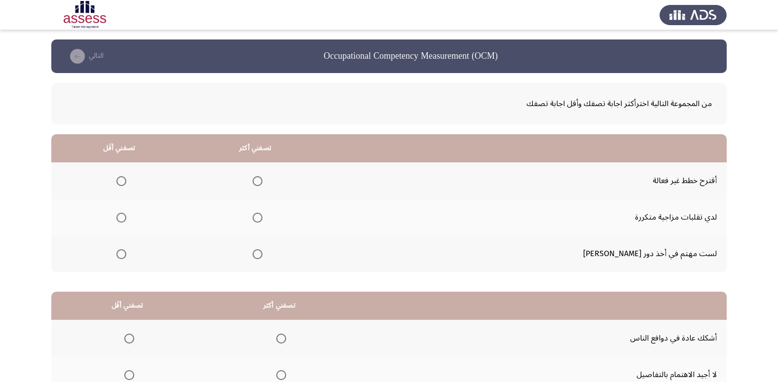
click at [262, 218] on span "Select an option" at bounding box center [258, 218] width 10 height 10
click at [262, 218] on input "Select an option" at bounding box center [258, 218] width 10 height 10
click at [126, 180] on span "Select an option" at bounding box center [121, 181] width 10 height 10
click at [126, 180] on input "Select an option" at bounding box center [121, 181] width 10 height 10
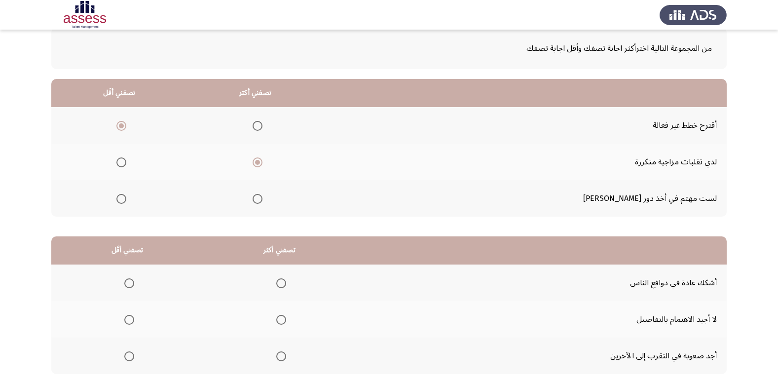
scroll to position [116, 0]
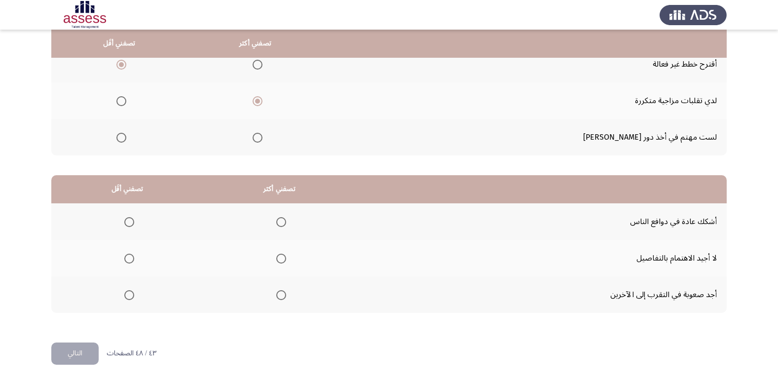
click at [281, 221] on span "Select an option" at bounding box center [281, 222] width 10 height 10
click at [281, 221] on input "Select an option" at bounding box center [281, 222] width 10 height 10
click at [126, 255] on span "Select an option" at bounding box center [129, 259] width 10 height 10
click at [126, 255] on input "Select an option" at bounding box center [129, 259] width 10 height 10
drag, startPoint x: 90, startPoint y: 332, endPoint x: 67, endPoint y: 346, distance: 26.7
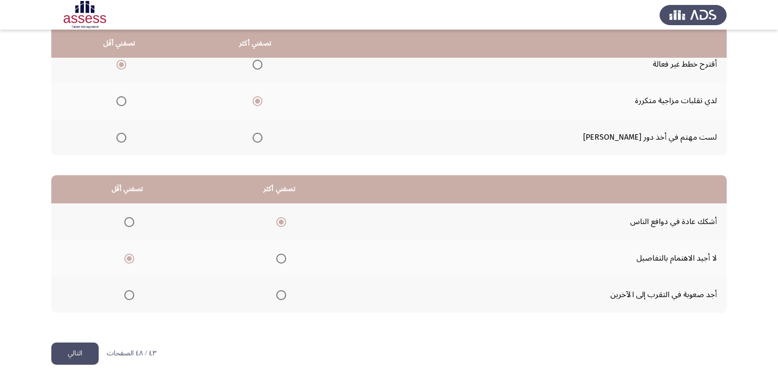
click at [87, 335] on div "من المجموعة التالية اخترأكثر اجابة تصفك وأقل اجابة تصفك تصفني أكثر تصفني أقَل أ…" at bounding box center [388, 150] width 675 height 386
click at [67, 346] on button "التالي" at bounding box center [74, 353] width 47 height 22
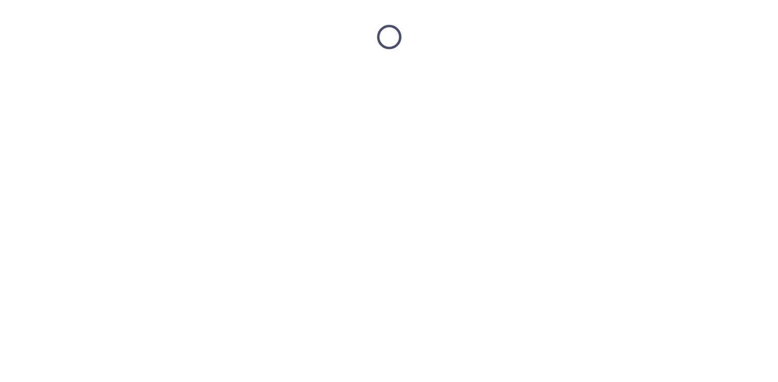
scroll to position [0, 0]
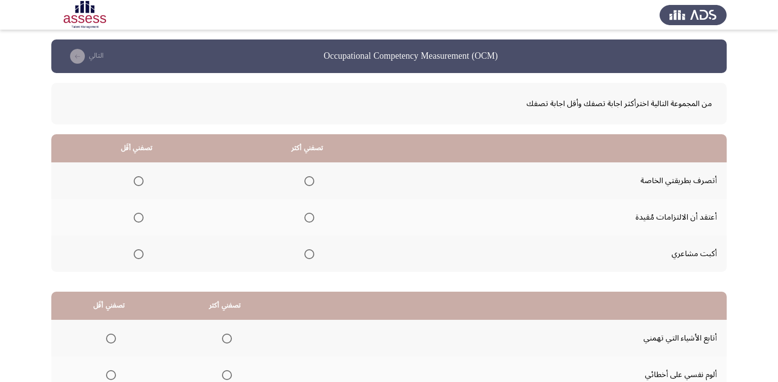
click at [138, 251] on span "Select an option" at bounding box center [139, 254] width 10 height 10
click at [138, 251] on input "Select an option" at bounding box center [139, 254] width 10 height 10
click at [308, 183] on span "Select an option" at bounding box center [309, 181] width 10 height 10
click at [308, 183] on input "Select an option" at bounding box center [309, 181] width 10 height 10
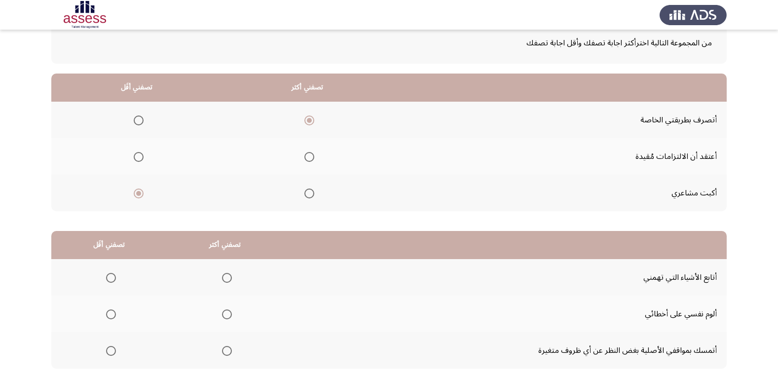
scroll to position [116, 0]
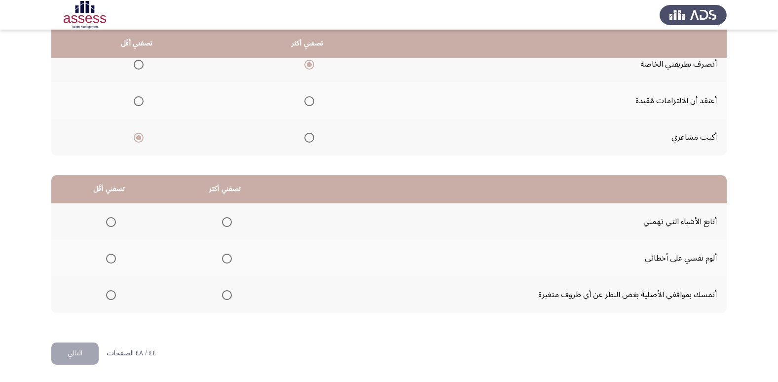
click at [228, 221] on span "Select an option" at bounding box center [227, 222] width 10 height 10
click at [228, 221] on input "Select an option" at bounding box center [227, 222] width 10 height 10
click at [113, 259] on span "Select an option" at bounding box center [111, 259] width 10 height 10
click at [113, 259] on input "Select an option" at bounding box center [111, 259] width 10 height 10
click at [82, 350] on button "التالي" at bounding box center [74, 353] width 47 height 22
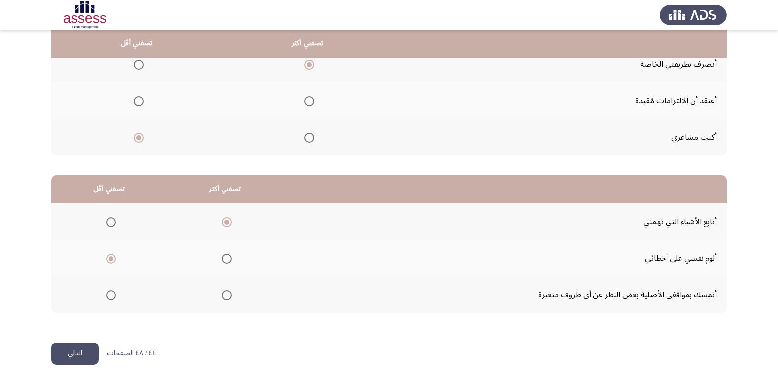
scroll to position [0, 0]
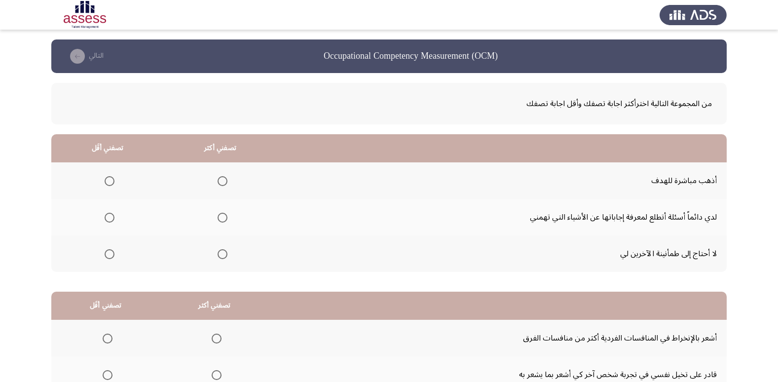
click at [111, 255] on span "Select an option" at bounding box center [110, 254] width 10 height 10
click at [111, 255] on input "Select an option" at bounding box center [110, 254] width 10 height 10
click at [224, 181] on span "Select an option" at bounding box center [223, 181] width 10 height 10
click at [224, 181] on input "Select an option" at bounding box center [223, 181] width 10 height 10
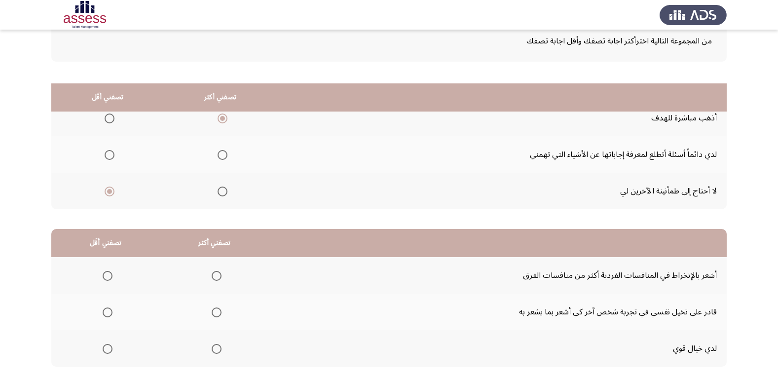
scroll to position [116, 0]
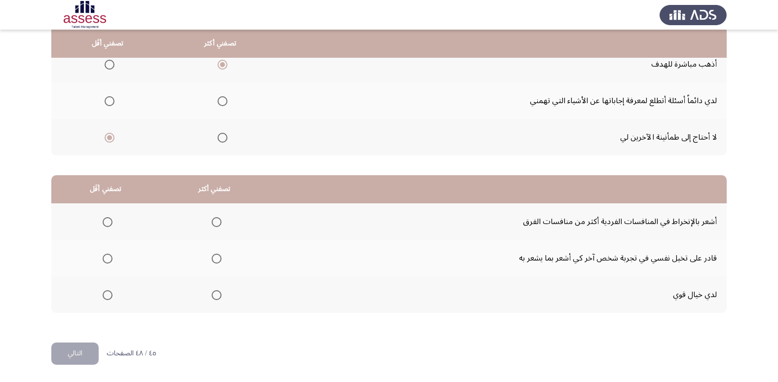
click at [107, 298] on span "Select an option" at bounding box center [108, 295] width 10 height 10
click at [107, 298] on input "Select an option" at bounding box center [108, 295] width 10 height 10
click at [222, 216] on th at bounding box center [214, 221] width 109 height 37
click at [218, 219] on span "Select an option" at bounding box center [217, 222] width 10 height 10
click at [218, 219] on input "Select an option" at bounding box center [217, 222] width 10 height 10
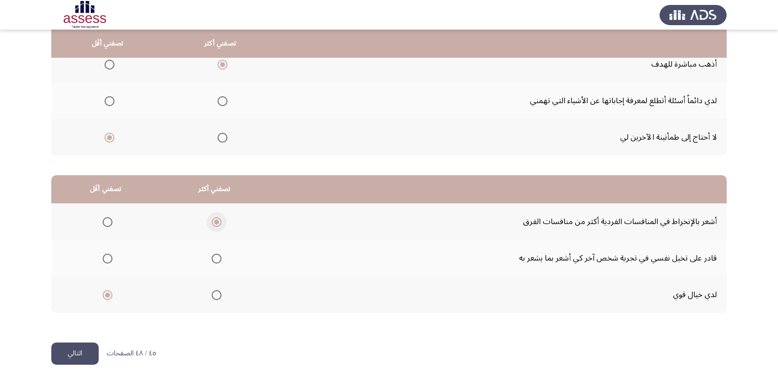
click at [212, 224] on span "Select an option" at bounding box center [217, 222] width 10 height 10
click at [212, 224] on input "Select an option" at bounding box center [217, 222] width 10 height 10
click at [83, 352] on button "التالي" at bounding box center [74, 353] width 47 height 22
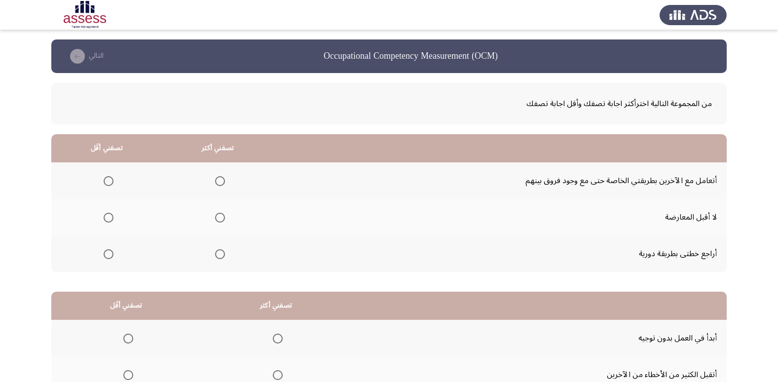
click at [218, 260] on mat-radio-group "Select an option" at bounding box center [218, 253] width 14 height 17
click at [218, 255] on span "Select an option" at bounding box center [220, 254] width 10 height 10
click at [218, 255] on input "Select an option" at bounding box center [220, 254] width 10 height 10
click at [111, 177] on span "Select an option" at bounding box center [109, 181] width 10 height 10
click at [111, 177] on input "Select an option" at bounding box center [109, 181] width 10 height 10
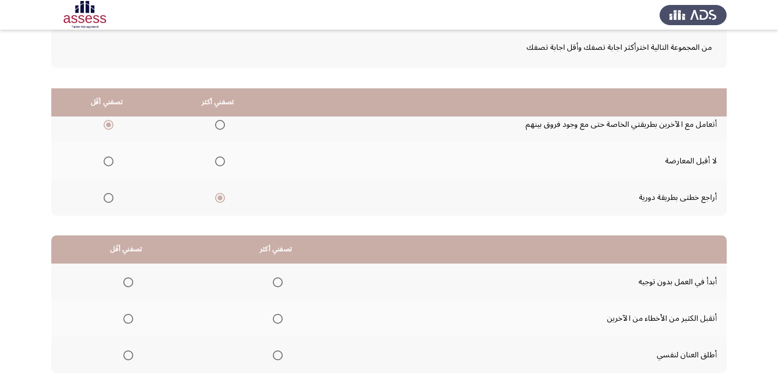
scroll to position [116, 0]
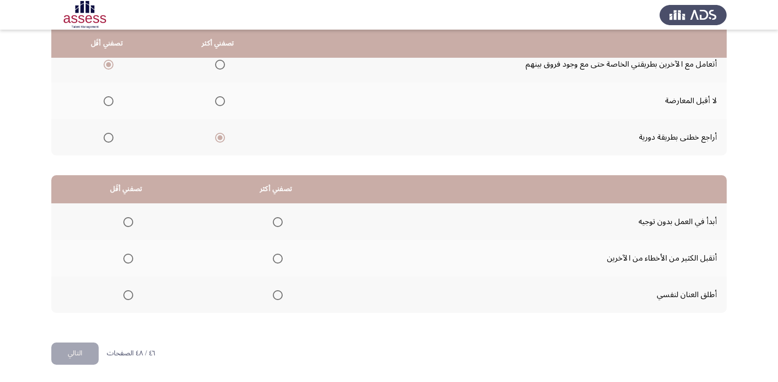
click at [279, 221] on span "Select an option" at bounding box center [278, 222] width 10 height 10
click at [279, 221] on input "Select an option" at bounding box center [278, 222] width 10 height 10
click at [130, 294] on span "Select an option" at bounding box center [128, 295] width 10 height 10
click at [130, 294] on input "Select an option" at bounding box center [128, 295] width 10 height 10
click at [79, 348] on button "التالي" at bounding box center [74, 353] width 47 height 22
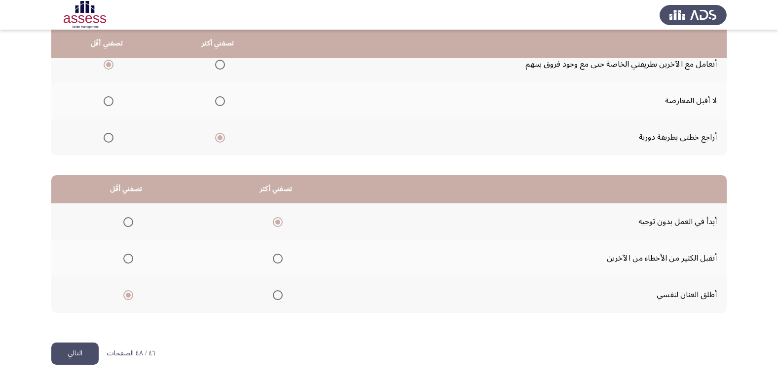
scroll to position [0, 0]
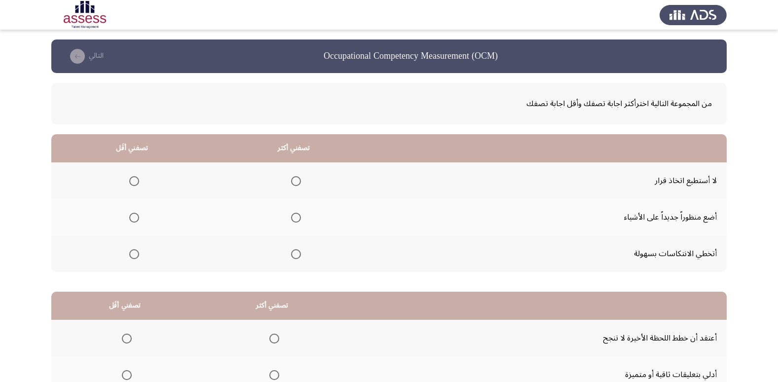
click at [296, 214] on span "Select an option" at bounding box center [296, 218] width 10 height 10
click at [296, 214] on input "Select an option" at bounding box center [296, 218] width 10 height 10
click at [135, 178] on span "Select an option" at bounding box center [134, 181] width 10 height 10
click at [135, 178] on input "Select an option" at bounding box center [134, 181] width 10 height 10
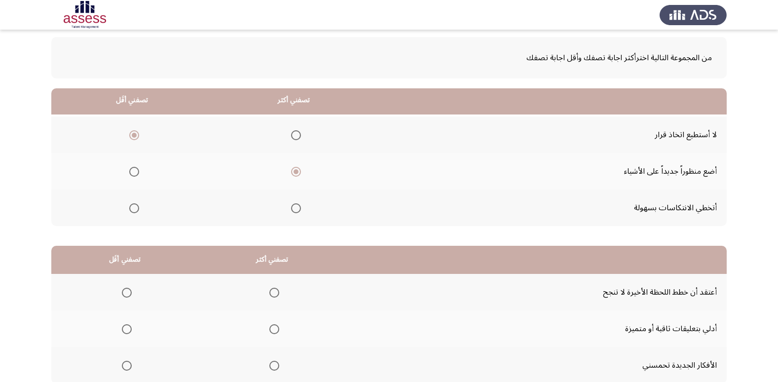
scroll to position [116, 0]
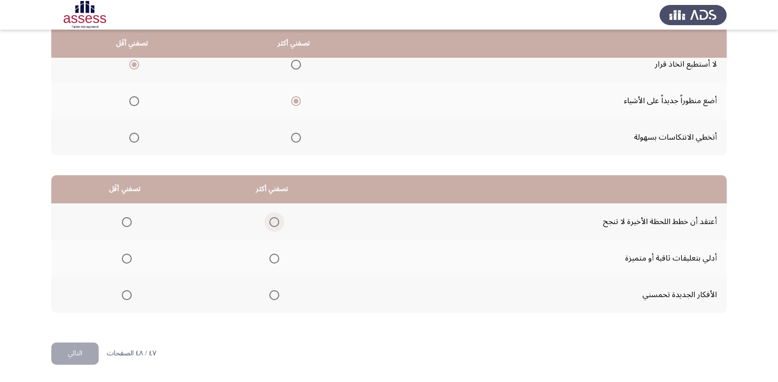
click at [273, 222] on span "Select an option" at bounding box center [274, 222] width 10 height 10
click at [273, 222] on input "Select an option" at bounding box center [274, 222] width 10 height 10
click at [124, 260] on span "Select an option" at bounding box center [127, 259] width 10 height 10
click at [124, 260] on input "Select an option" at bounding box center [127, 259] width 10 height 10
click at [79, 354] on button "التالي" at bounding box center [74, 353] width 47 height 22
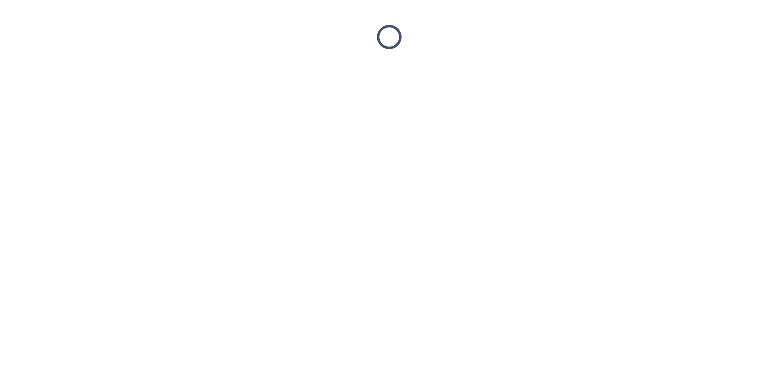
scroll to position [0, 0]
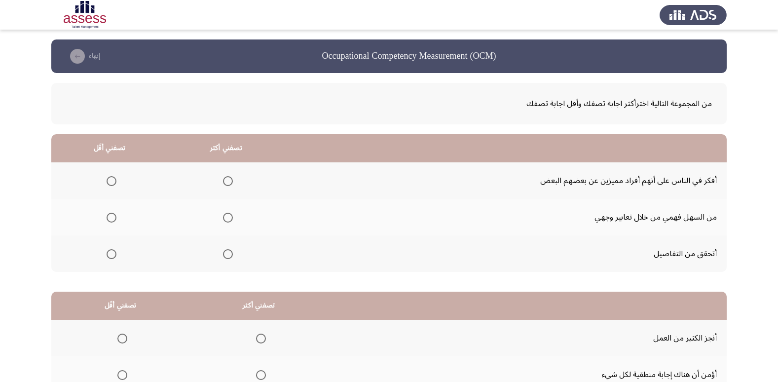
click at [225, 250] on span "Select an option" at bounding box center [228, 254] width 10 height 10
click at [225, 250] on input "Select an option" at bounding box center [228, 254] width 10 height 10
click at [111, 219] on span "Select an option" at bounding box center [112, 218] width 10 height 10
click at [111, 219] on input "Select an option" at bounding box center [112, 218] width 10 height 10
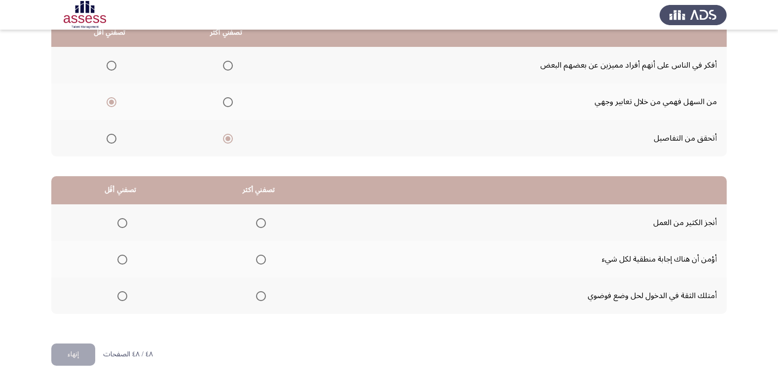
scroll to position [116, 0]
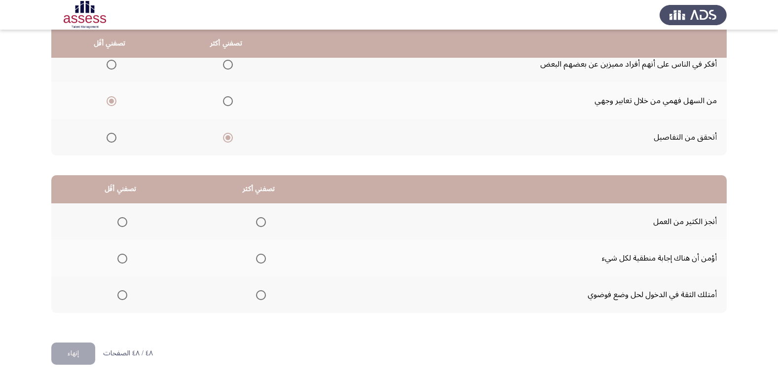
click at [118, 297] on span "Select an option" at bounding box center [122, 295] width 10 height 10
click at [118, 297] on input "Select an option" at bounding box center [122, 295] width 10 height 10
drag, startPoint x: 258, startPoint y: 219, endPoint x: 209, endPoint y: 371, distance: 160.2
click at [257, 219] on span "Select an option" at bounding box center [261, 222] width 10 height 10
click at [257, 219] on input "Select an option" at bounding box center [261, 222] width 10 height 10
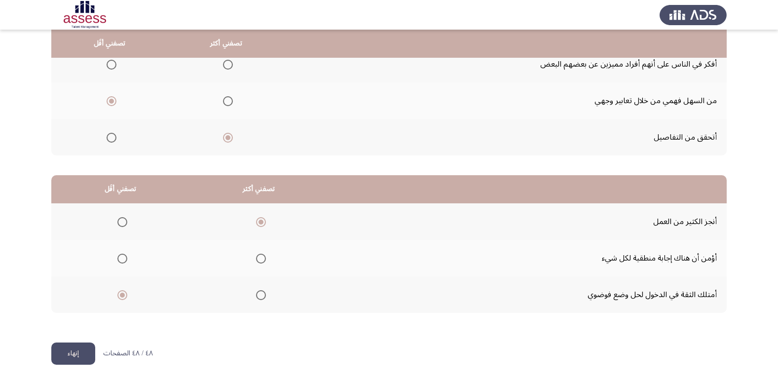
click at [68, 359] on button "إنهاء" at bounding box center [73, 353] width 44 height 22
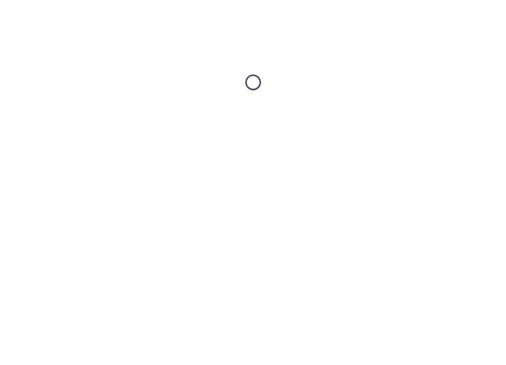
scroll to position [0, 0]
